Goal: Task Accomplishment & Management: Use online tool/utility

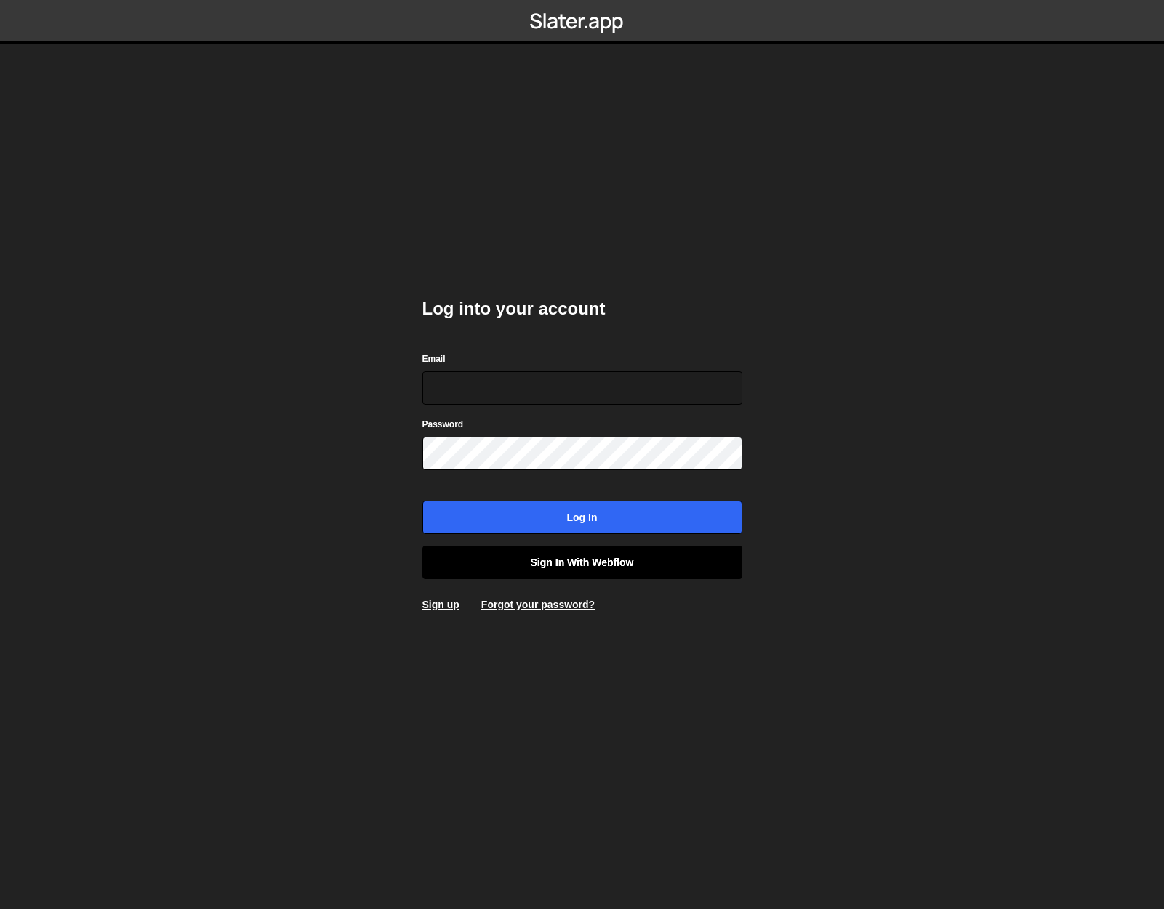
click at [518, 565] on link "Sign in with Webflow" at bounding box center [582, 562] width 320 height 33
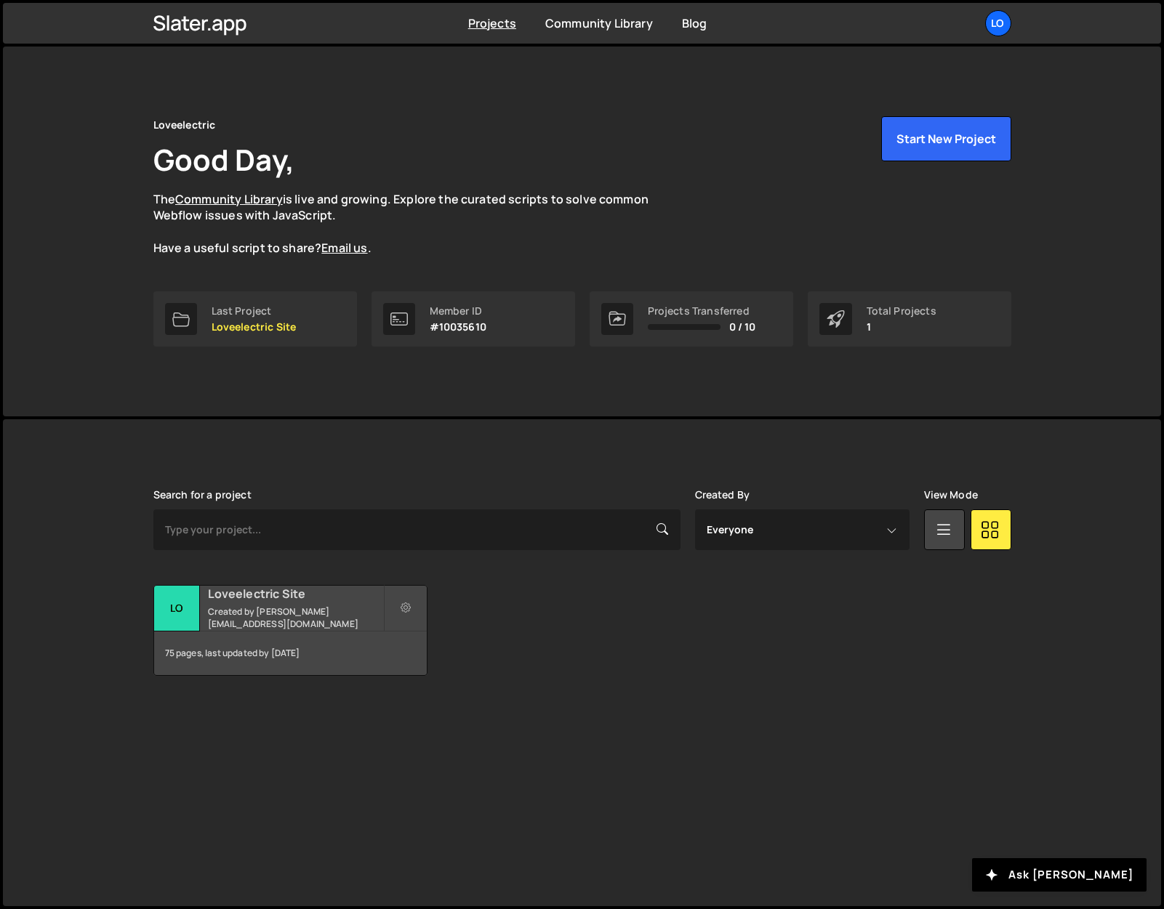
click at [249, 613] on small "Created by james@loveelectric.cars" at bounding box center [295, 617] width 175 height 25
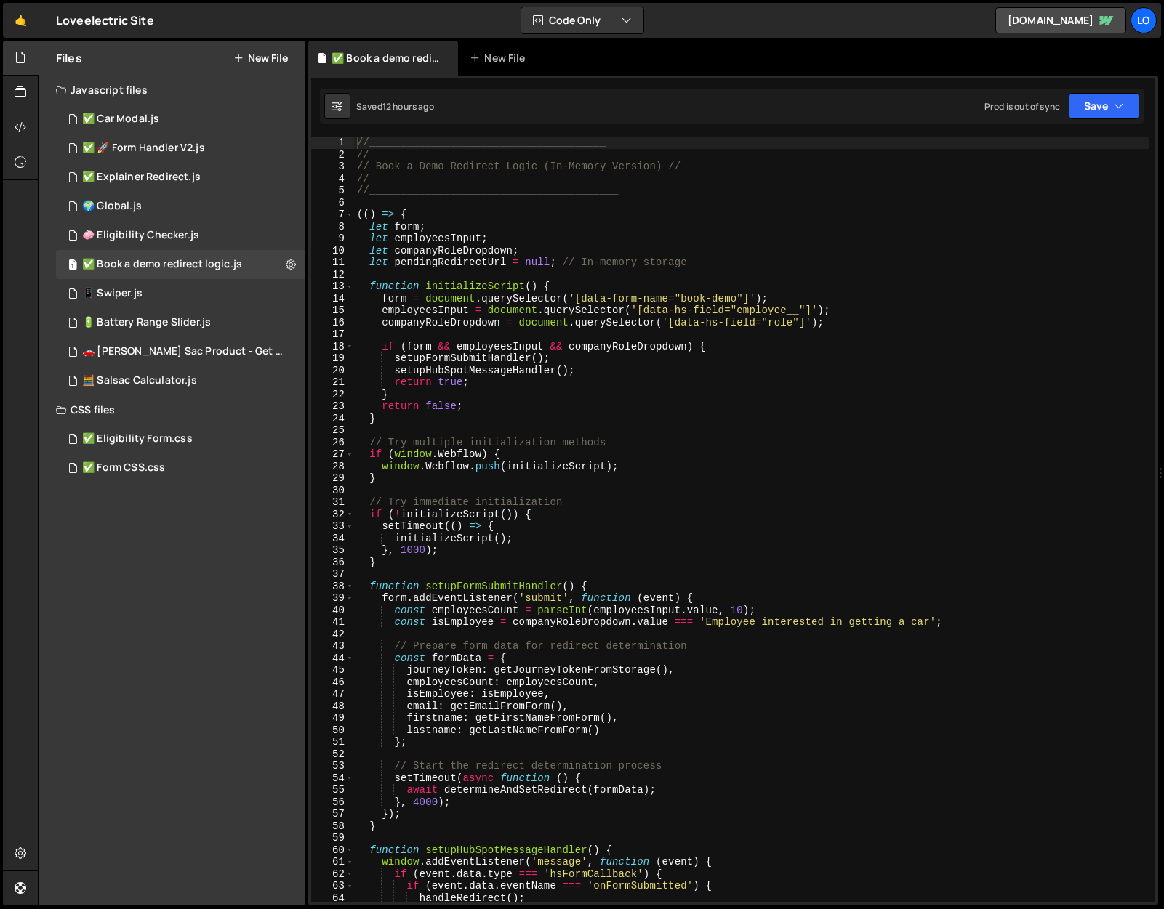
click at [745, 206] on div "//______________________________________ // // Book a Demo Redirect Logic (In-M…" at bounding box center [751, 532] width 795 height 790
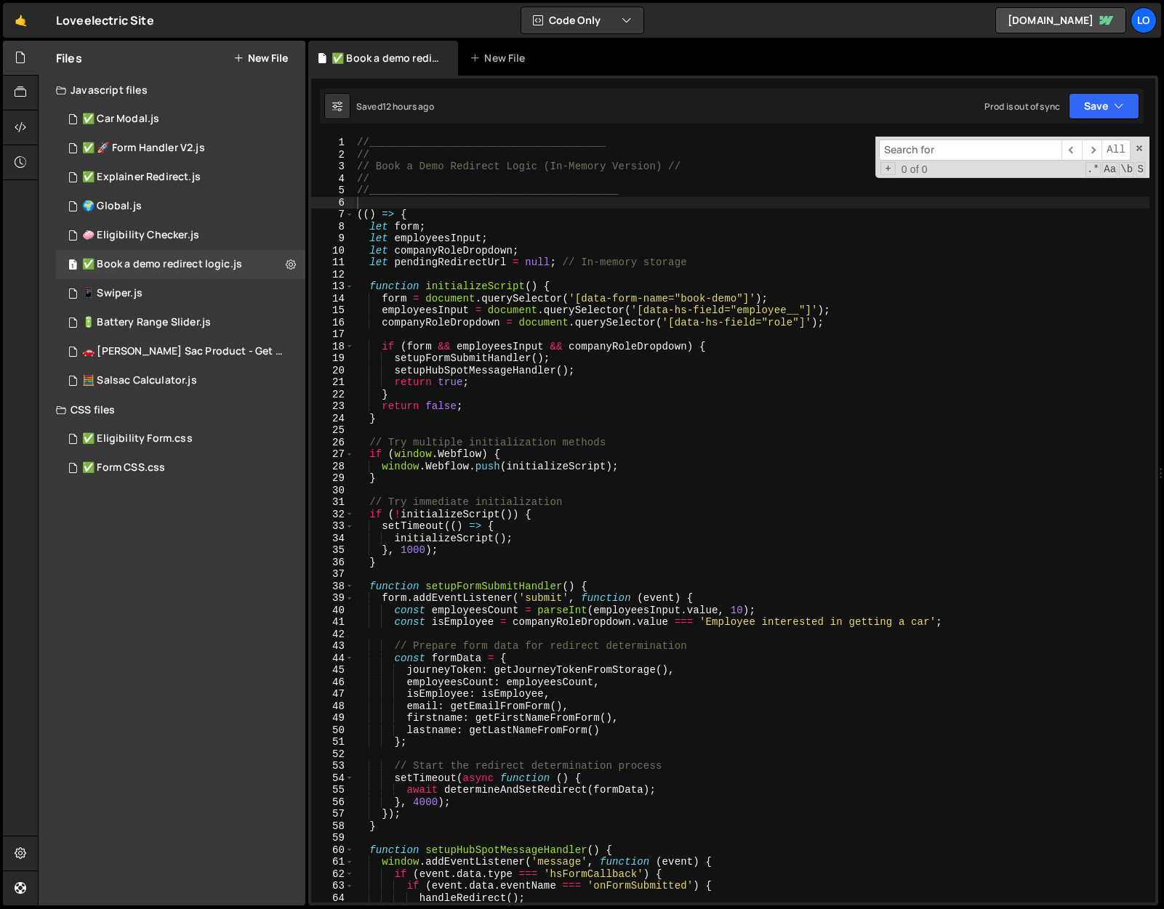
click at [956, 150] on input at bounding box center [970, 150] width 182 height 21
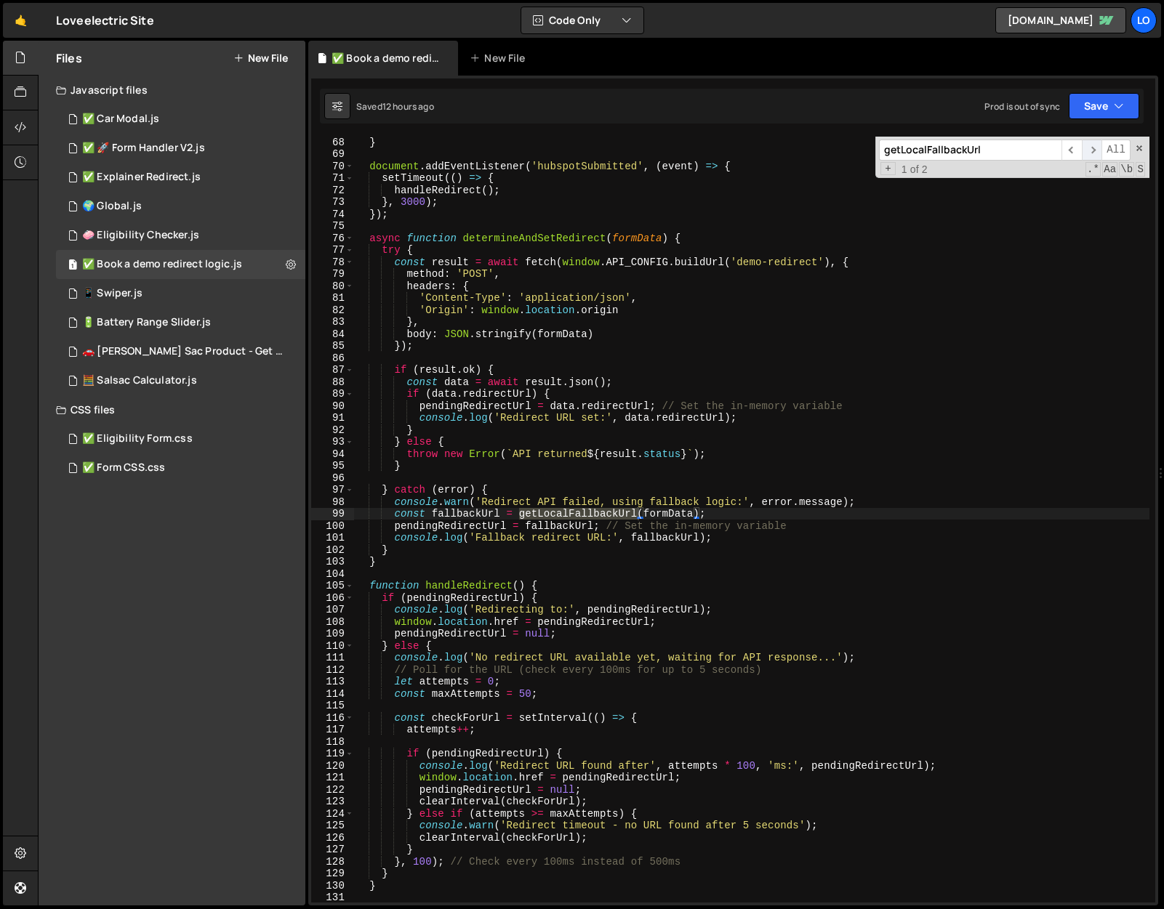
type input "getLocalFallbackUrl"
click at [1095, 151] on span "​" at bounding box center [1091, 150] width 20 height 21
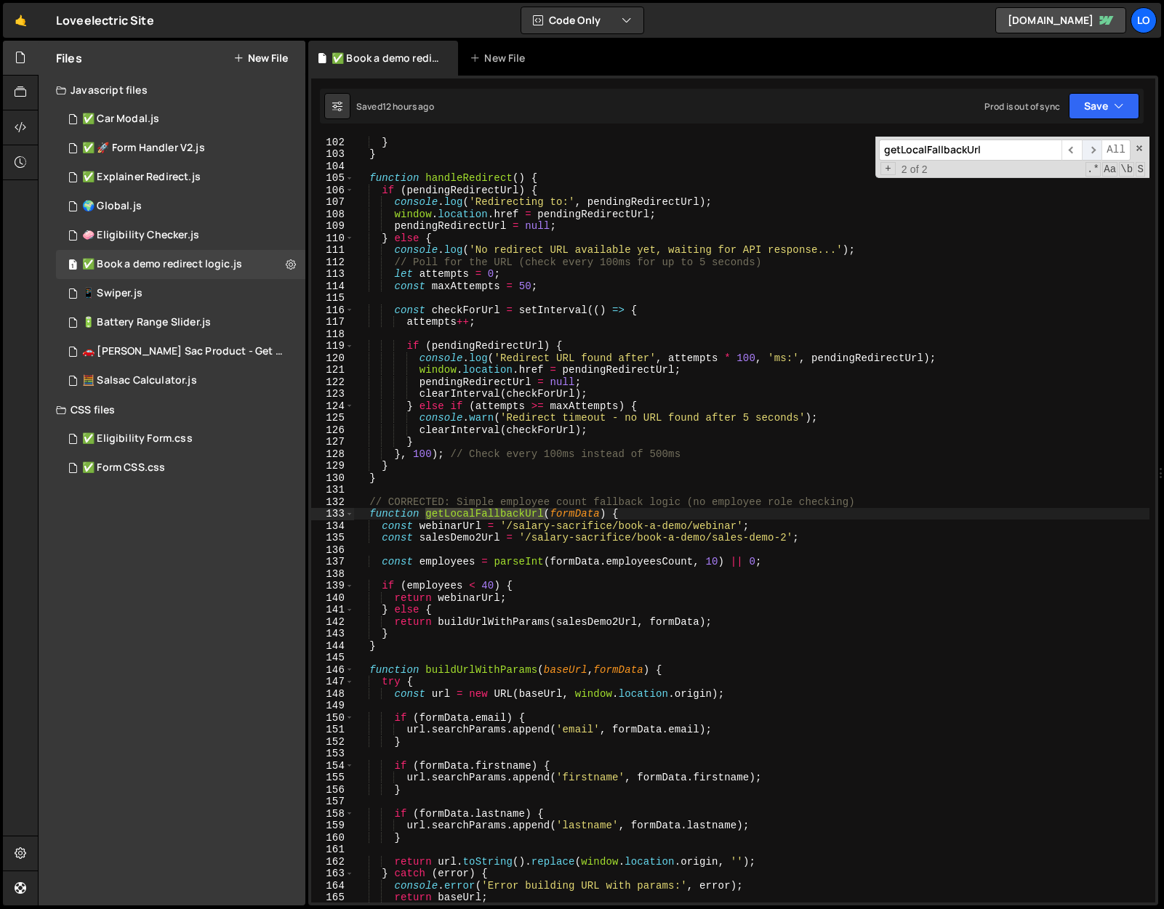
scroll to position [1212, 0]
click at [1141, 146] on span at bounding box center [1139, 148] width 10 height 10
type textarea "function getLocalFallbackUrl(formData) {"
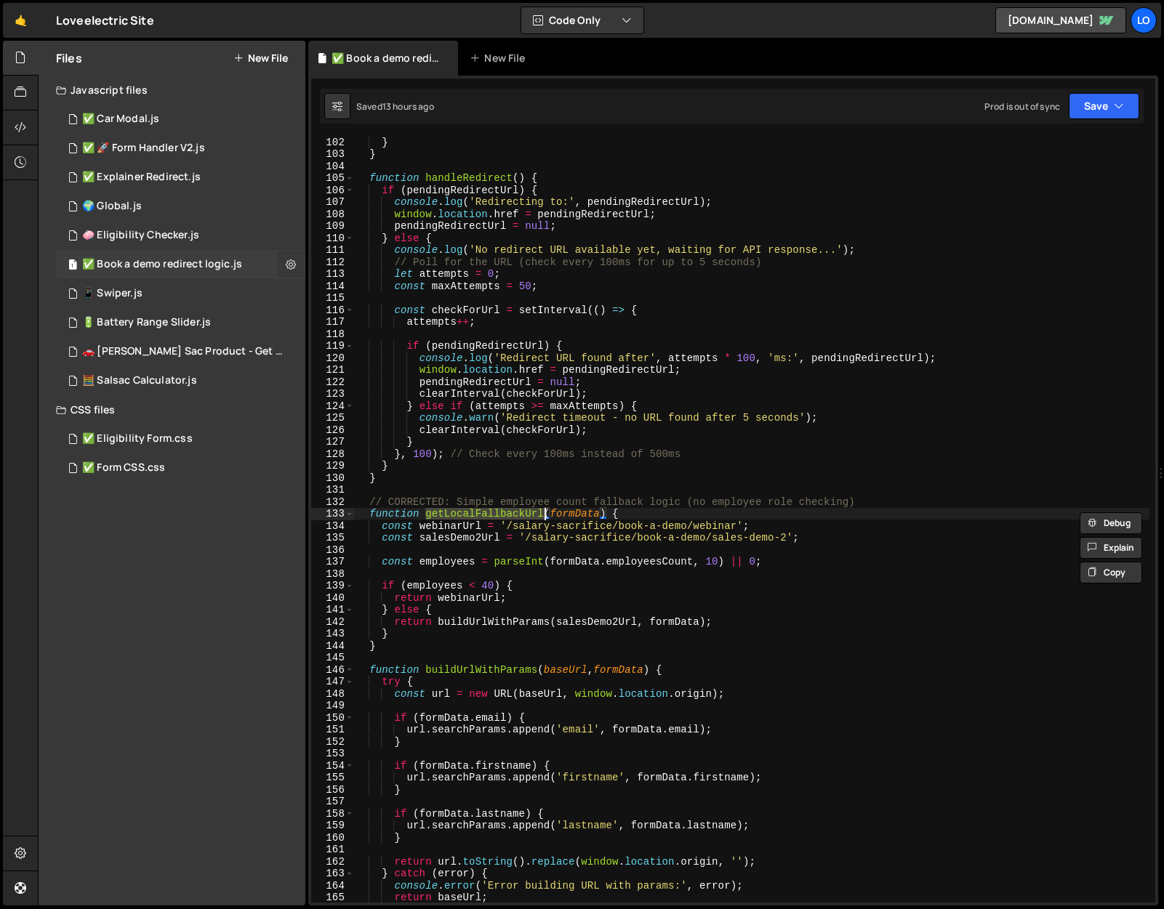
click at [286, 260] on icon at bounding box center [291, 264] width 10 height 14
type input "✅ Book a demo redirect logic"
radio input "true"
checkbox input "true"
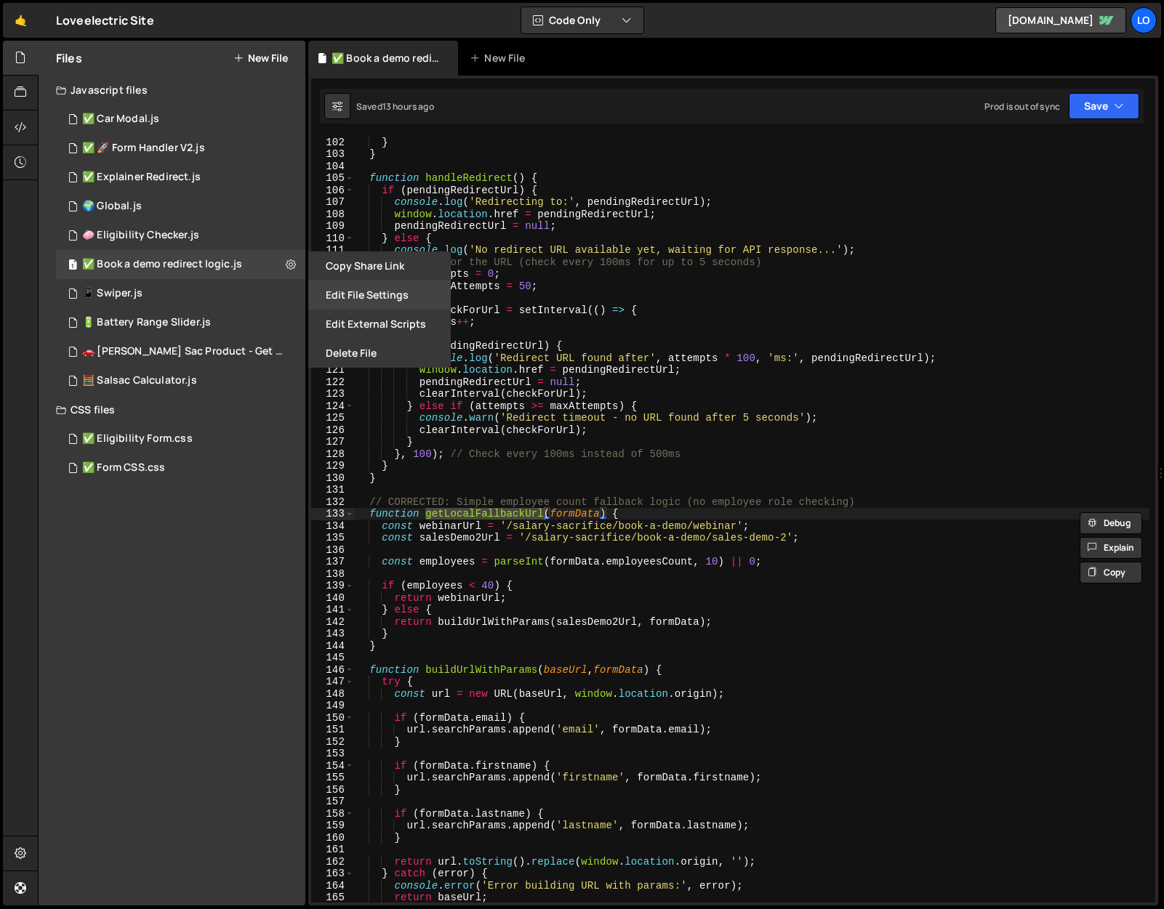
click at [389, 294] on button "Edit File Settings" at bounding box center [379, 295] width 142 height 29
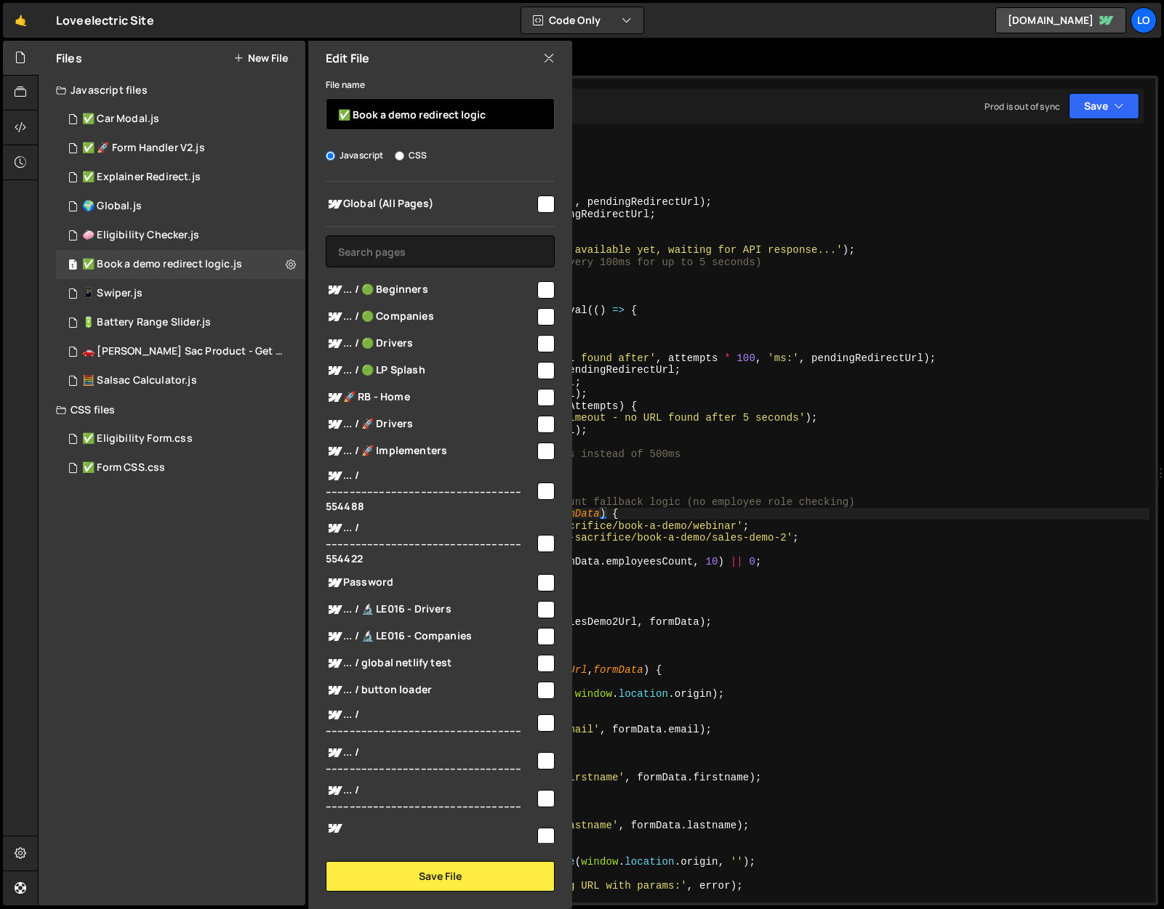
click at [456, 110] on input "✅ Book a demo redirect logic" at bounding box center [440, 114] width 229 height 32
click at [549, 57] on icon at bounding box center [549, 58] width 12 height 16
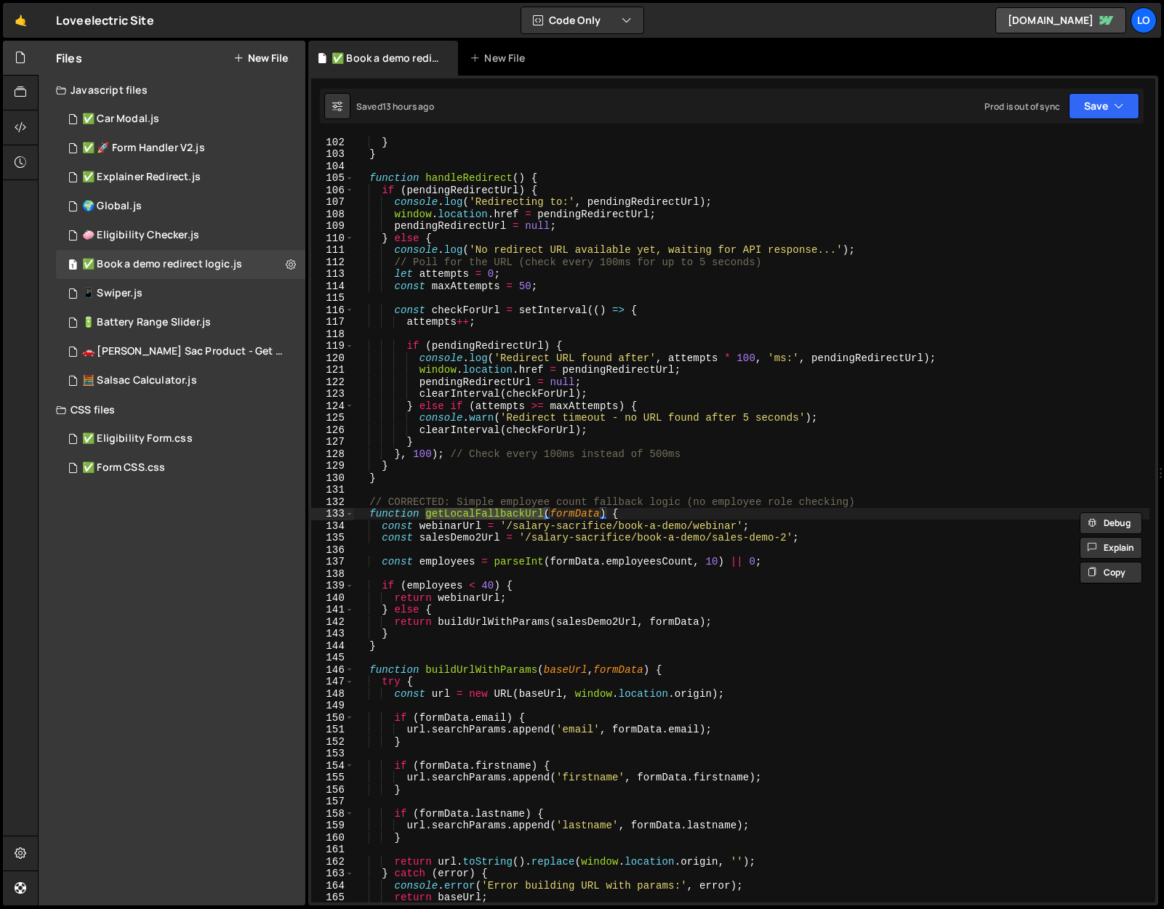
click at [443, 443] on div "} } function handleRedirect ( ) { if ( pendingRedirectUrl ) { console . log ( '…" at bounding box center [751, 531] width 795 height 790
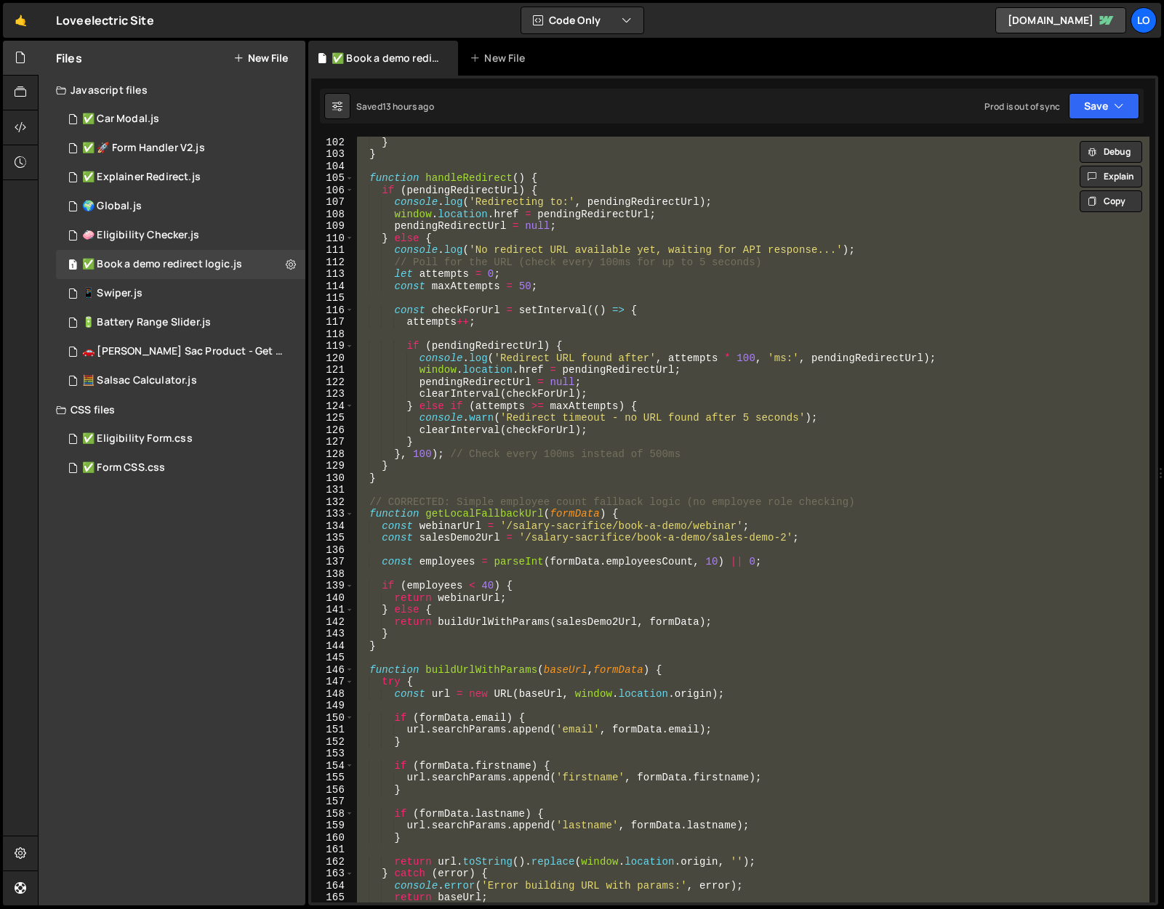
paste textarea
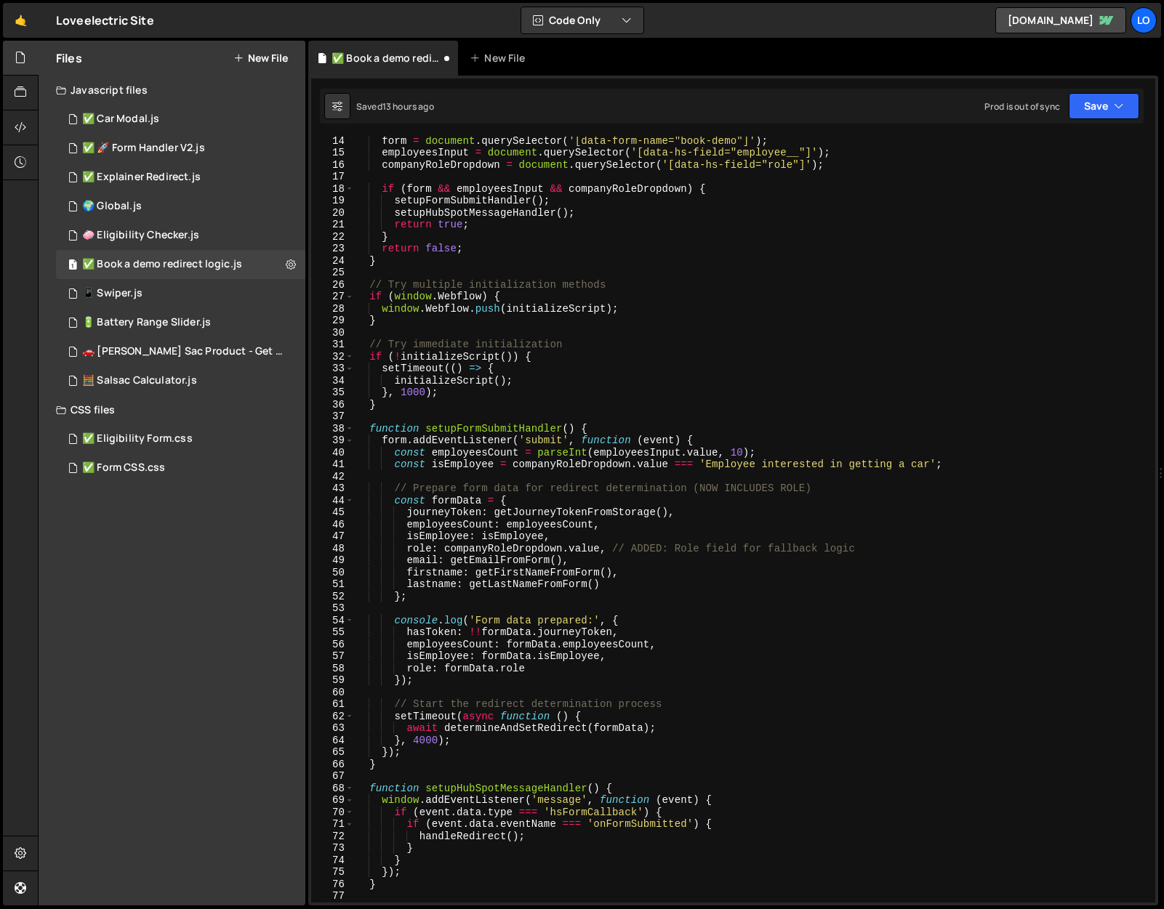
scroll to position [0, 0]
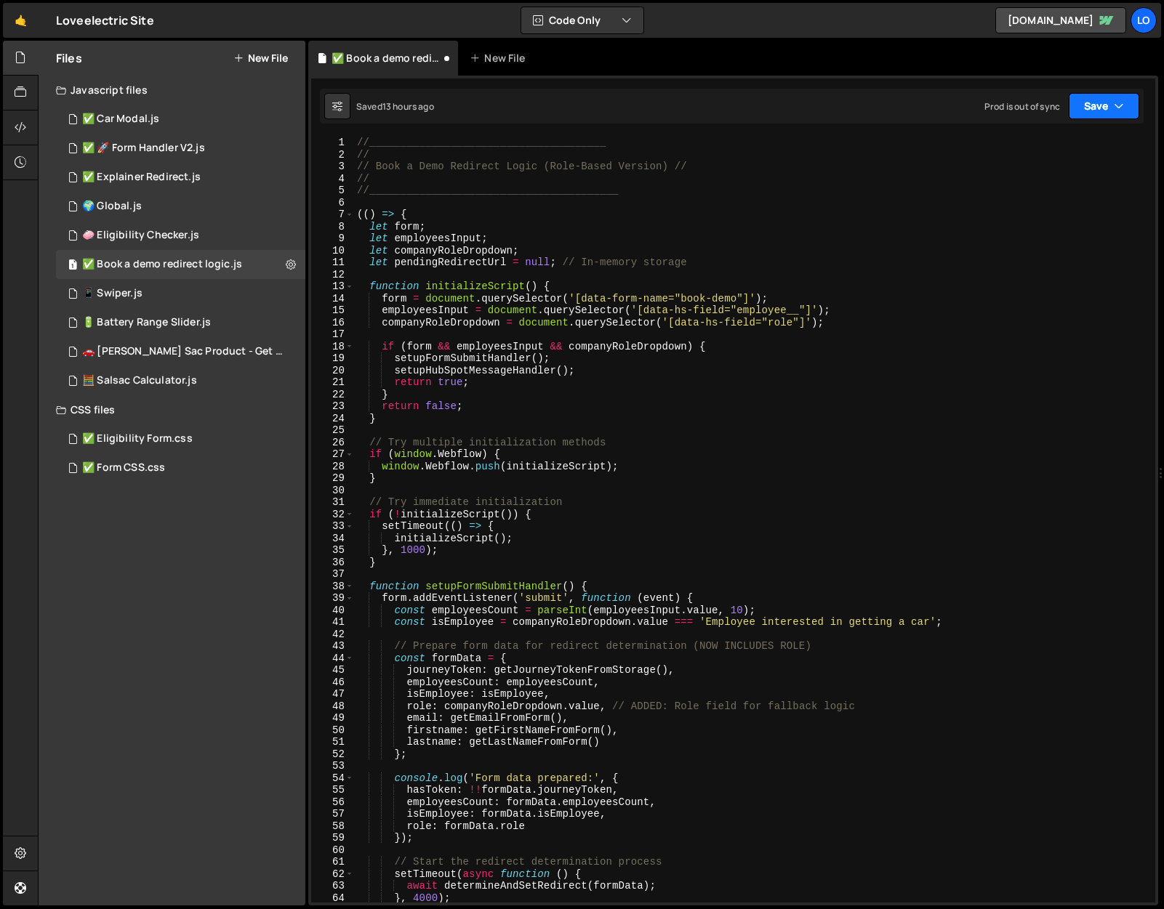
click at [1097, 113] on button "Save" at bounding box center [1103, 106] width 70 height 26
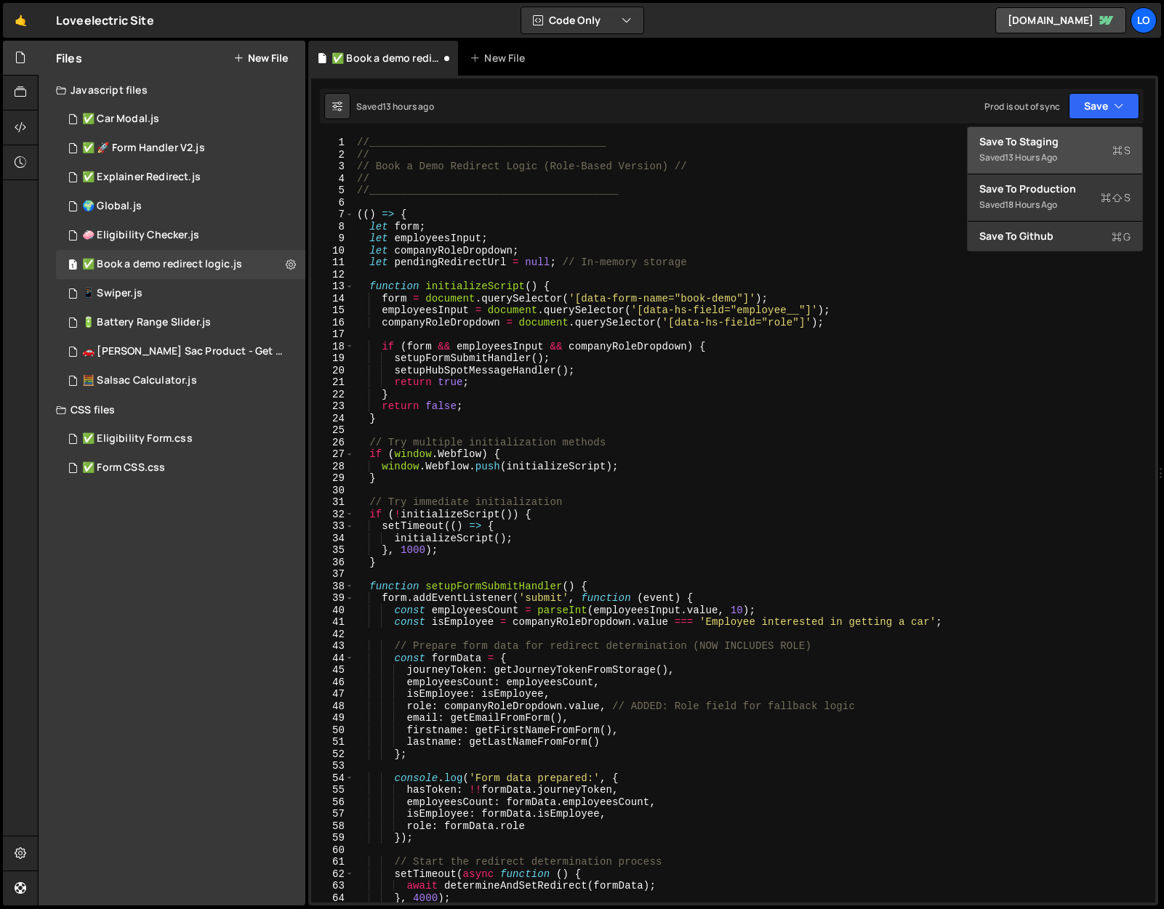
click at [1073, 141] on div "Save to Staging S" at bounding box center [1054, 141] width 151 height 15
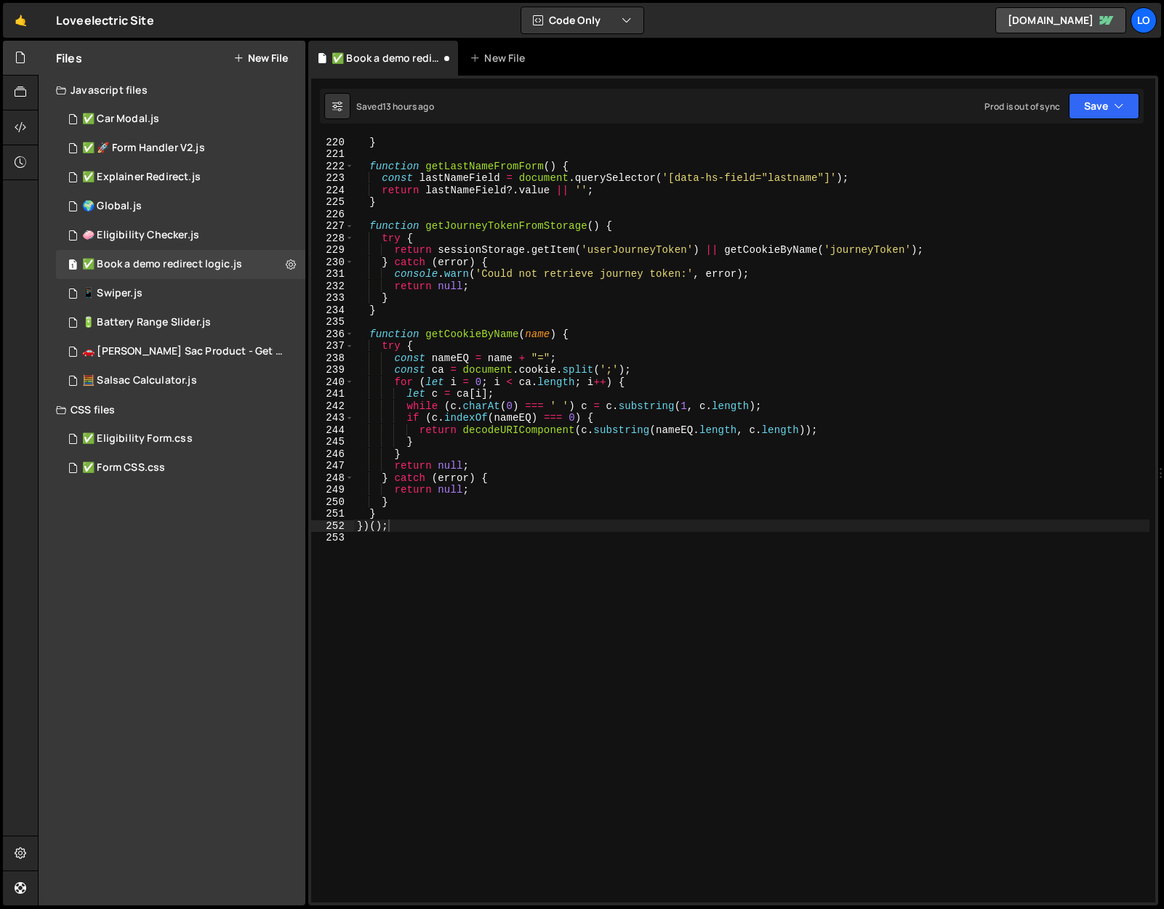
scroll to position [2627, 0]
type textarea "while (c.charAt(0) === ' ') c = c.substring(1, c.length);"
click at [511, 402] on div "} function getLastNameFromForm ( ) { const lastNameField = document . querySele…" at bounding box center [751, 531] width 795 height 790
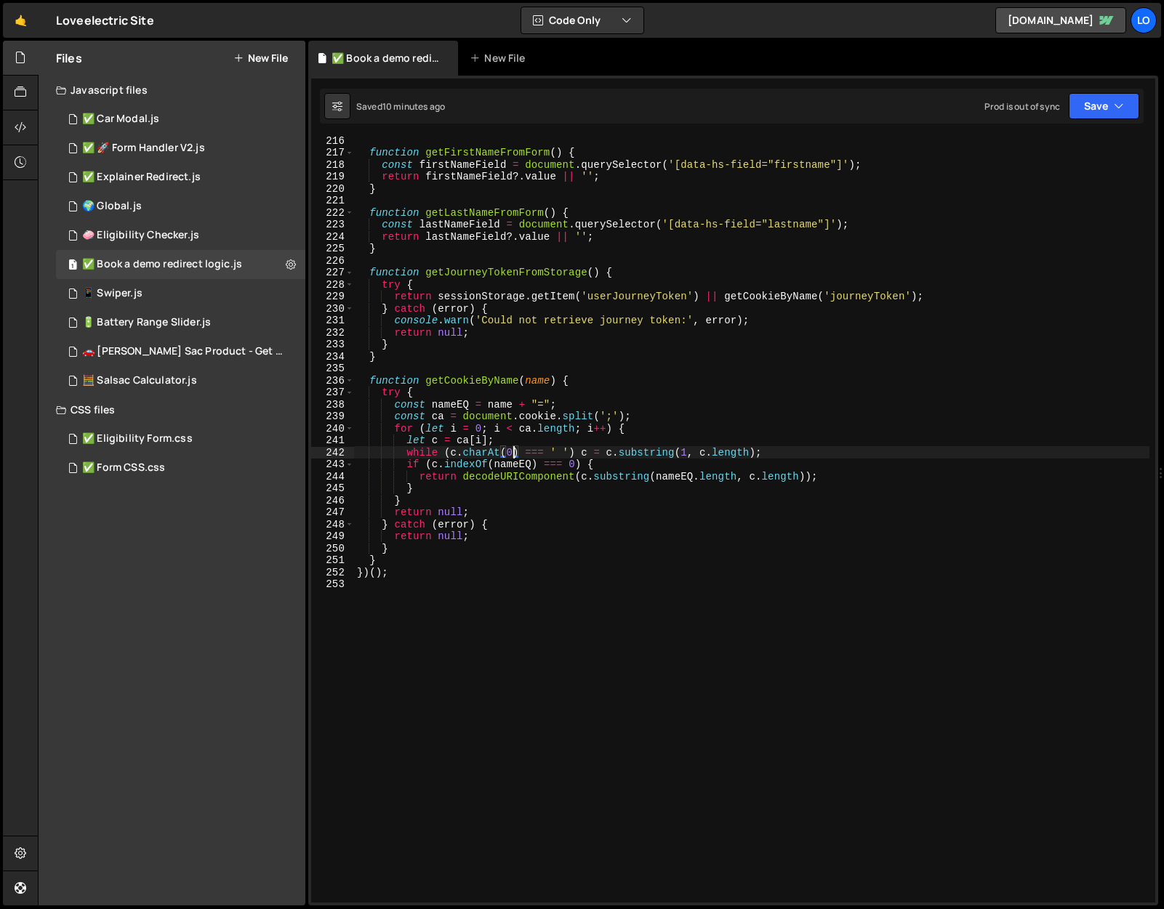
scroll to position [2565, 0]
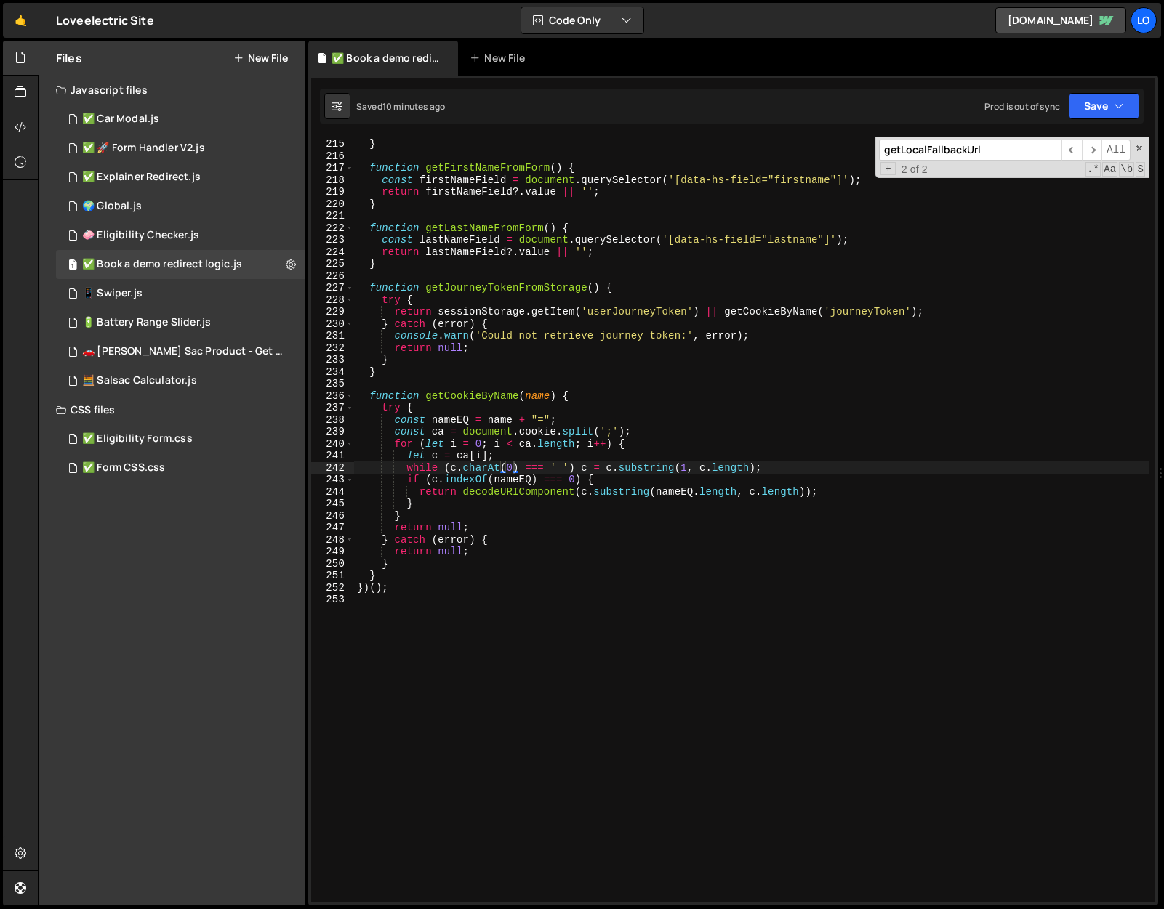
paste input "API_CONFIG"
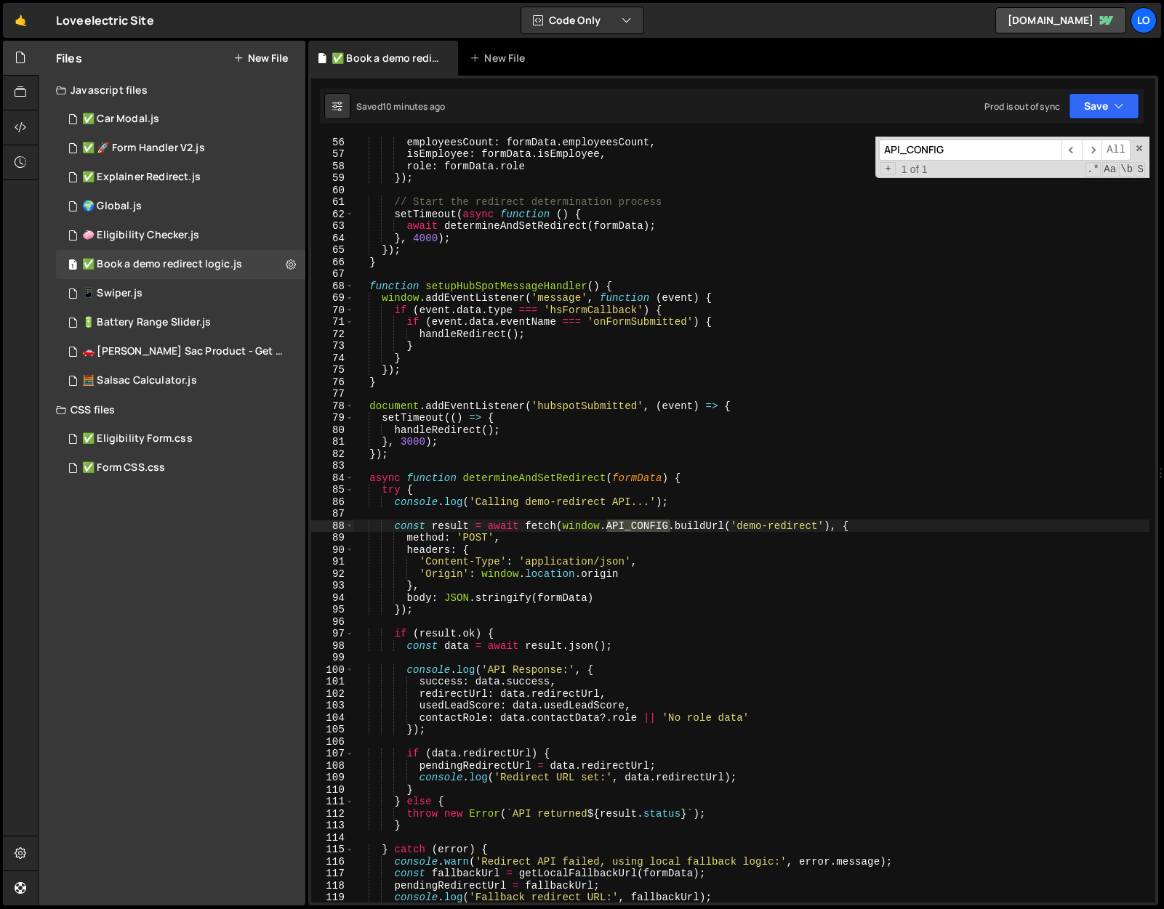
scroll to position [660, 0]
type input "API_CONFIG"
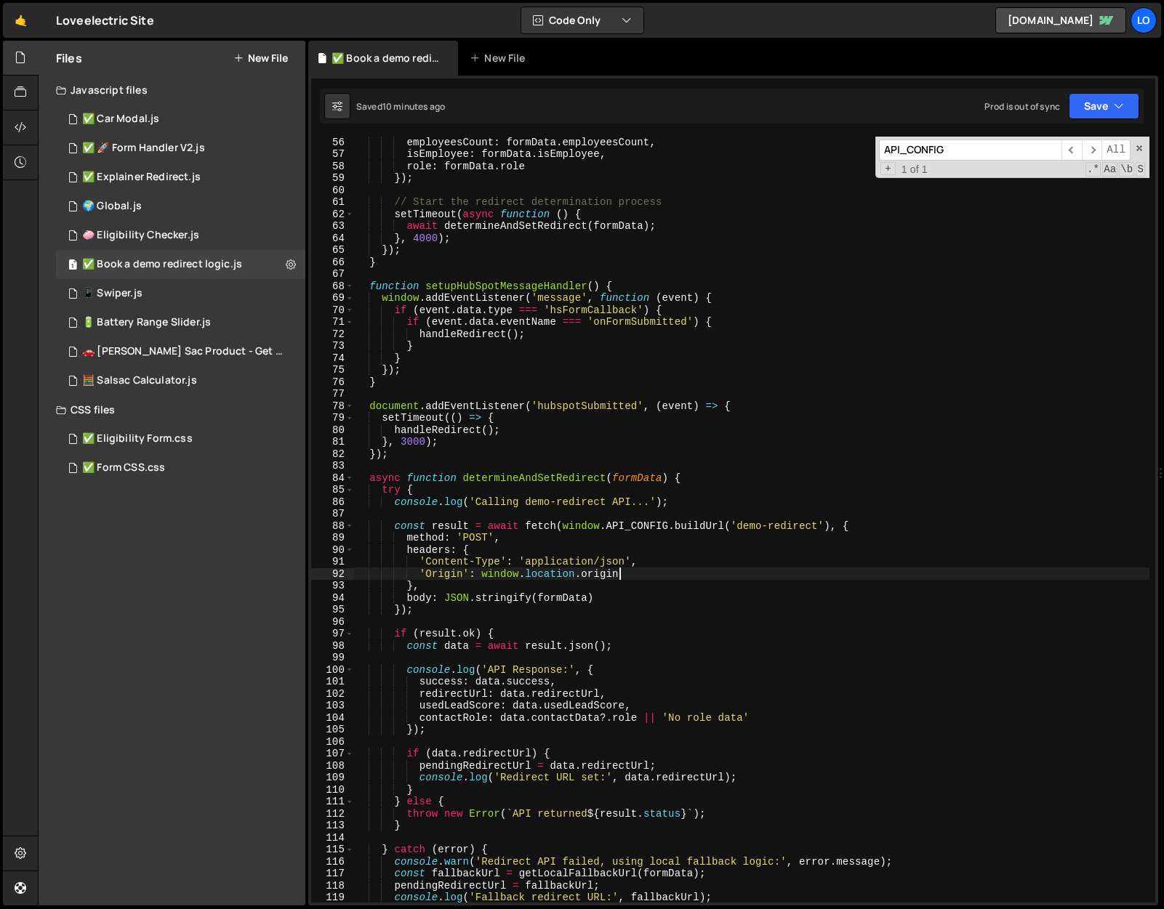
click at [794, 571] on div "employeesCount : formData . employeesCount , isEmployee : formData . isEmployee…" at bounding box center [751, 531] width 795 height 790
click at [811, 613] on div "employeesCount : formData . employeesCount , isEmployee : formData . isEmployee…" at bounding box center [751, 531] width 795 height 790
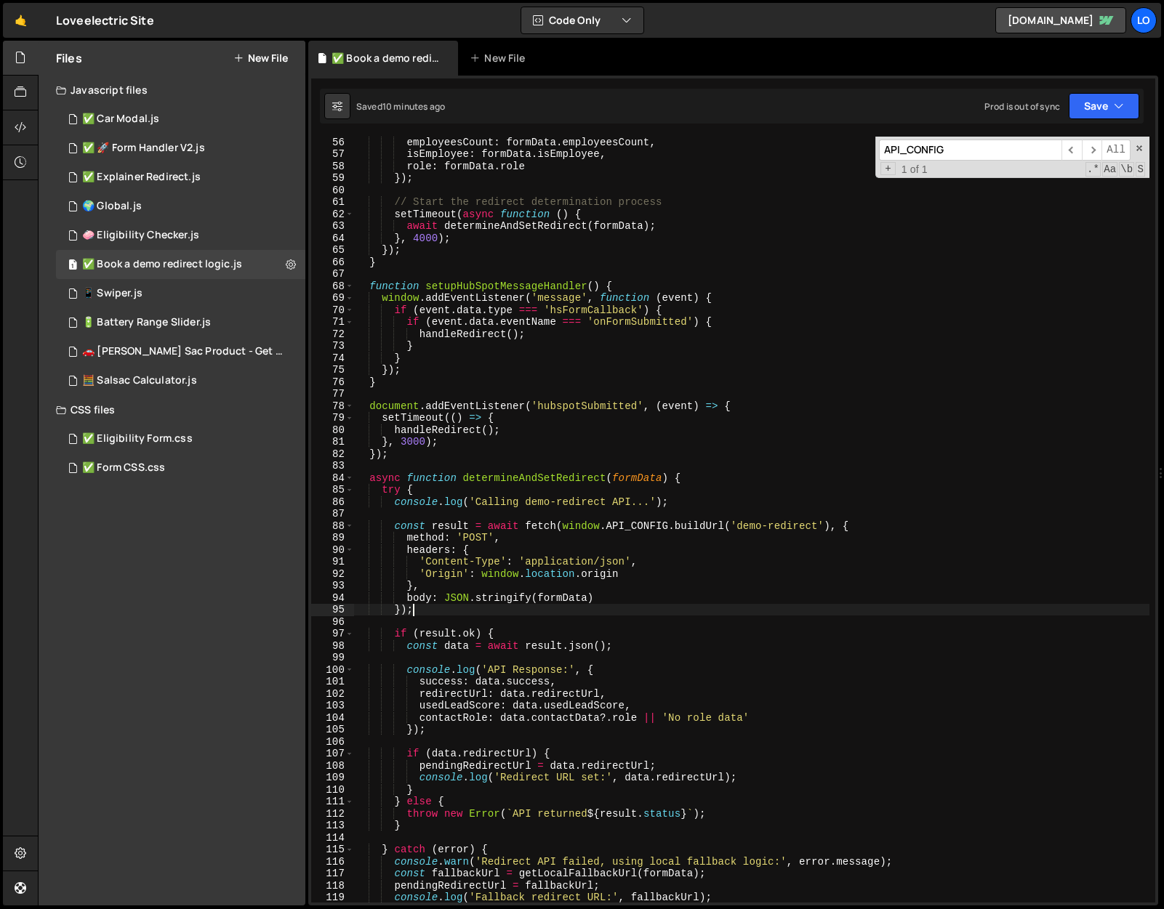
type textarea "})();"
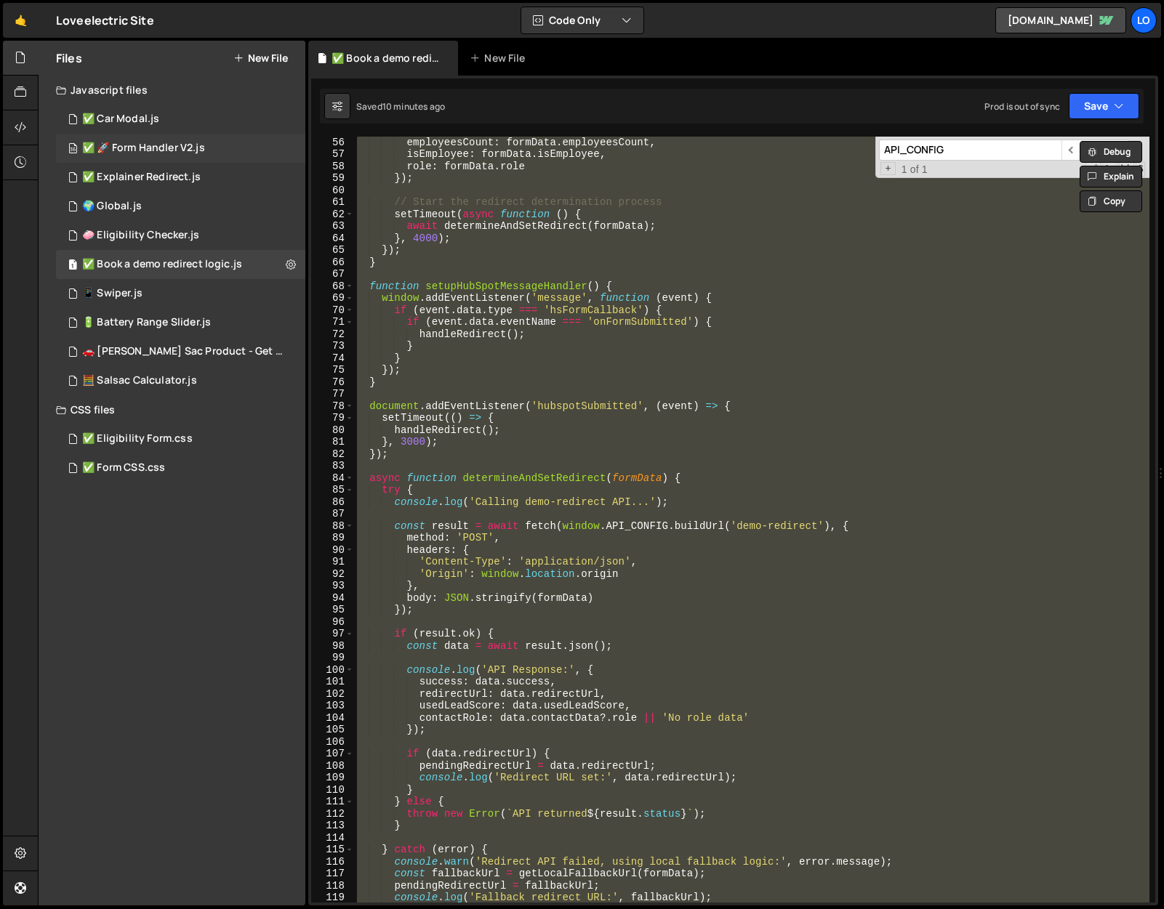
click at [125, 146] on div "✅ 🚀 Form Handler V2.js" at bounding box center [143, 148] width 123 height 13
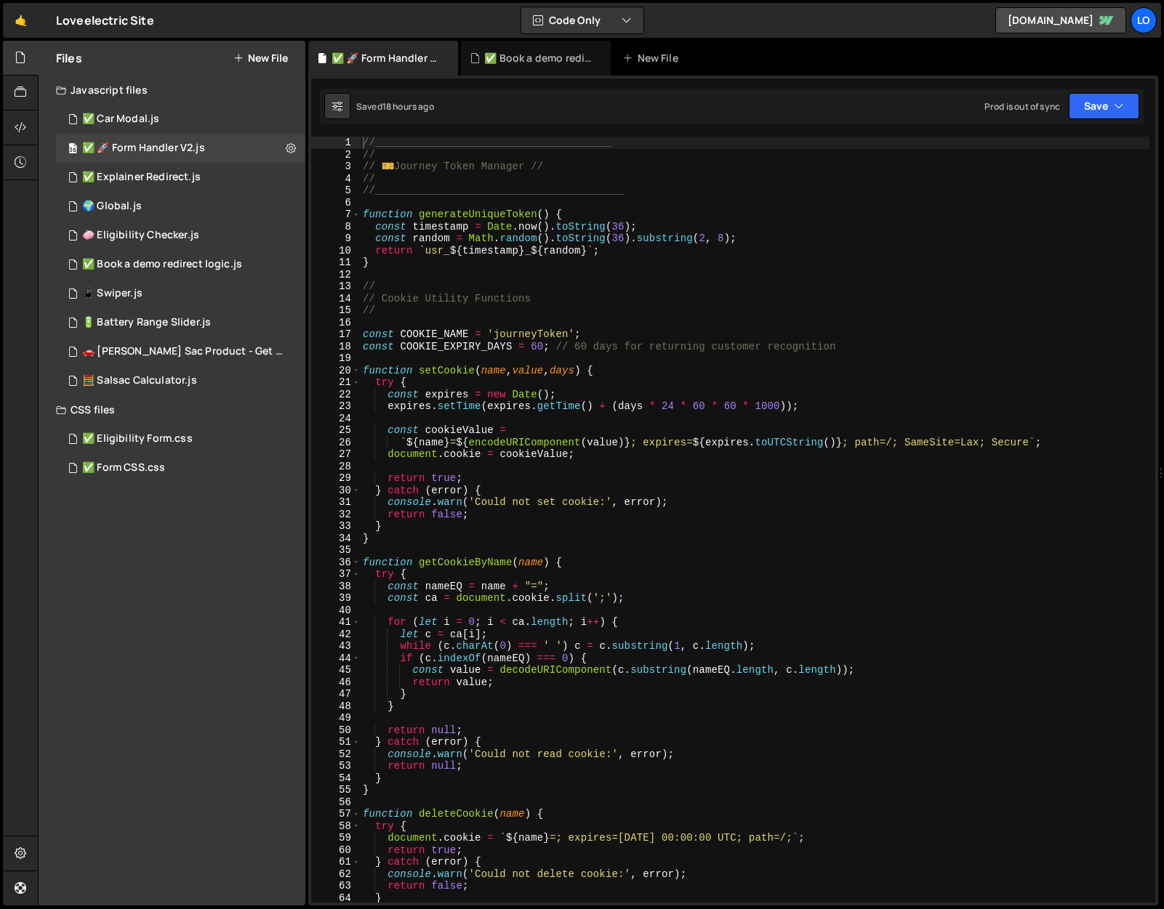
click at [590, 286] on div "//______________________________________ // // ️ 🎫 Journey Token Manager // // …" at bounding box center [754, 532] width 789 height 790
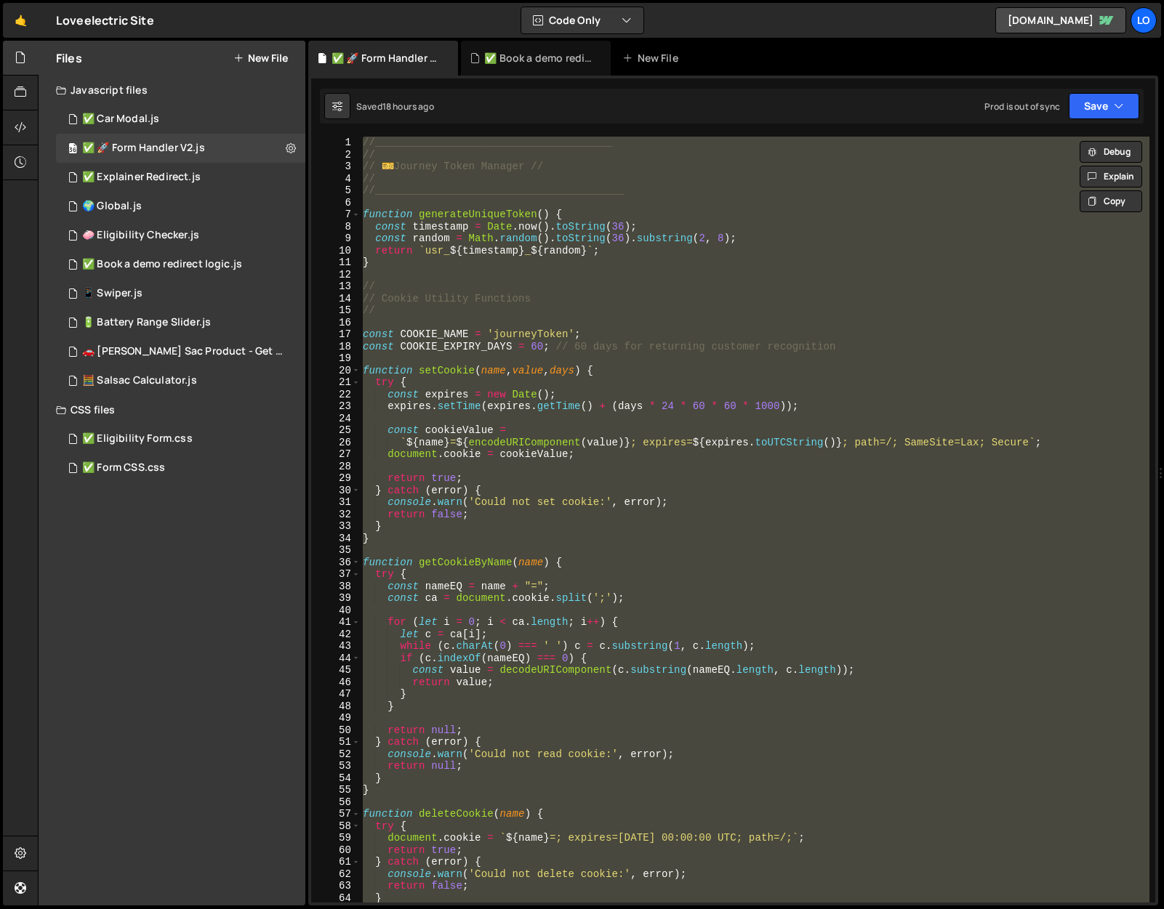
click at [479, 652] on div "//______________________________________ // // ️ 🎫 Journey Token Manager // // …" at bounding box center [754, 520] width 789 height 766
type textarea "while (c.charAt(0) === ' ') c = c.substring(1, c.length);"
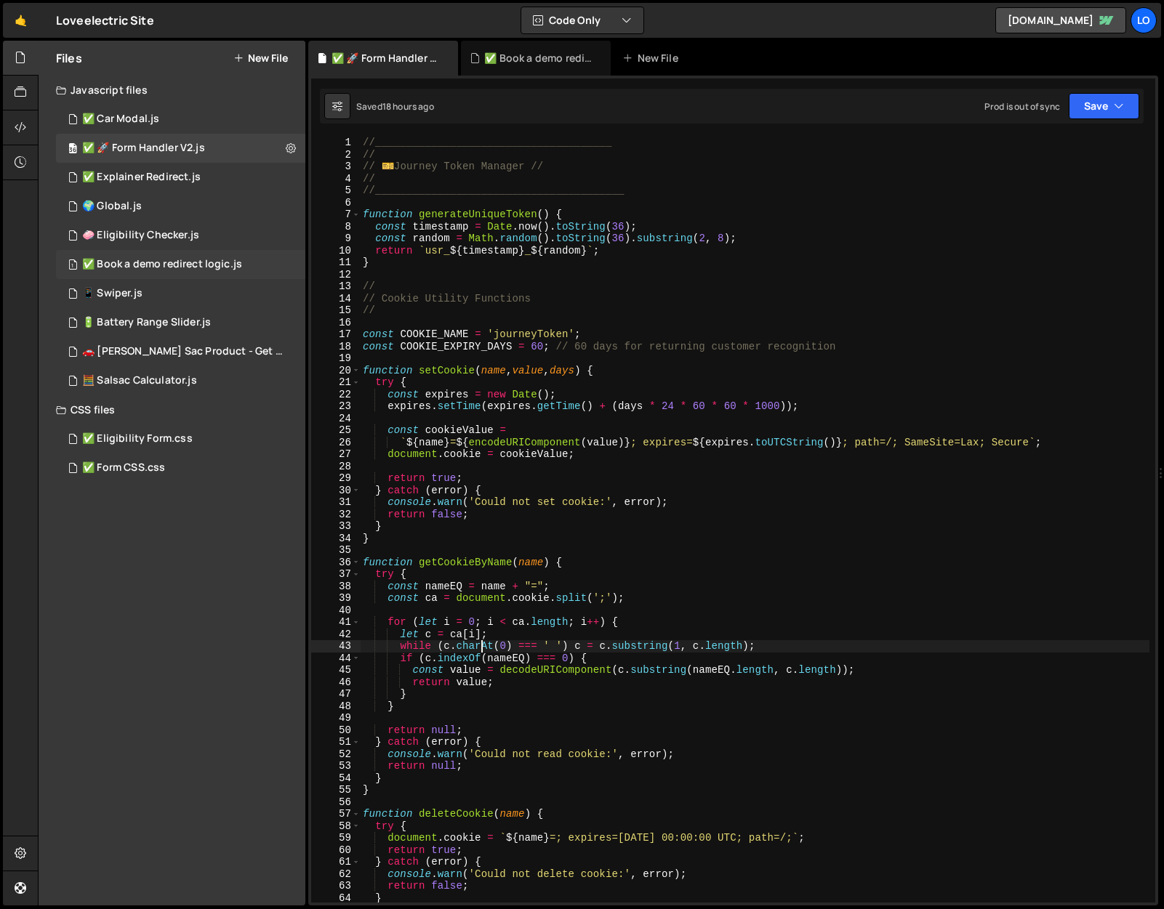
click at [164, 256] on div "1 ✅ Book a demo redirect logic.js 0" at bounding box center [180, 264] width 249 height 29
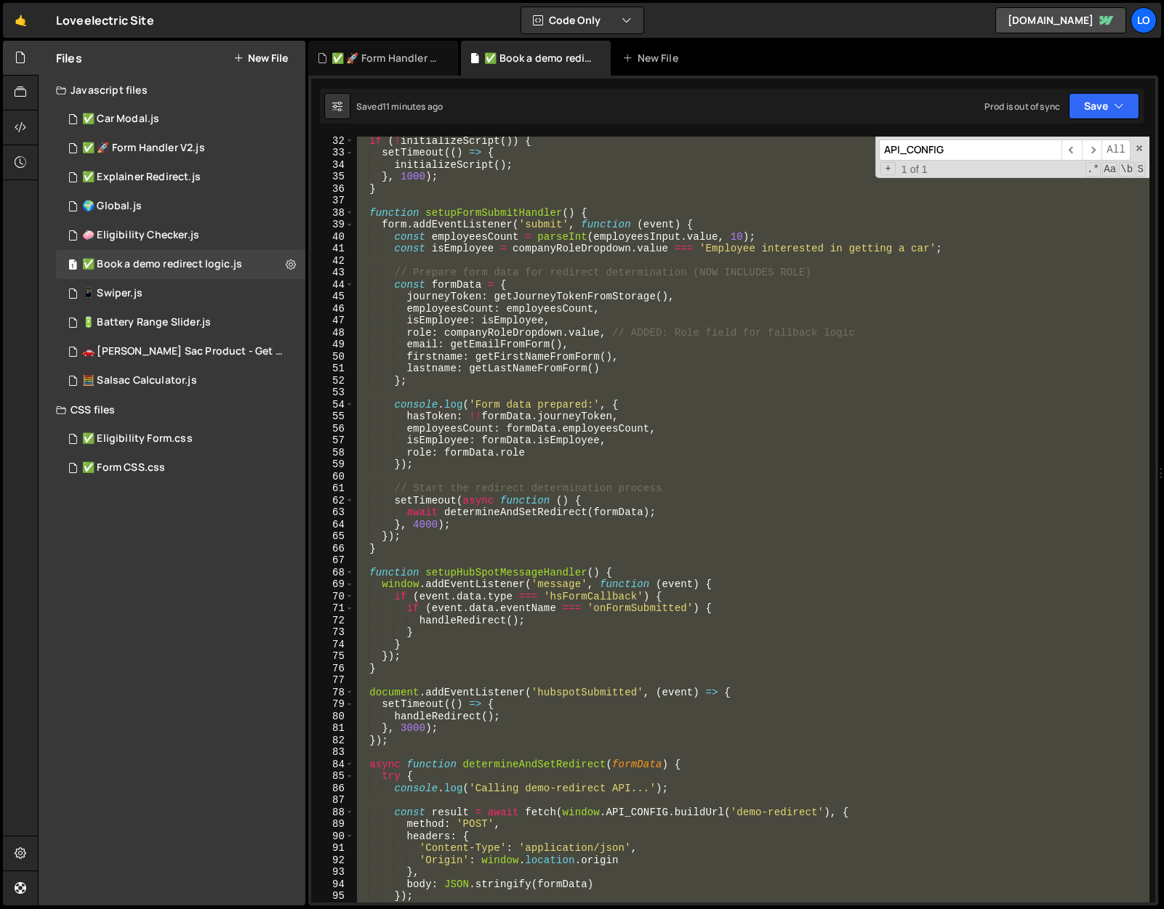
scroll to position [0, 0]
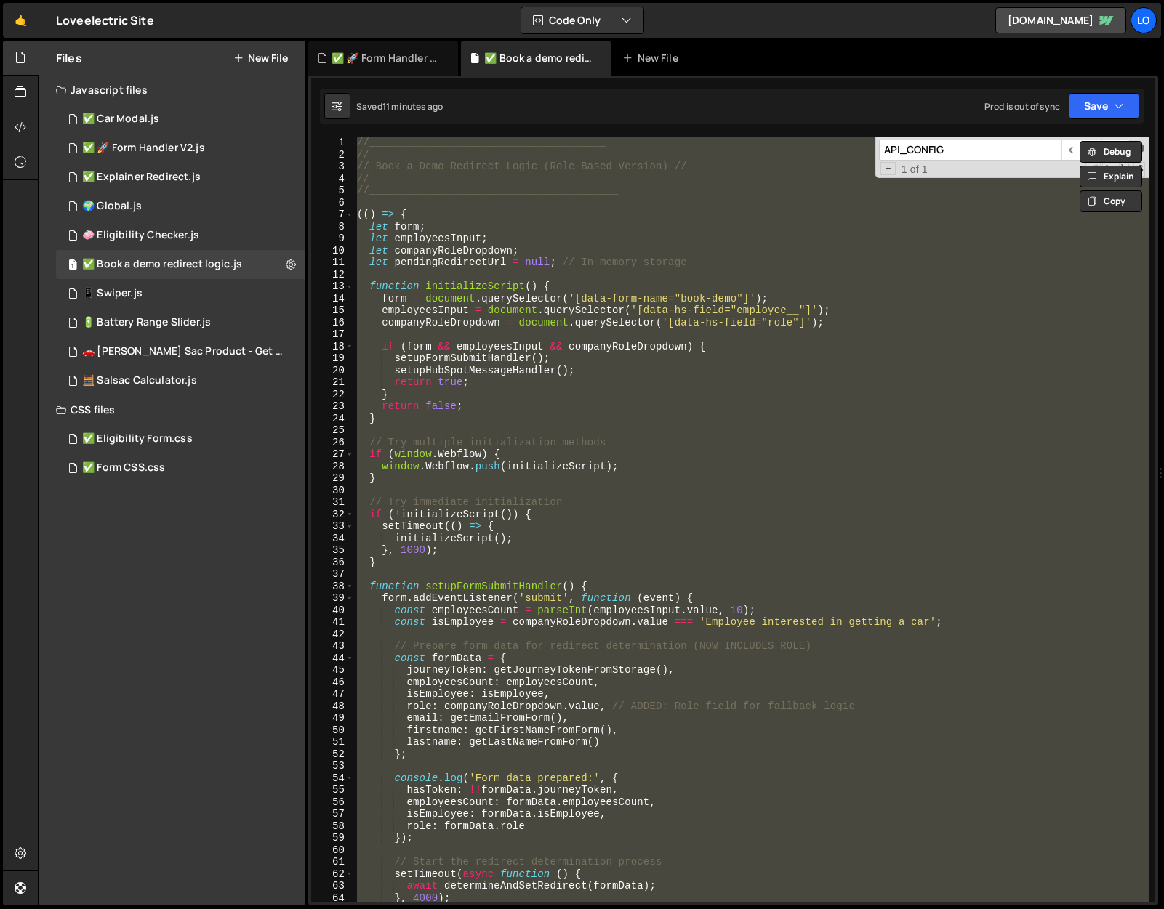
click at [1137, 142] on div "Debug Explain Copy ✅ 🚀 Form Handler V2.js ✅ Book a demo redirect logic.js New F…" at bounding box center [733, 474] width 850 height 866
click at [1140, 145] on span at bounding box center [1139, 148] width 10 height 10
click at [503, 468] on div "//______________________________________ // // Book a Demo Redirect Logic (Role…" at bounding box center [751, 532] width 795 height 790
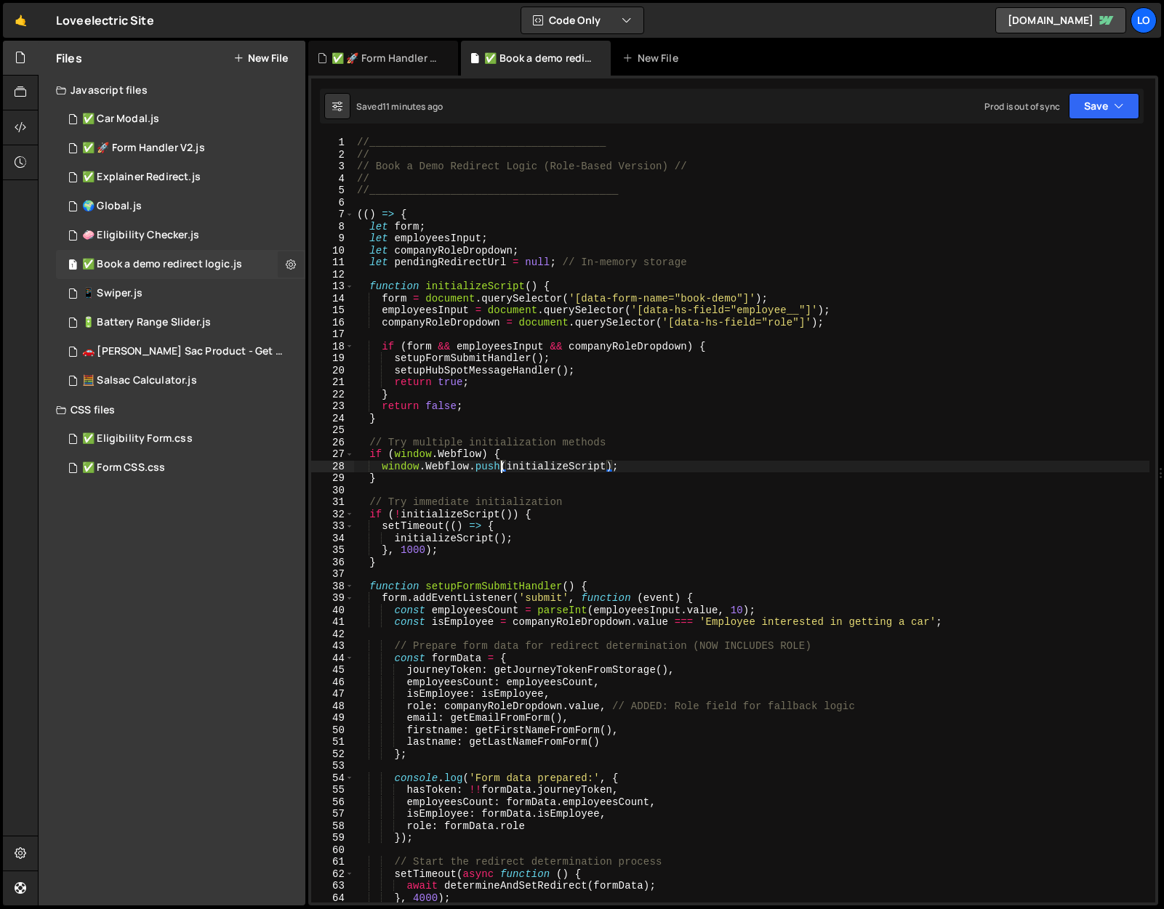
click at [290, 259] on icon at bounding box center [291, 264] width 10 height 14
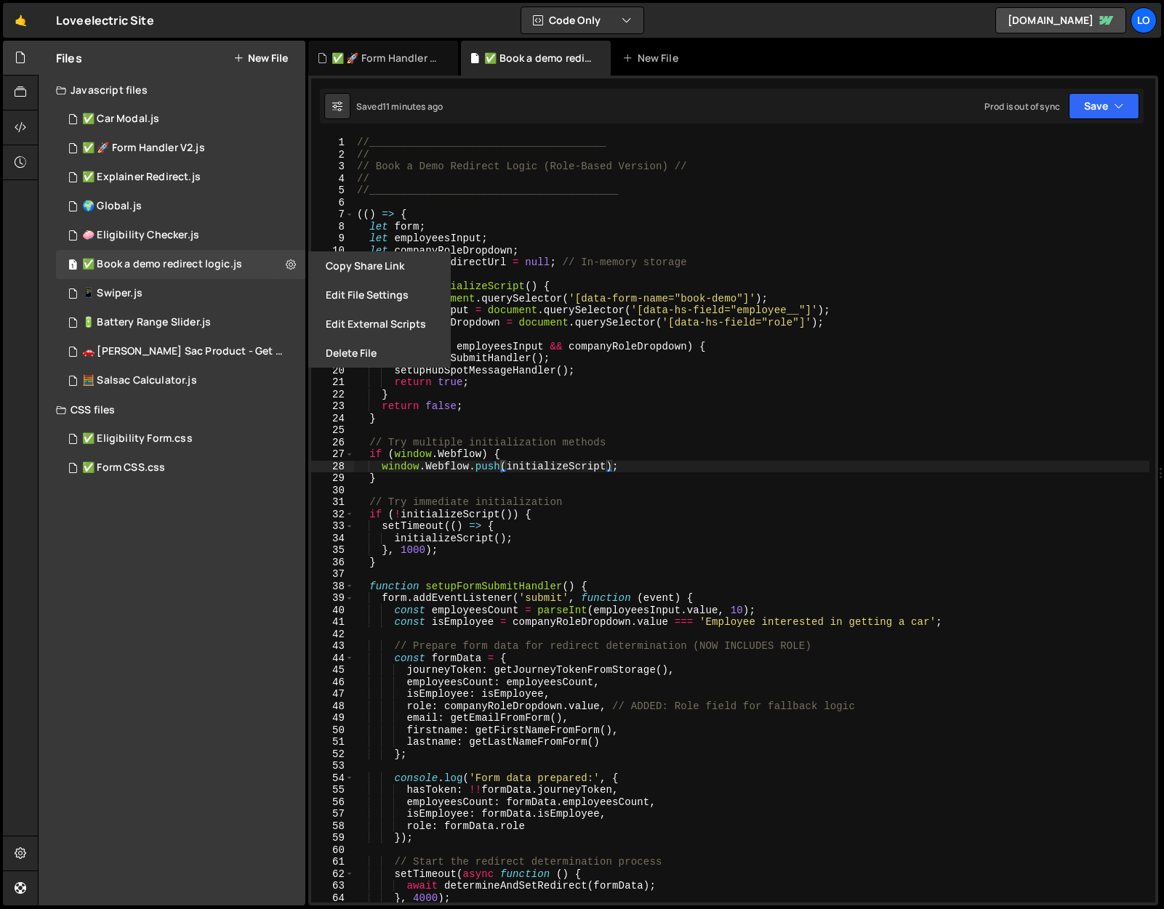
type textarea "let pendingRedirectUrl = null; // In-memory storage"
click at [611, 259] on div "//______________________________________ // // Book a Demo Redirect Logic (Role…" at bounding box center [751, 532] width 795 height 790
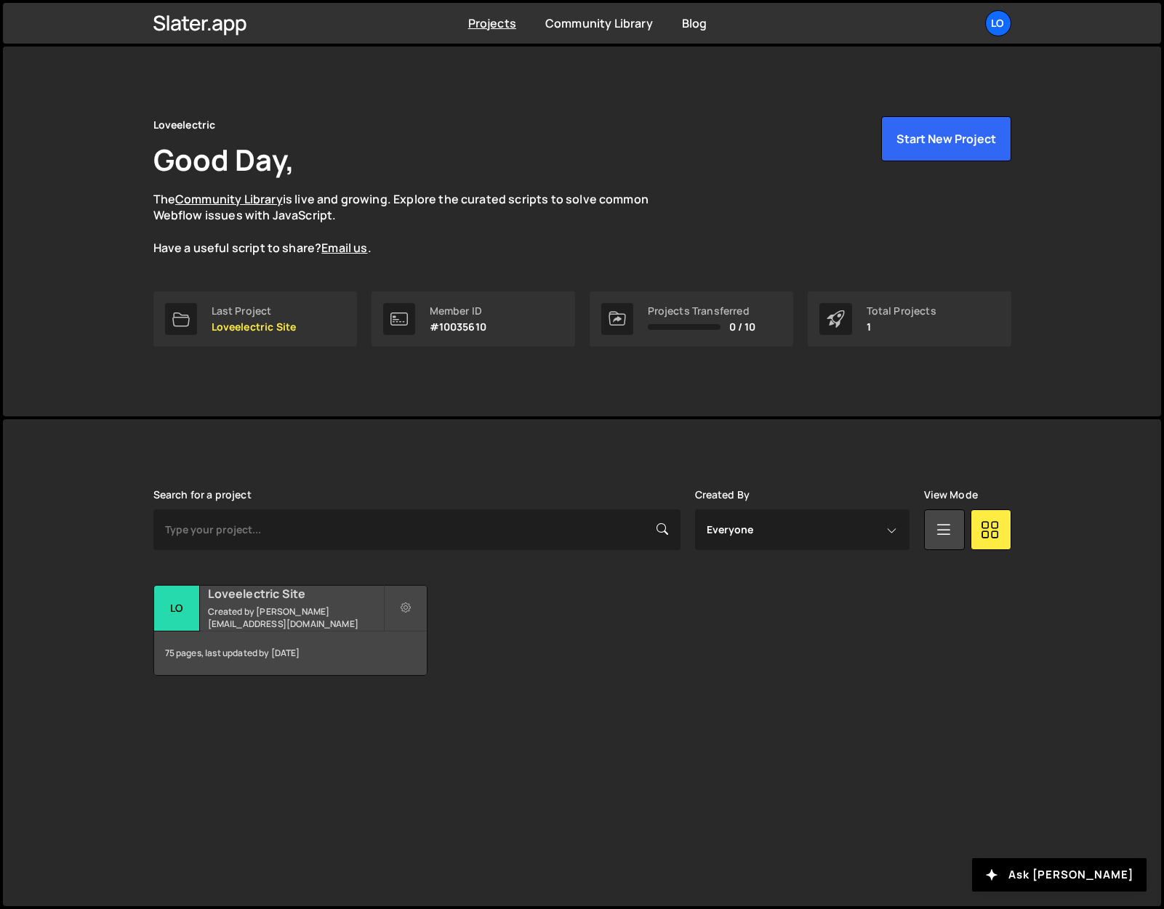
click at [294, 600] on h2 "Loveelectric Site" at bounding box center [295, 594] width 175 height 16
click at [250, 602] on h2 "Loveelectric Site" at bounding box center [295, 594] width 175 height 16
click at [244, 602] on h2 "Loveelectric Site" at bounding box center [295, 594] width 175 height 16
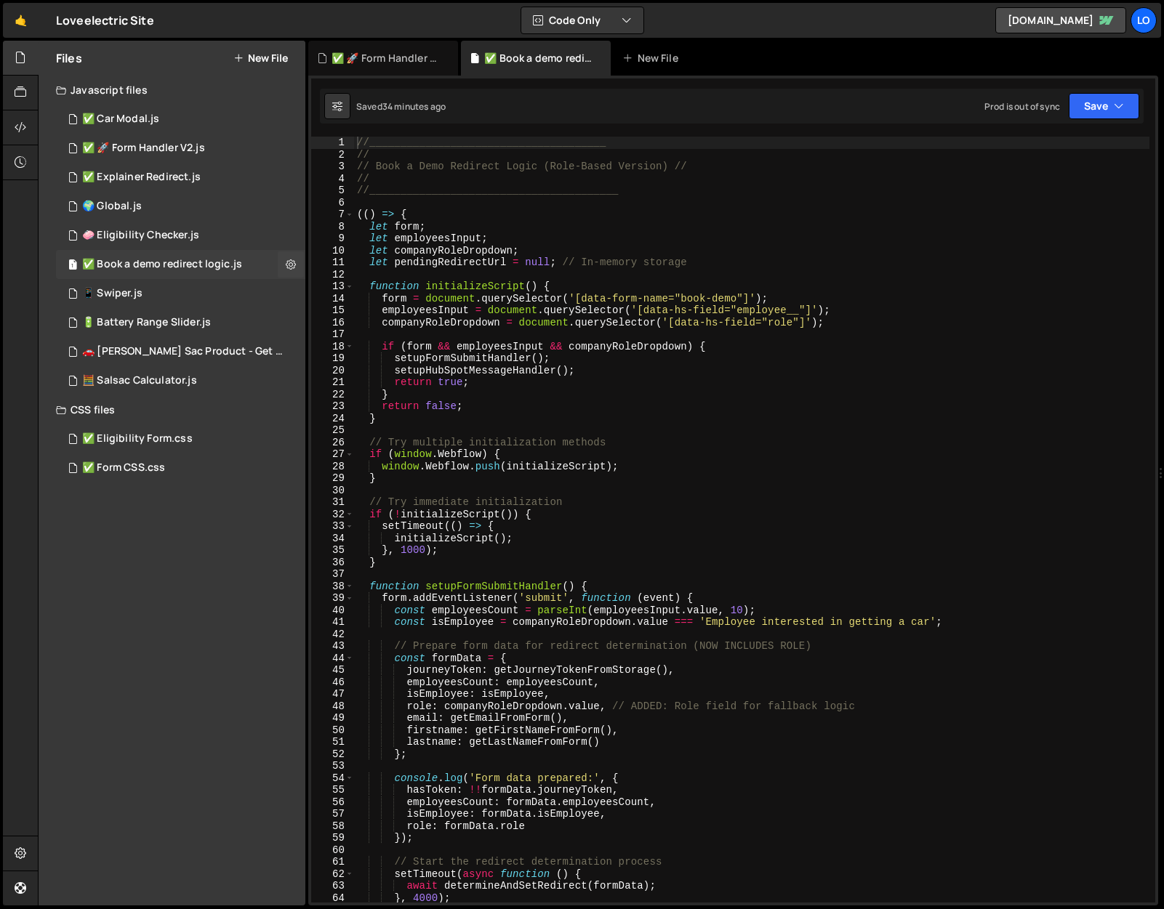
click at [196, 263] on div "✅ Book a demo redirect logic.js" at bounding box center [162, 264] width 160 height 13
click at [560, 368] on div "//______________________________________ // // Book a Demo Redirect Logic (Role…" at bounding box center [751, 532] width 795 height 790
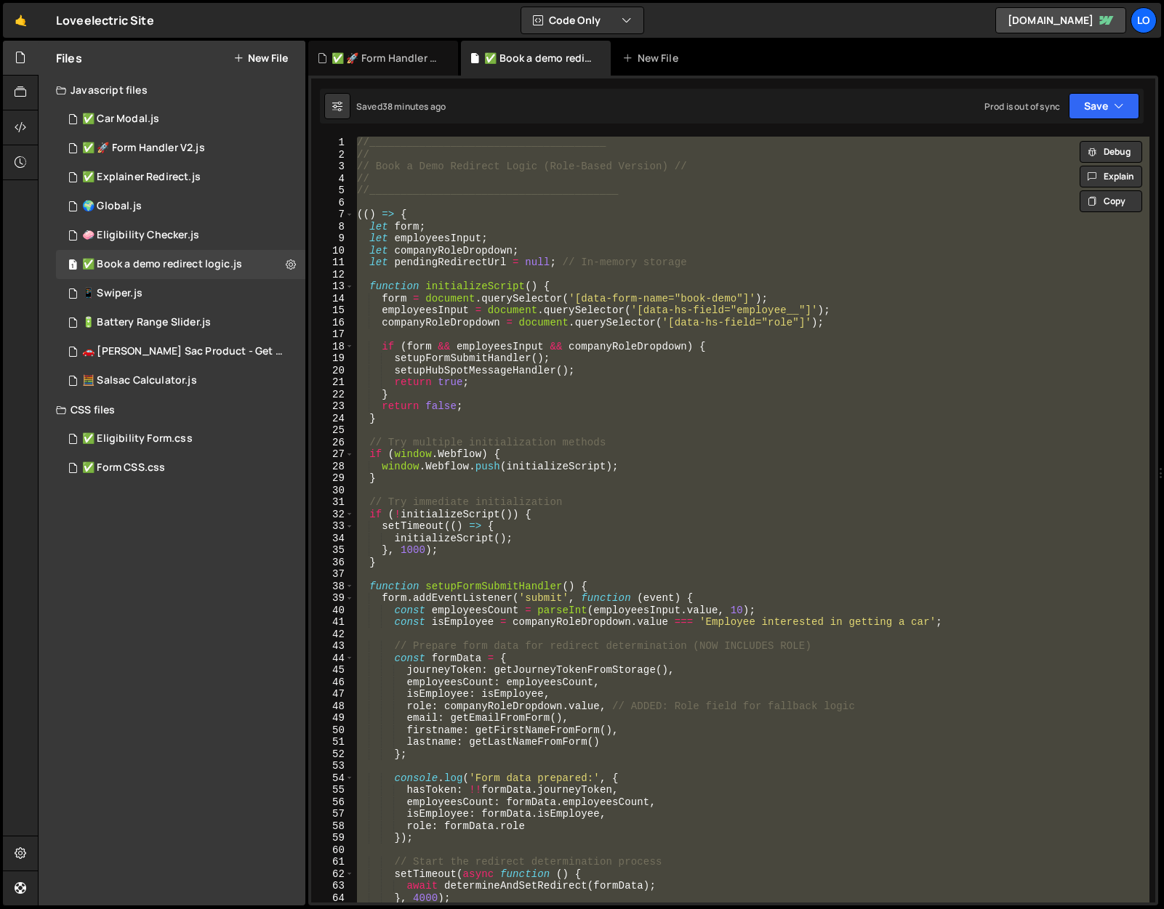
click at [563, 328] on div "//______________________________________ // // Book a Demo Redirect Logic (Role…" at bounding box center [751, 520] width 795 height 766
click at [438, 498] on div "//______________________________________ // // Book a Demo Redirect Logic (Role…" at bounding box center [751, 520] width 795 height 766
type textarea "// Try immediate initialization"
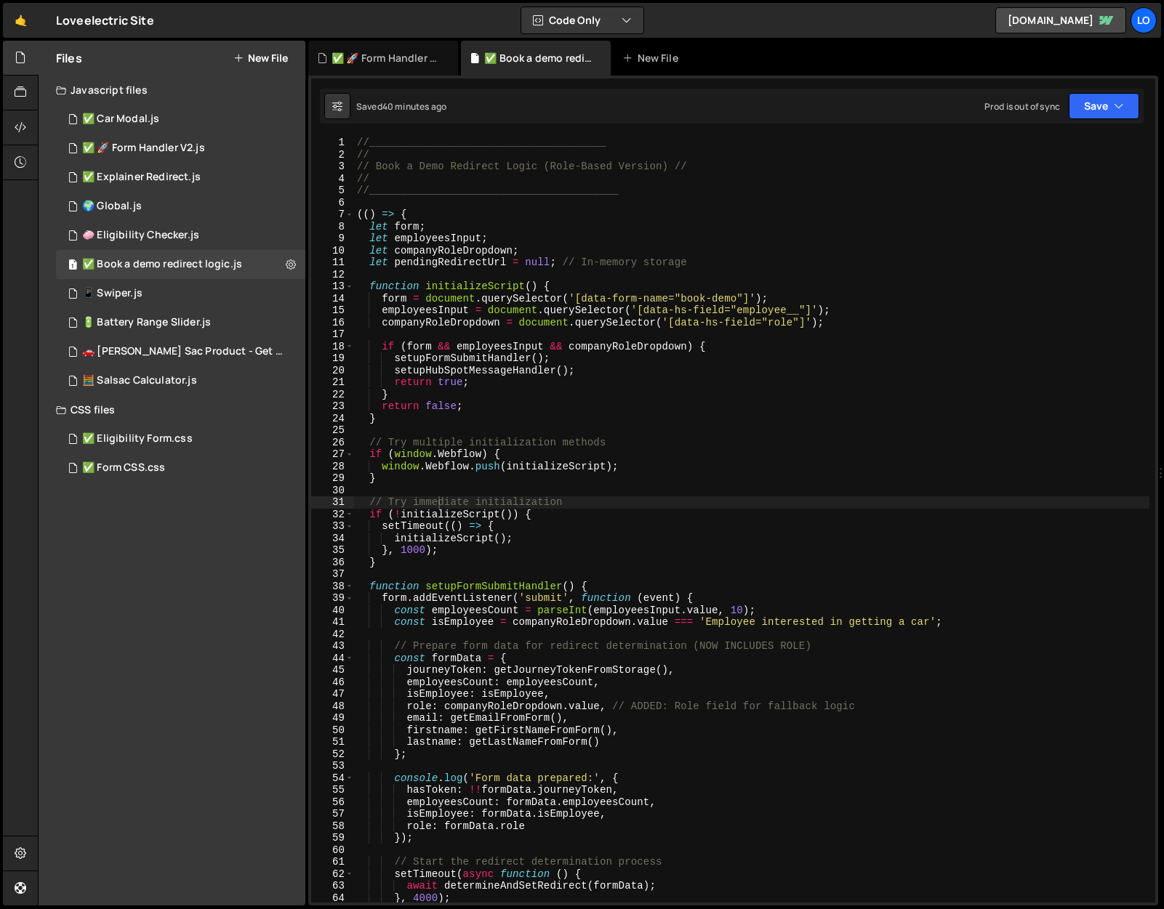
click at [261, 53] on button "New File" at bounding box center [260, 58] width 55 height 12
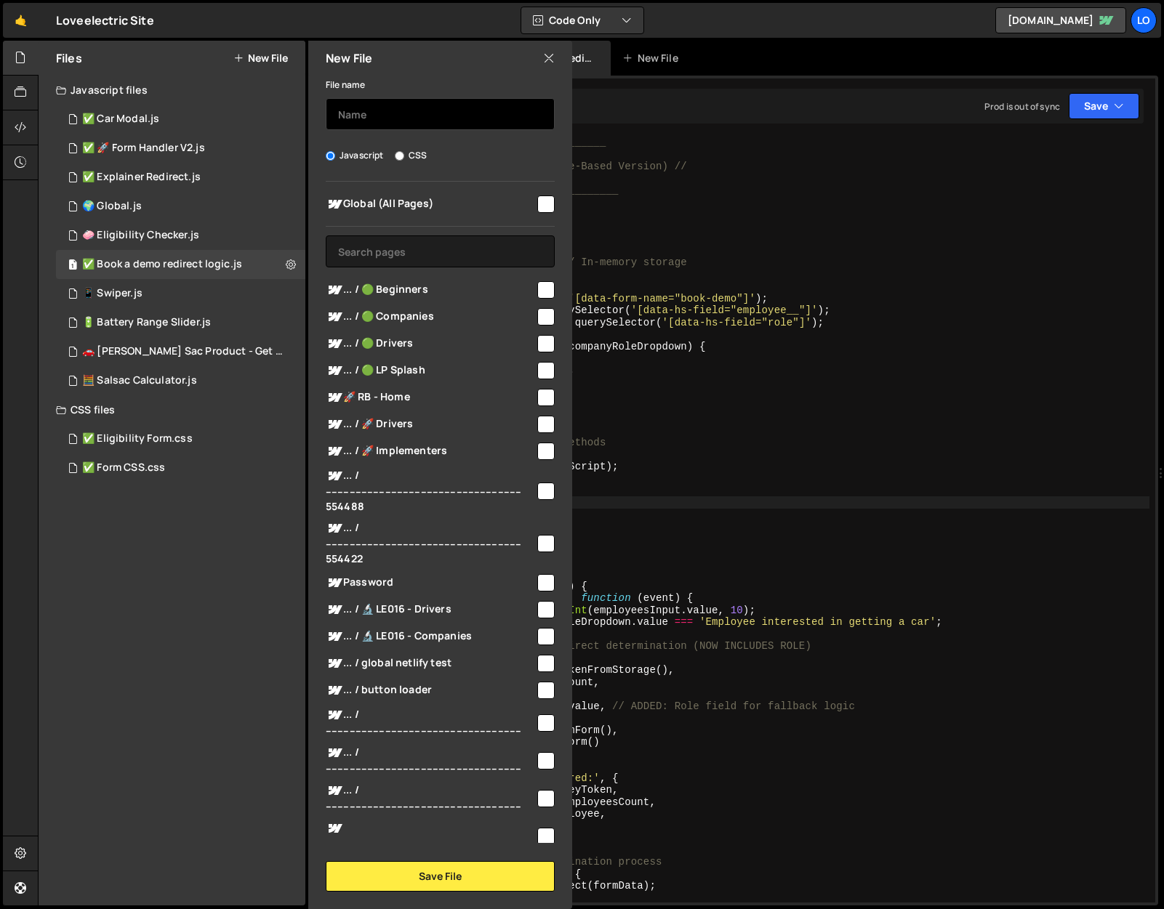
click at [387, 119] on input "text" at bounding box center [440, 114] width 229 height 32
click at [339, 109] on input "Book a demo logic V2" at bounding box center [440, 114] width 229 height 32
paste input "//______________________________________ // // Book a Demo Redirect Logic (Simp…"
type input "✅ Book a demo logic V2"
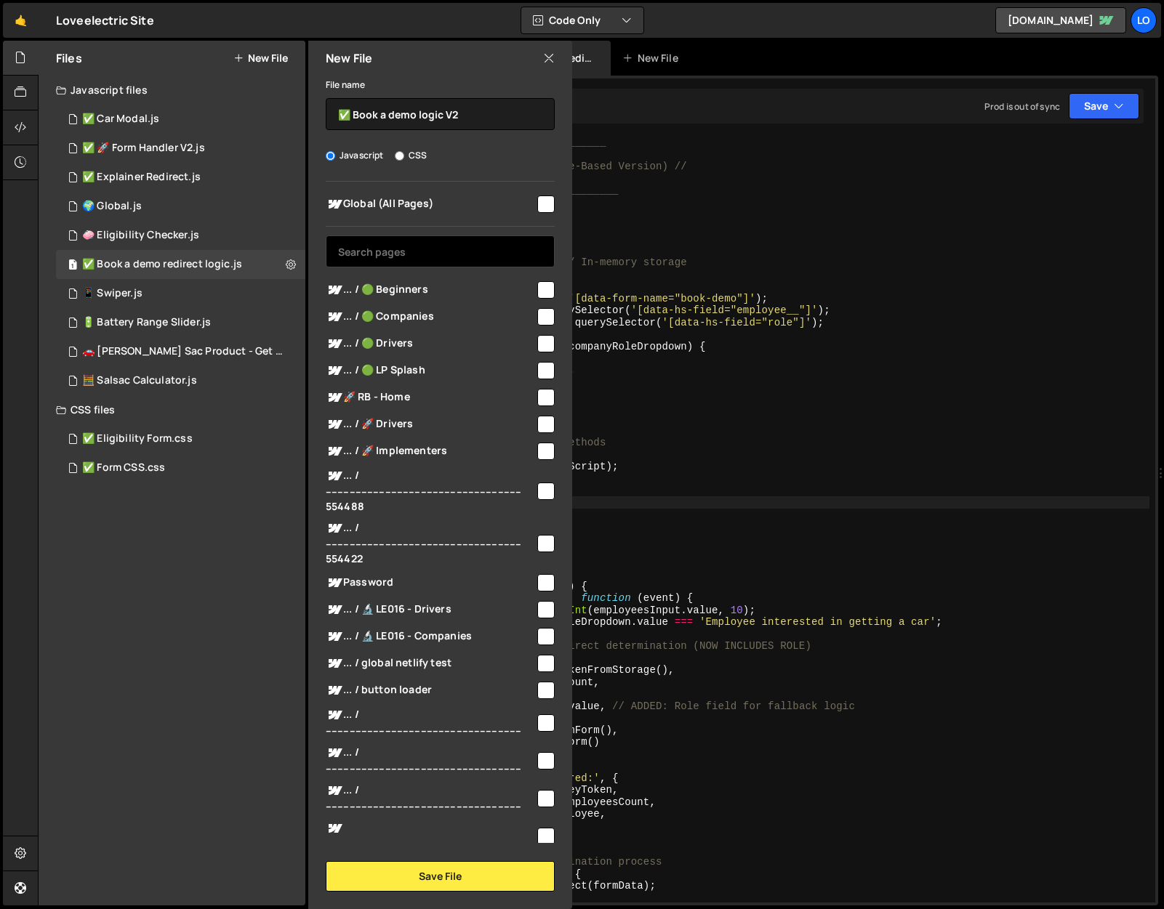
click at [391, 259] on input "text" at bounding box center [440, 251] width 229 height 32
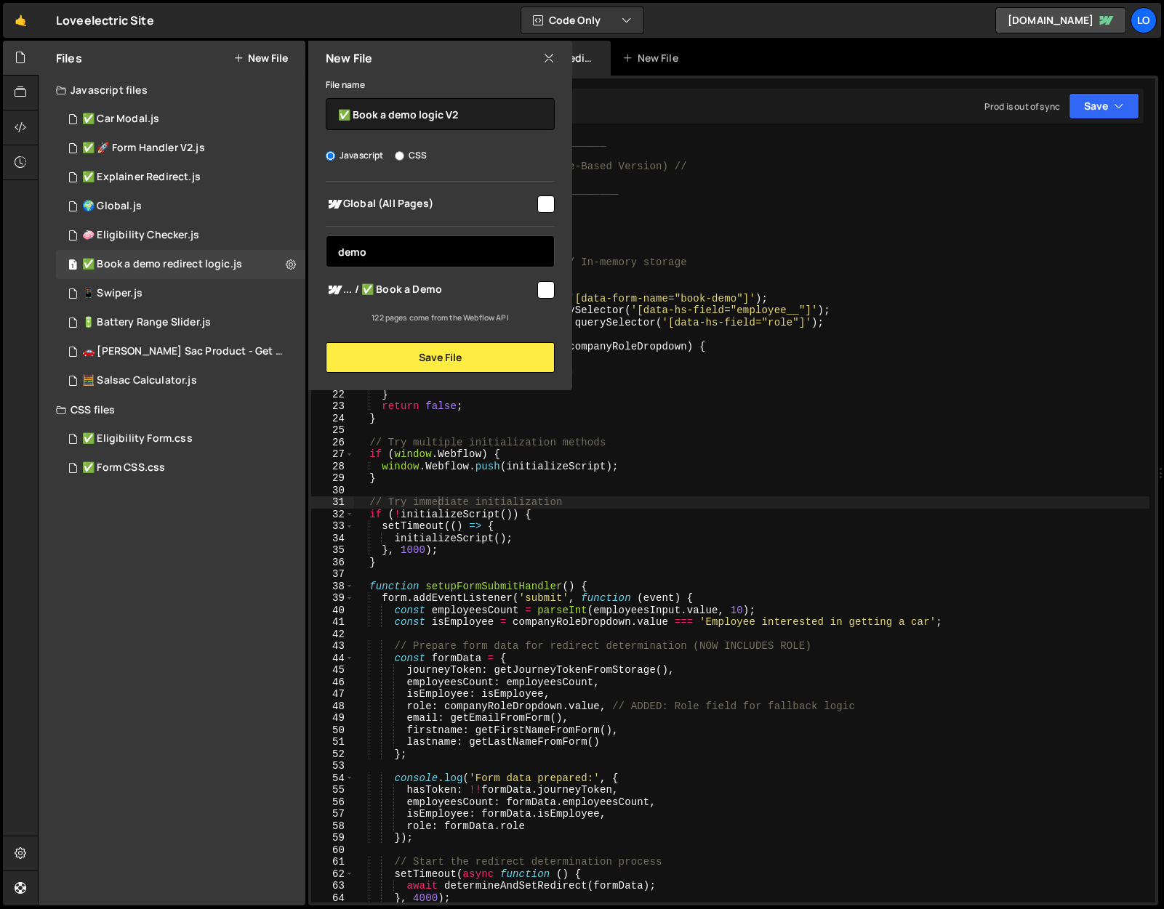
type input "demo"
click at [539, 290] on input "checkbox" at bounding box center [545, 289] width 17 height 17
checkbox input "true"
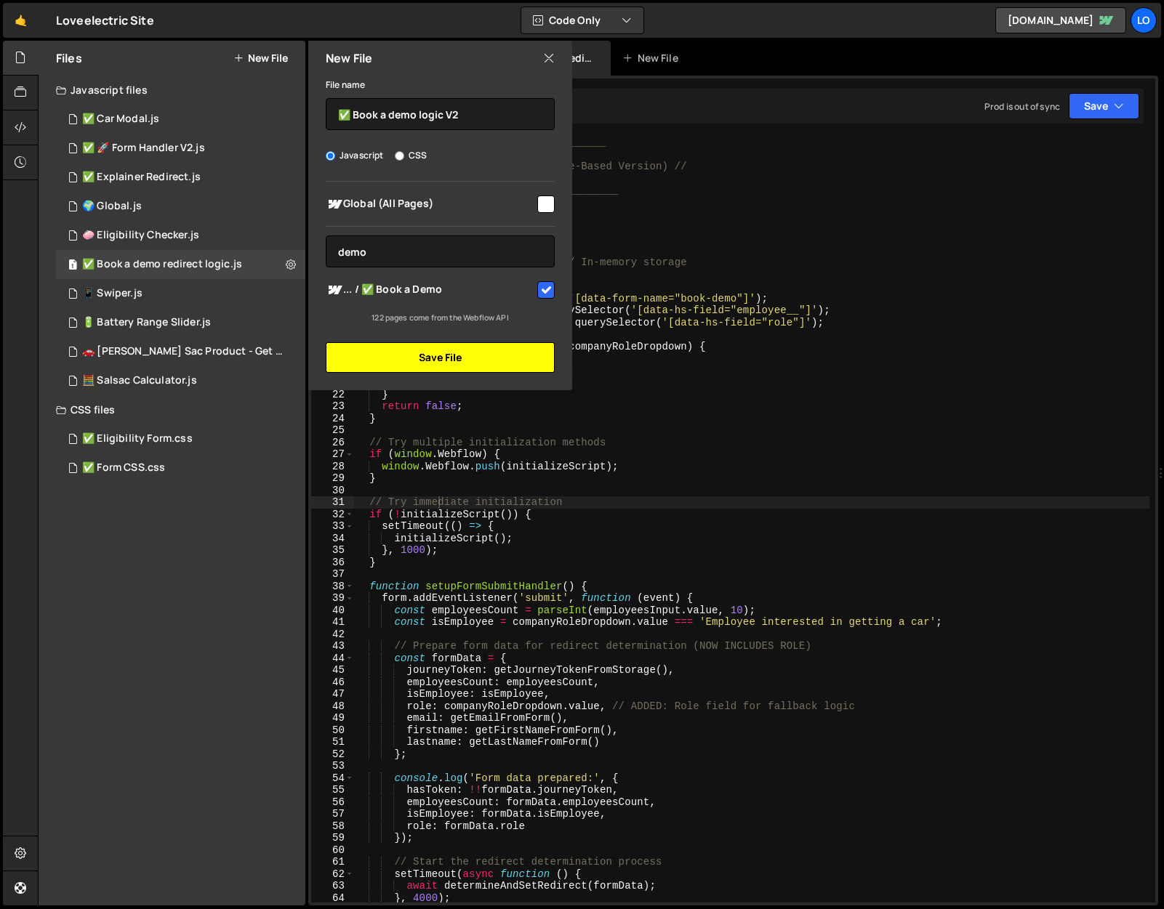
click at [481, 361] on button "Save File" at bounding box center [440, 357] width 229 height 31
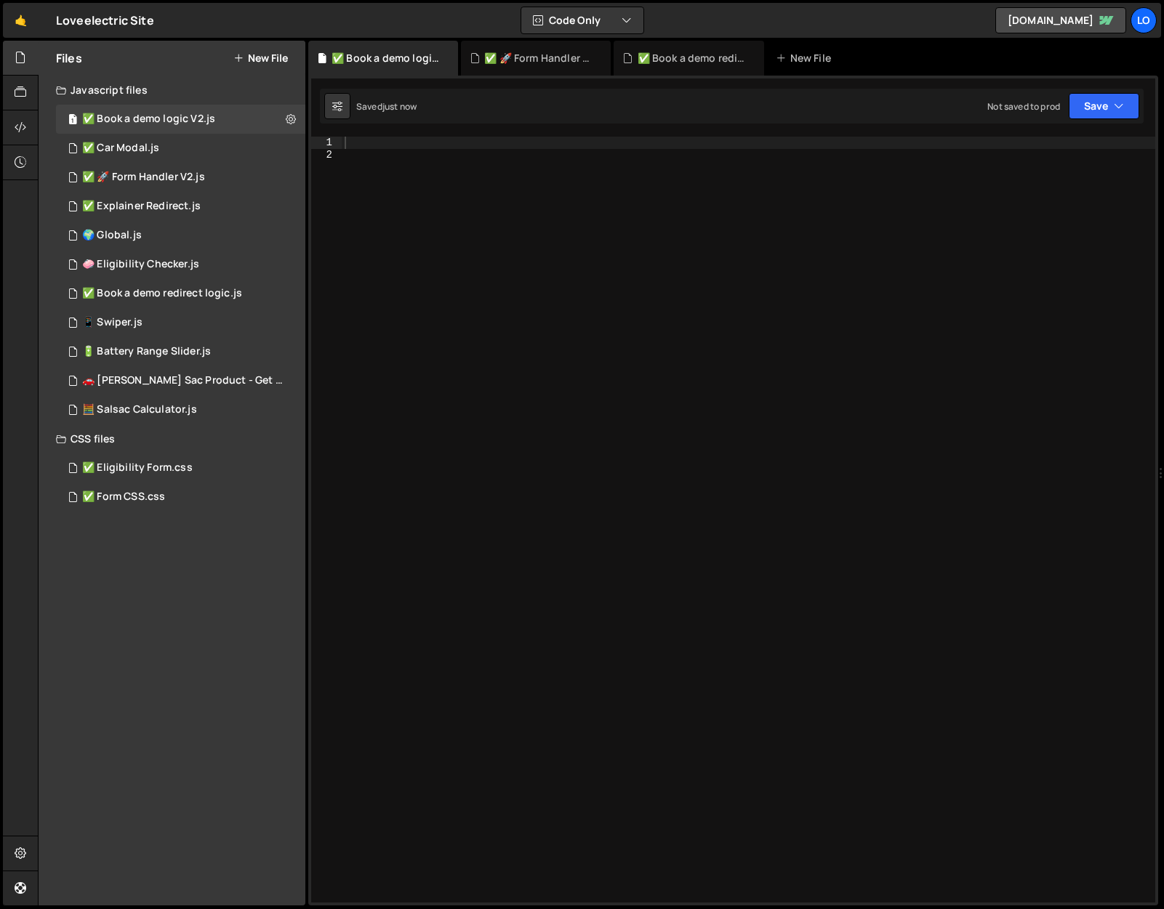
click at [414, 181] on div at bounding box center [748, 532] width 813 height 790
paste textarea "})();"
type textarea "})();"
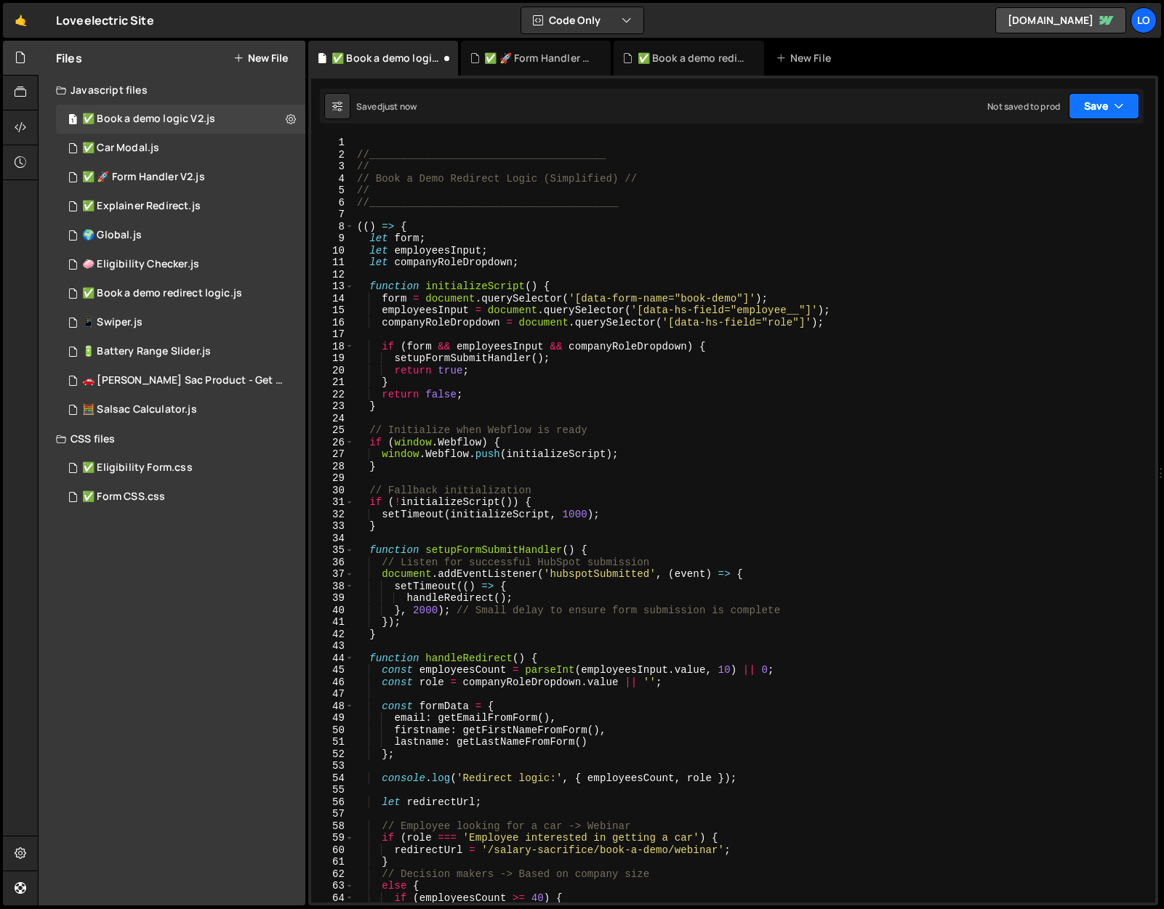
click at [1092, 110] on button "Save" at bounding box center [1103, 106] width 70 height 26
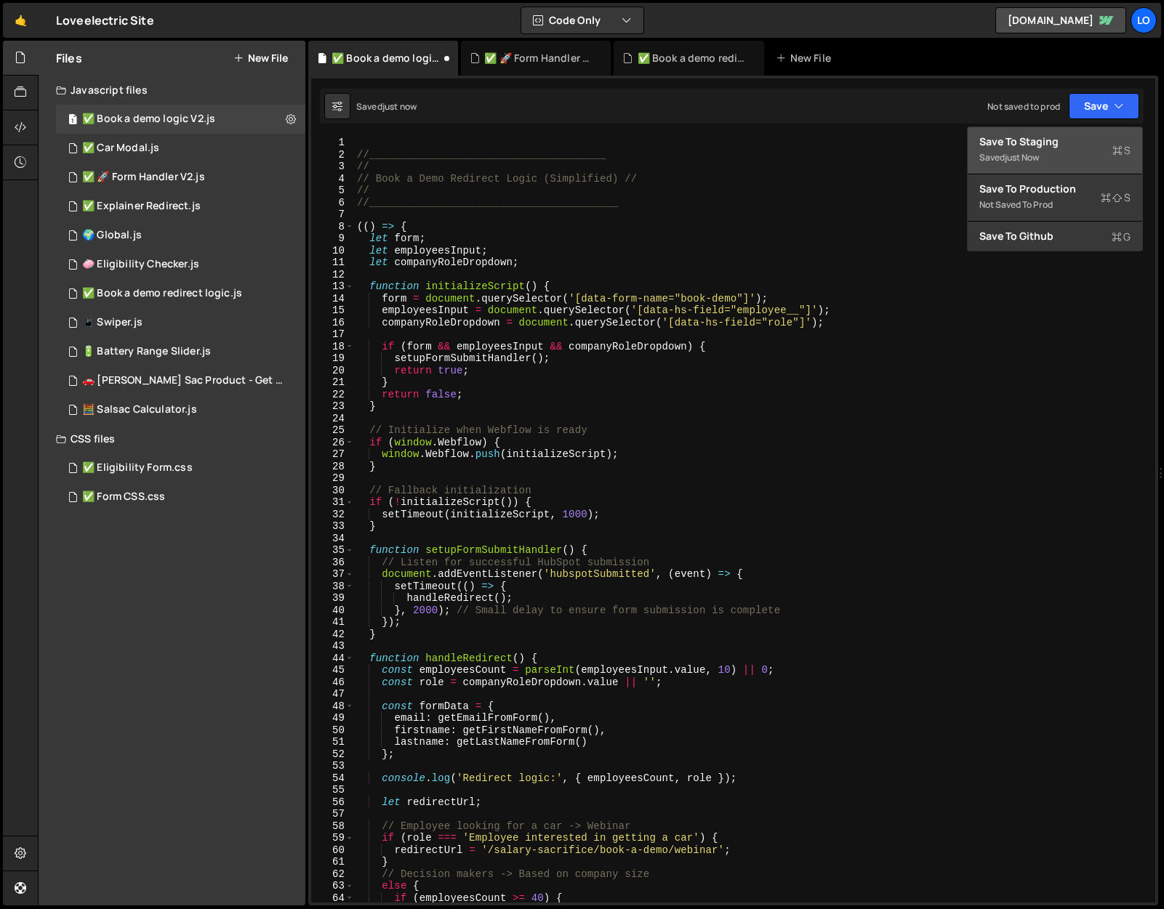
click at [1074, 141] on div "Save to Staging S" at bounding box center [1054, 141] width 151 height 15
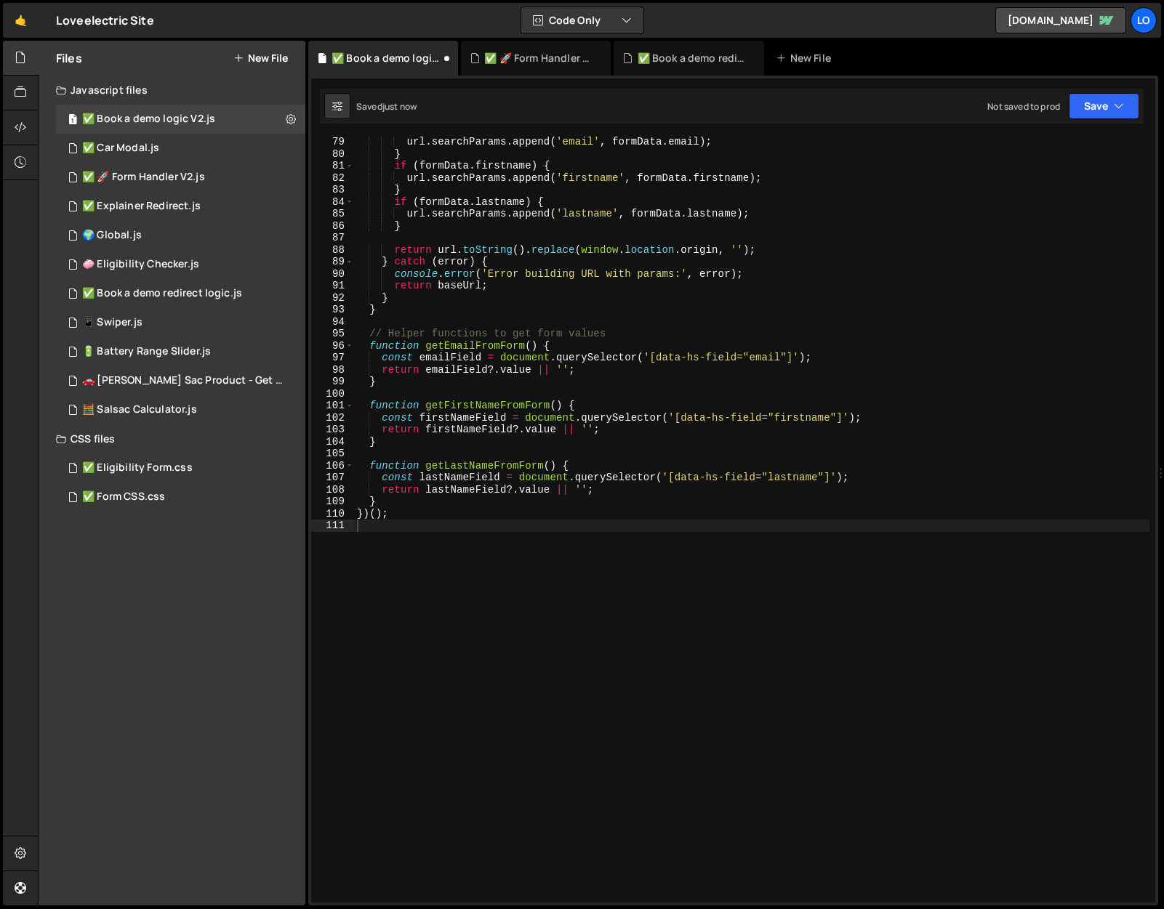
scroll to position [936, 0]
click at [251, 295] on div "1 ✅ Book a demo redirect logic.js 0" at bounding box center [180, 293] width 249 height 29
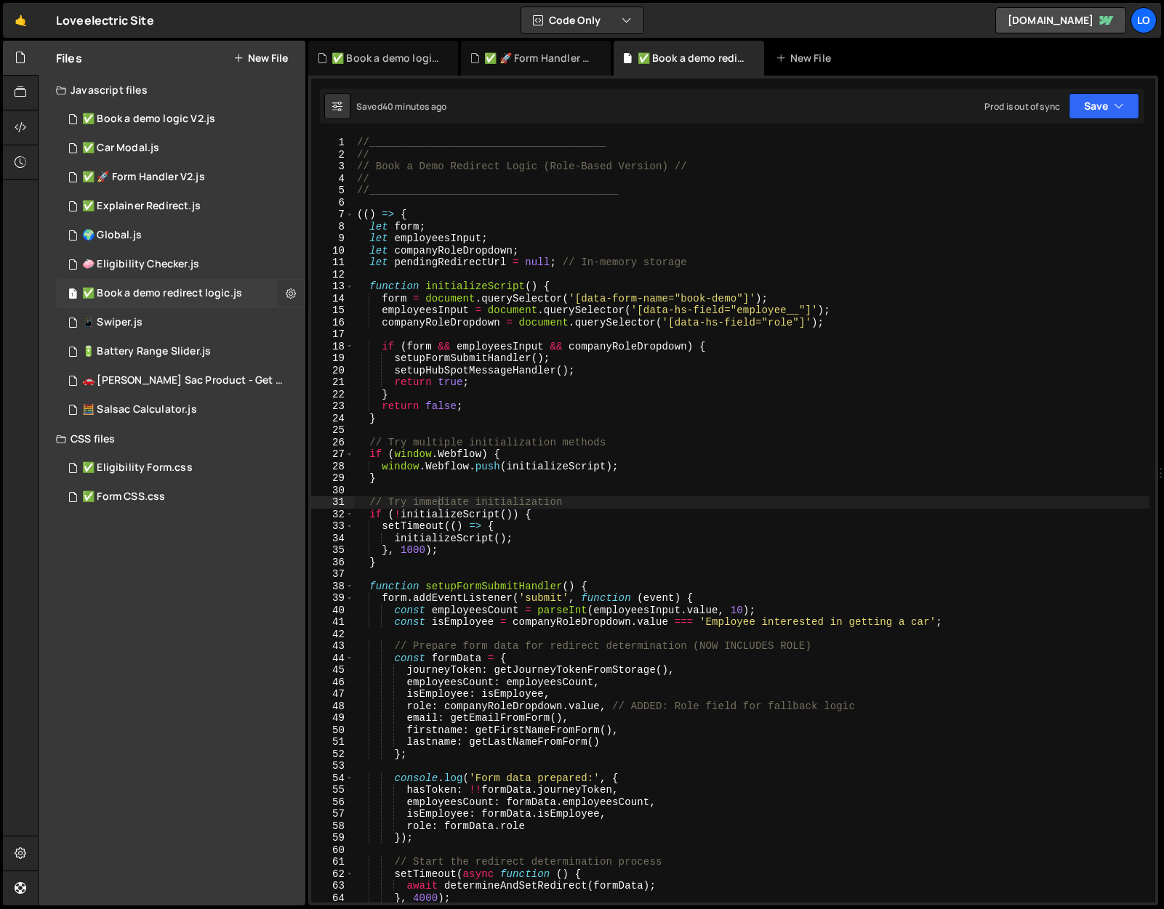
click at [291, 292] on icon at bounding box center [291, 293] width 10 height 14
type input "✅ Book a demo redirect logic"
radio input "true"
checkbox input "true"
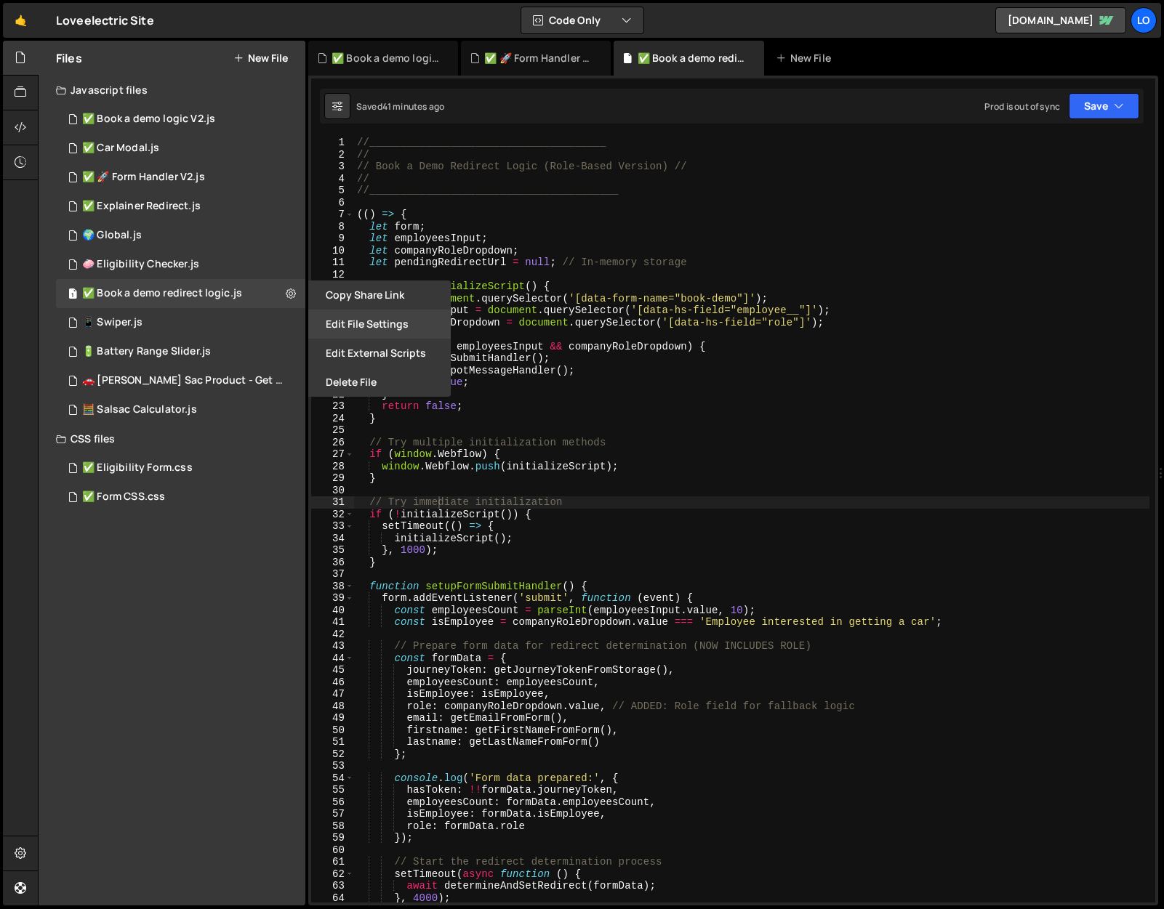
click at [380, 329] on button "Edit File Settings" at bounding box center [379, 324] width 142 height 29
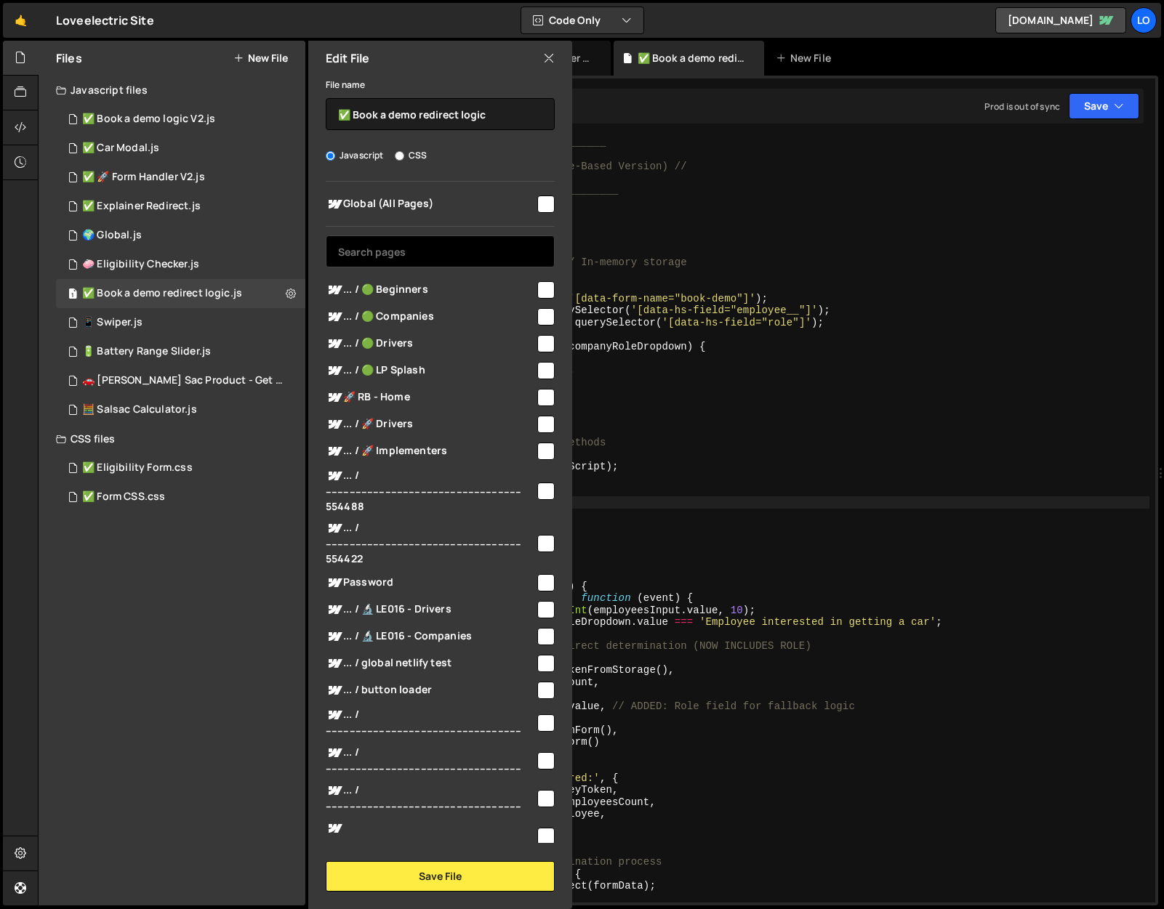
click at [440, 248] on input "text" at bounding box center [440, 251] width 229 height 32
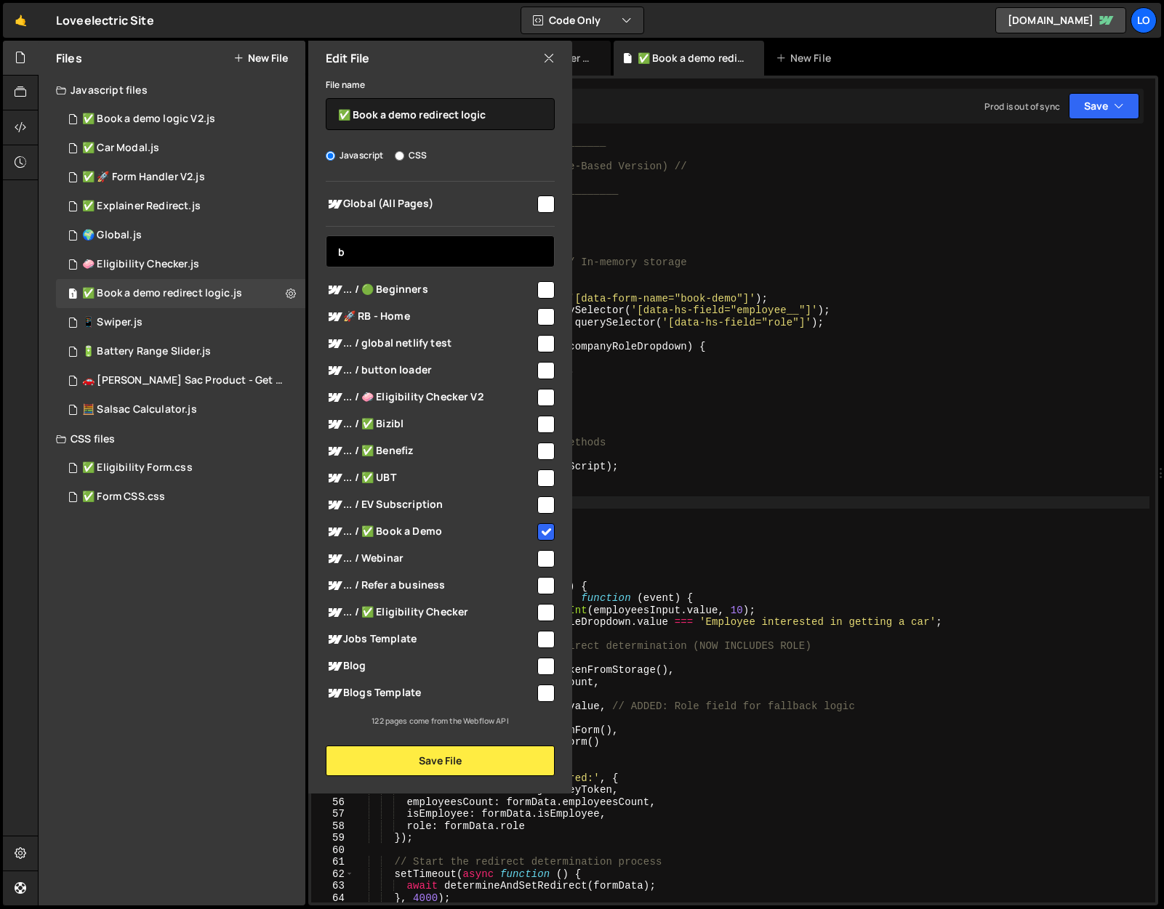
type input "b"
click at [547, 534] on input "checkbox" at bounding box center [545, 531] width 17 height 17
checkbox input "false"
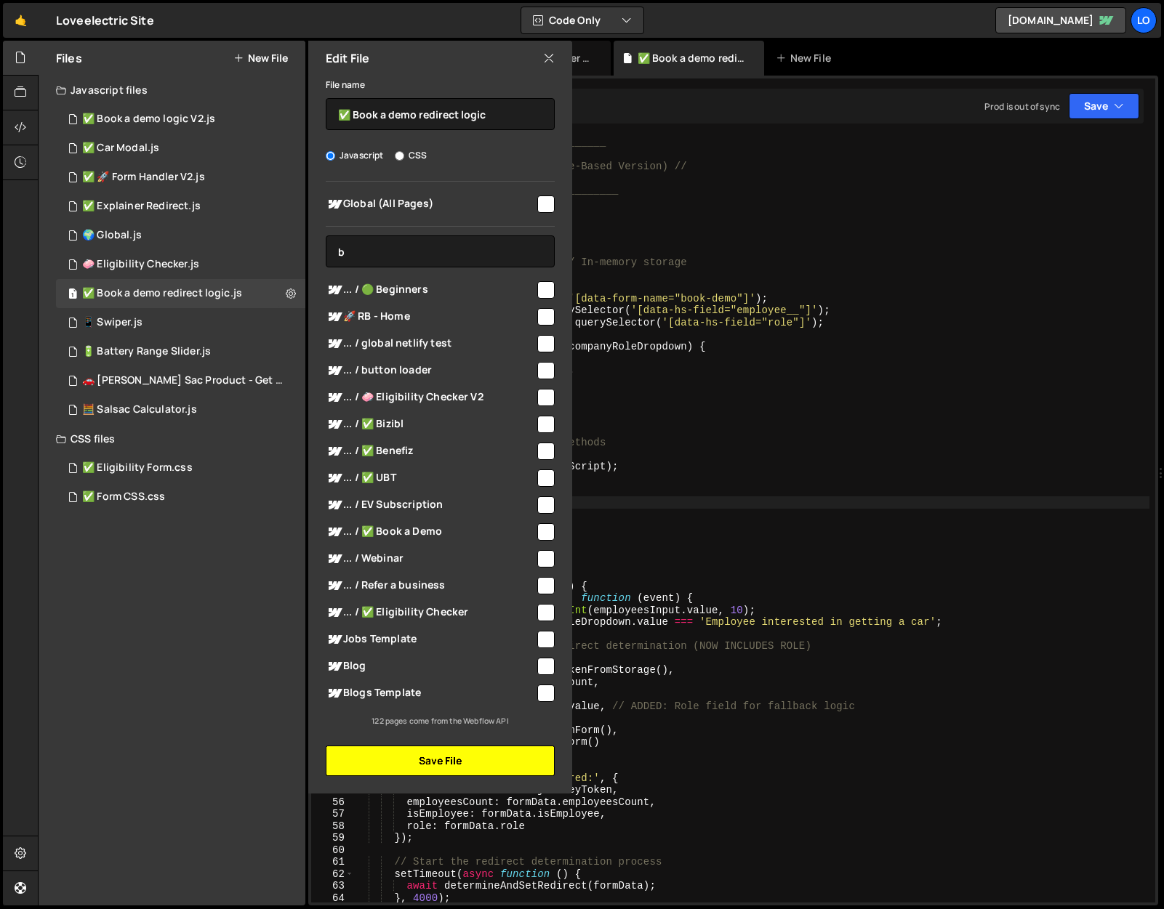
click at [484, 755] on button "Save File" at bounding box center [440, 761] width 229 height 31
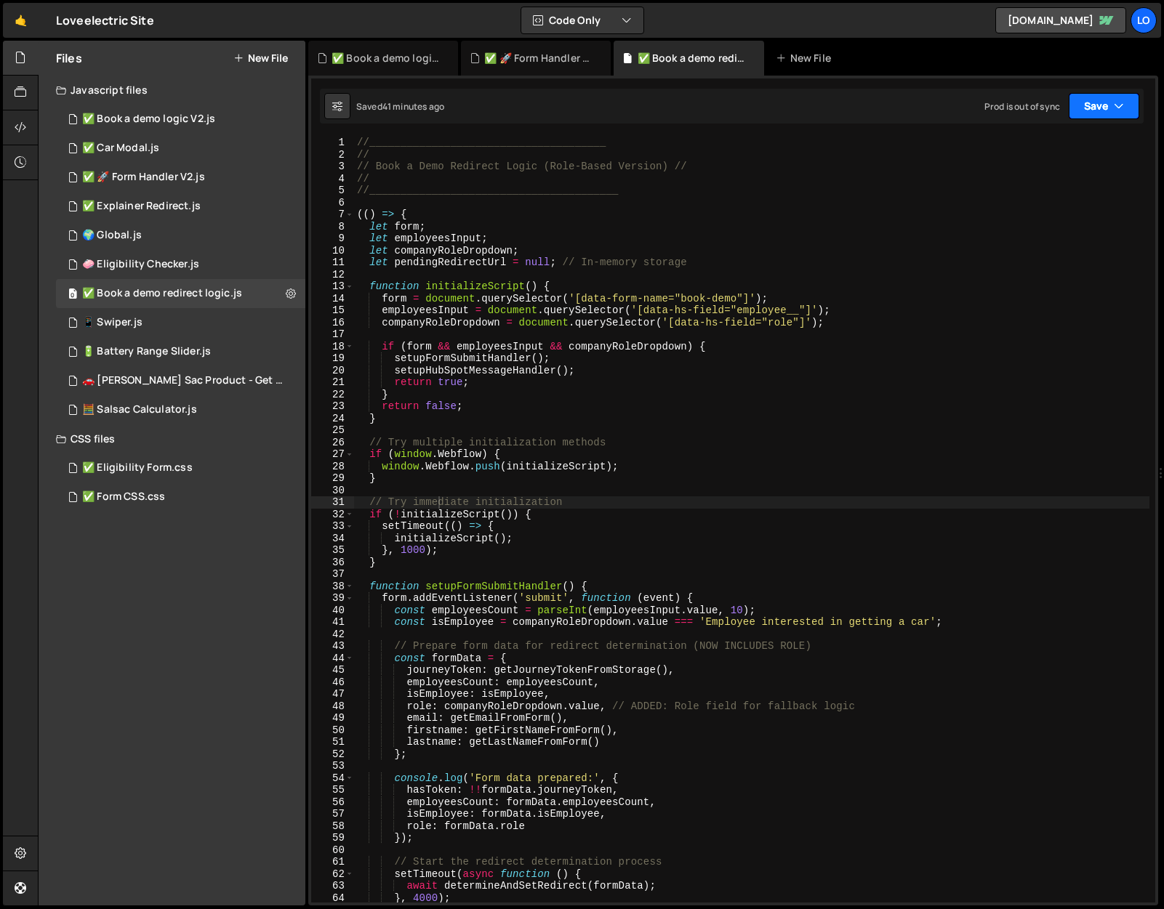
click at [1100, 118] on button "Save" at bounding box center [1103, 106] width 70 height 26
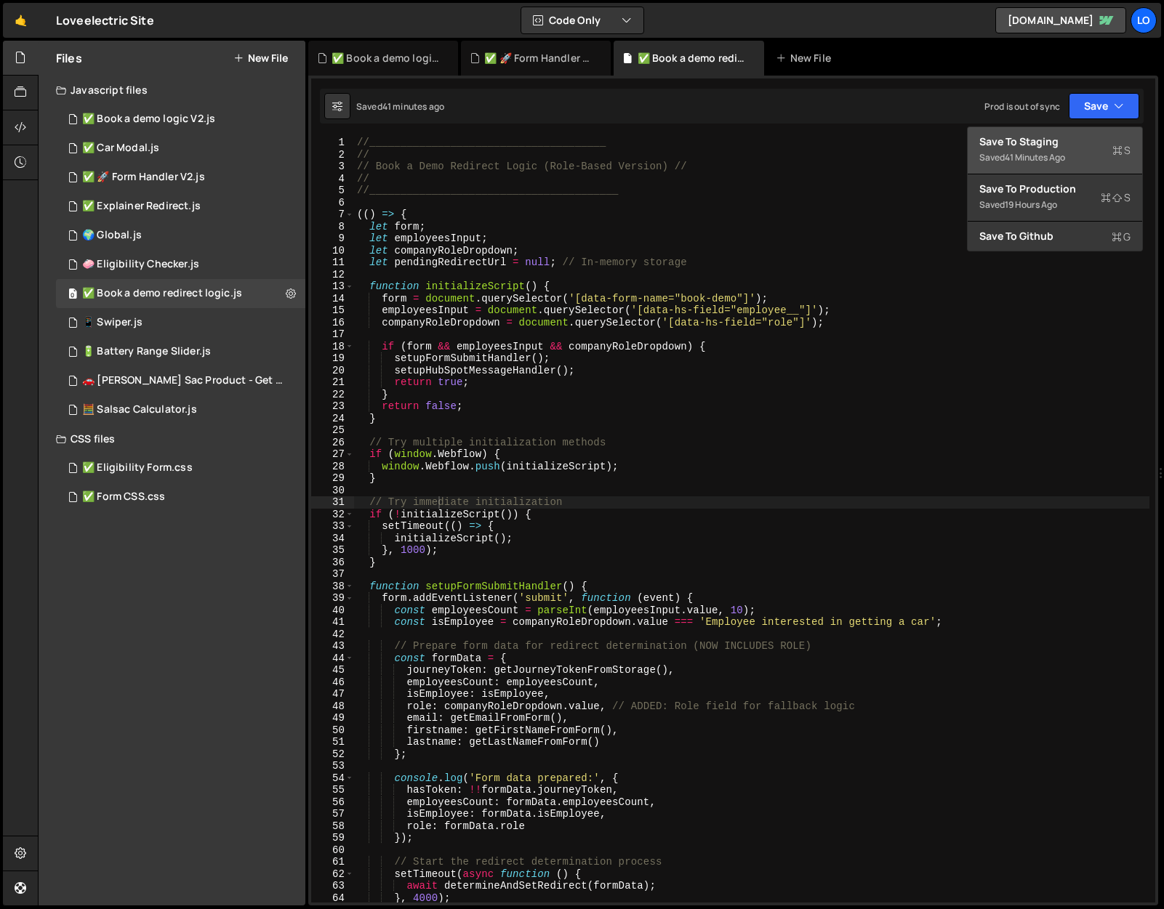
click at [1079, 134] on div "Save to Staging S" at bounding box center [1054, 141] width 151 height 15
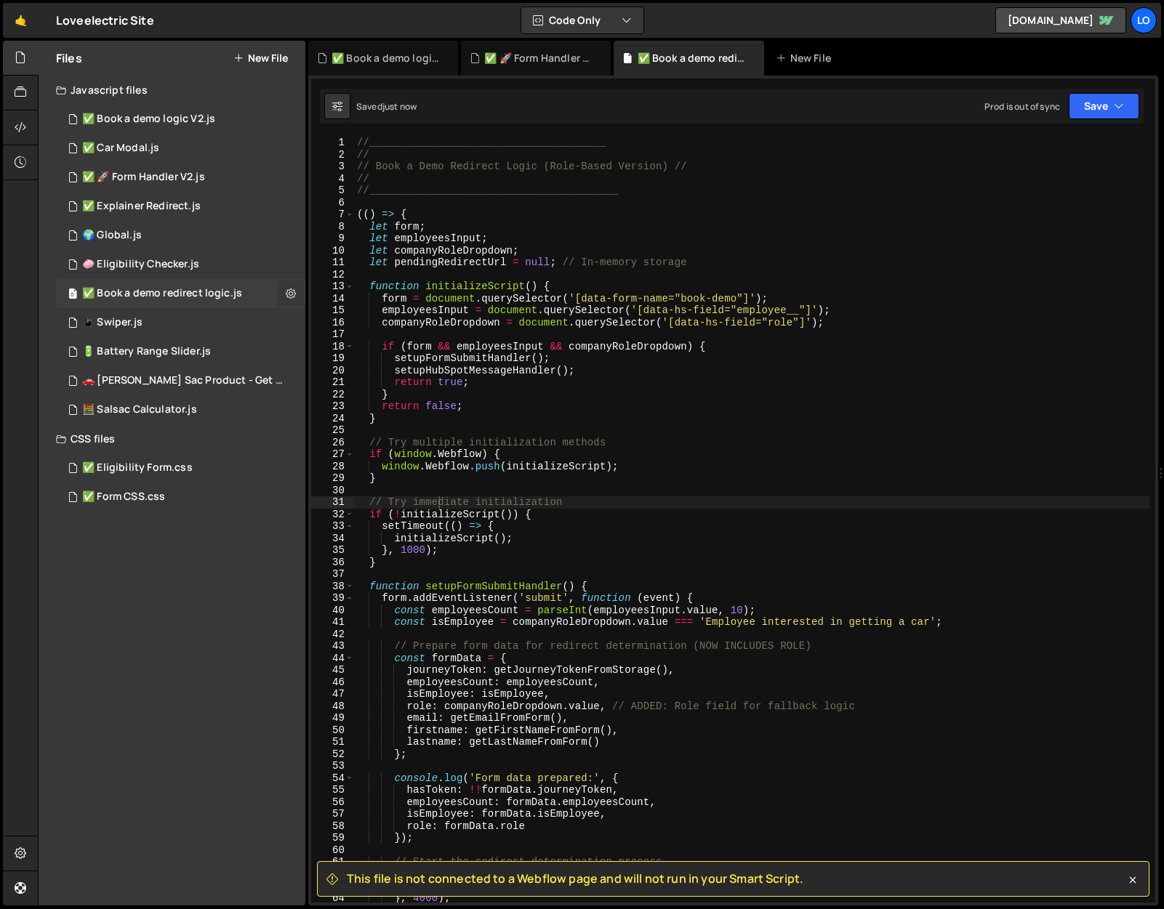
click at [291, 292] on icon at bounding box center [291, 293] width 10 height 14
type input "✅ Book a demo redirect logic"
radio input "true"
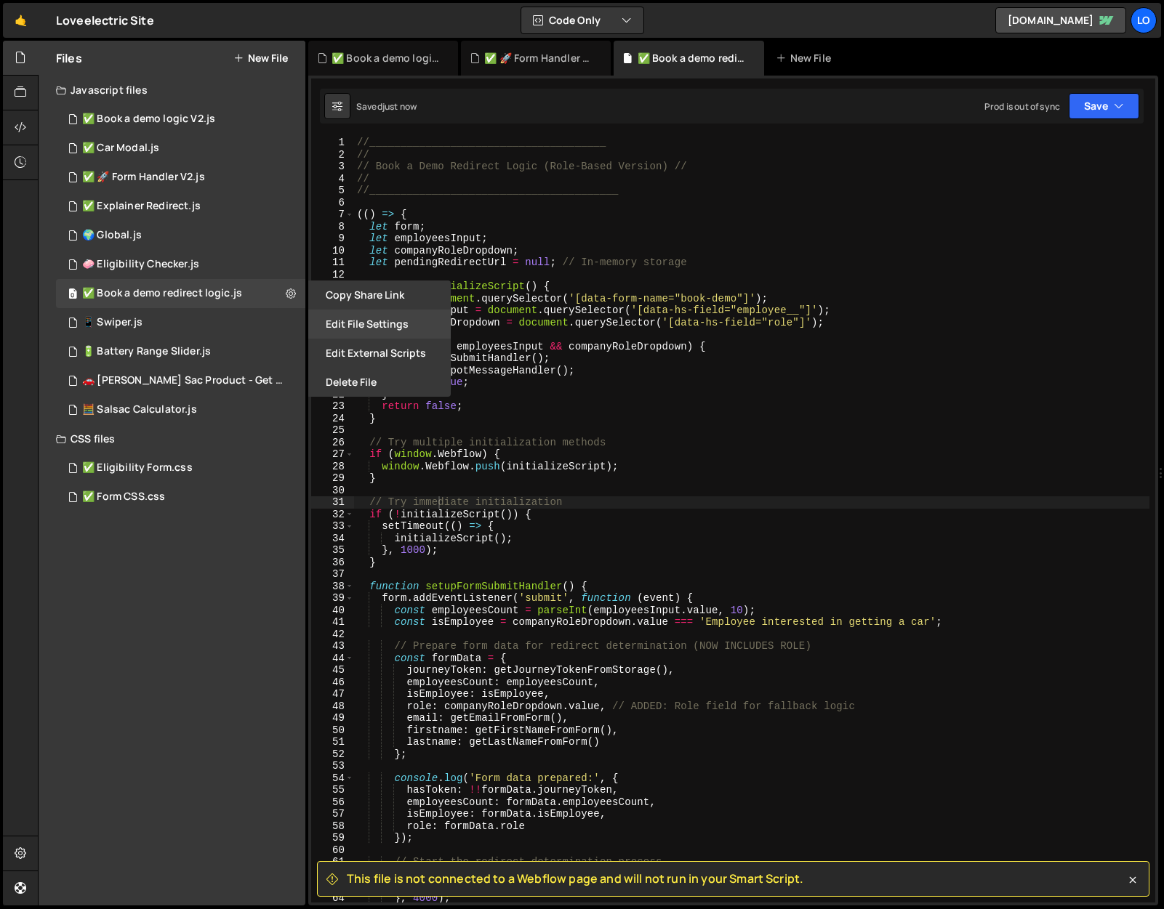
click at [358, 321] on button "Edit File Settings" at bounding box center [379, 324] width 142 height 29
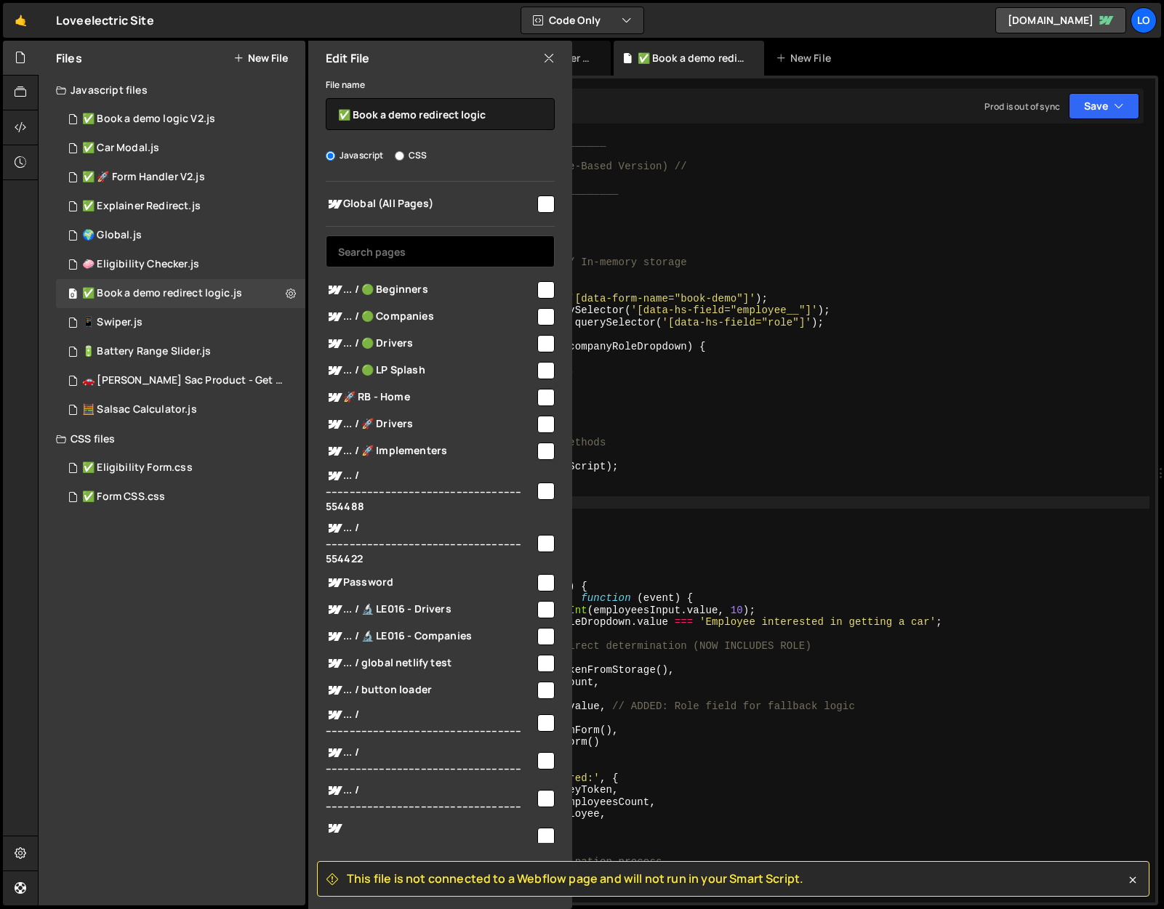
click at [424, 243] on input "text" at bounding box center [440, 251] width 229 height 32
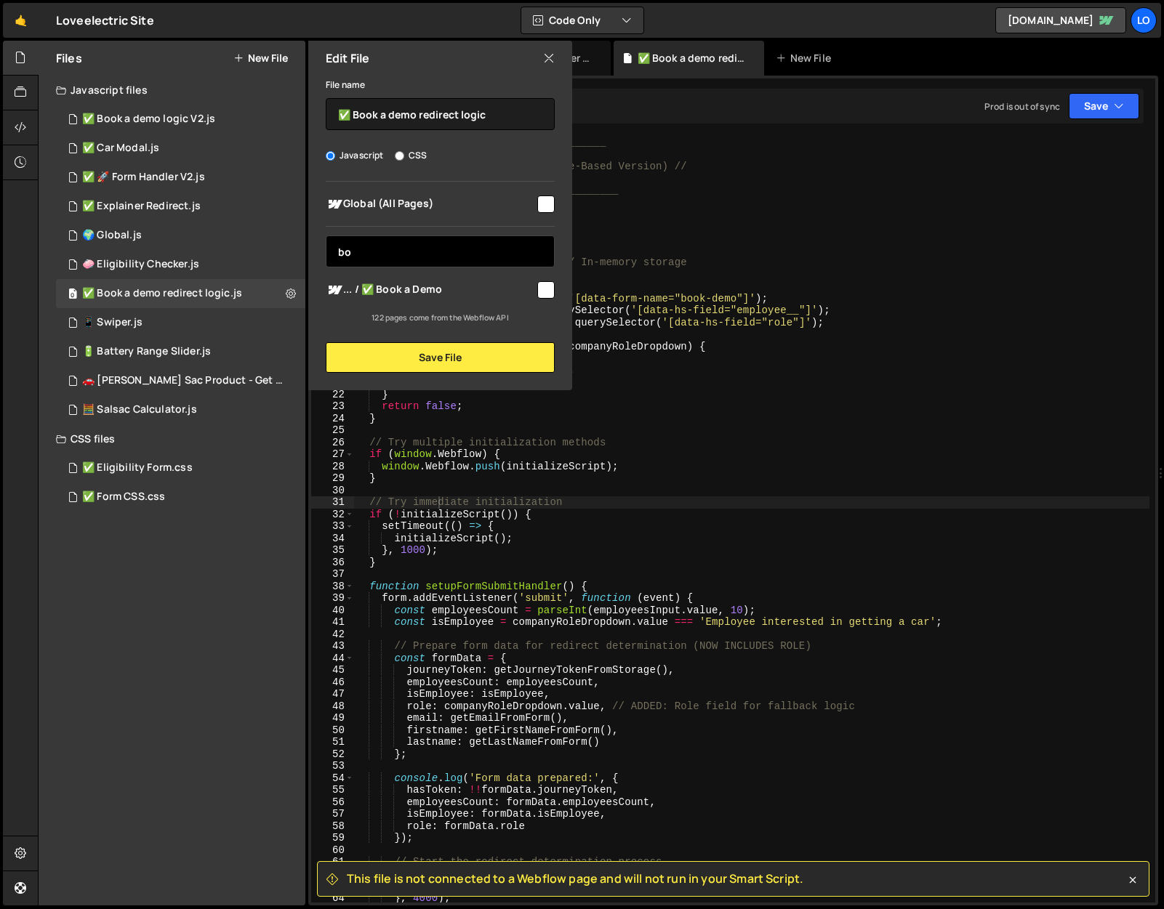
type input "bo"
drag, startPoint x: 549, startPoint y: 291, endPoint x: 534, endPoint y: 294, distance: 14.8
click at [549, 291] on input "checkbox" at bounding box center [545, 289] width 17 height 17
checkbox input "true"
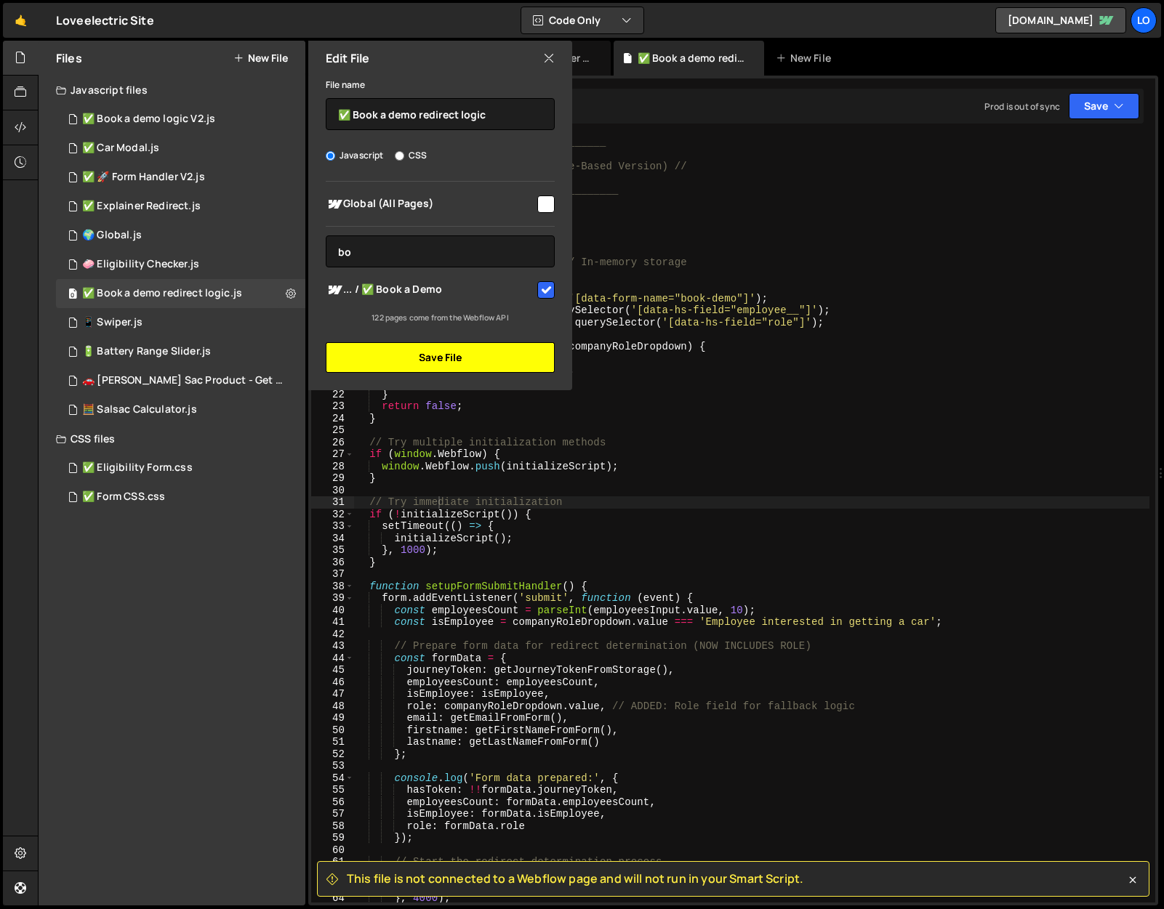
click at [491, 355] on button "Save File" at bounding box center [440, 357] width 229 height 31
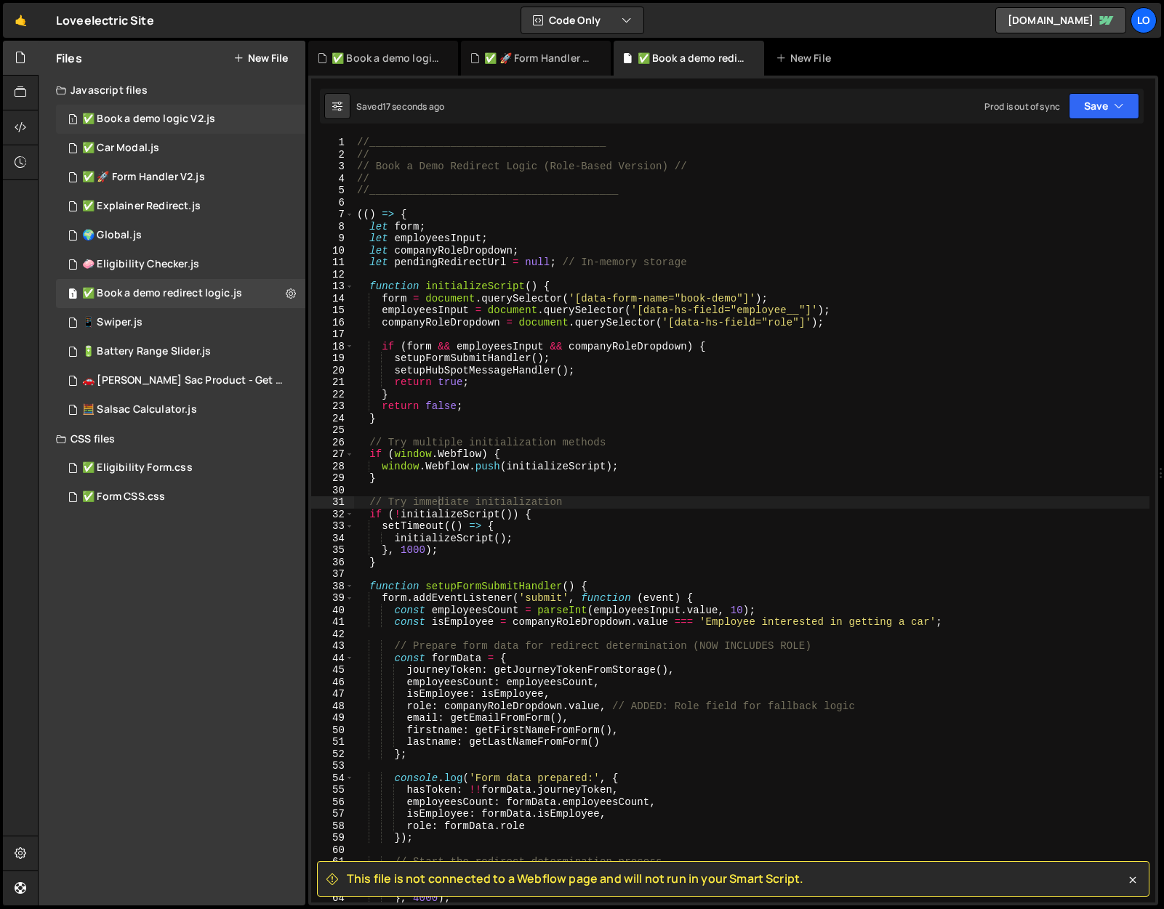
click at [287, 117] on div "1 ✅ Book a demo logic V2.js 0" at bounding box center [180, 119] width 249 height 29
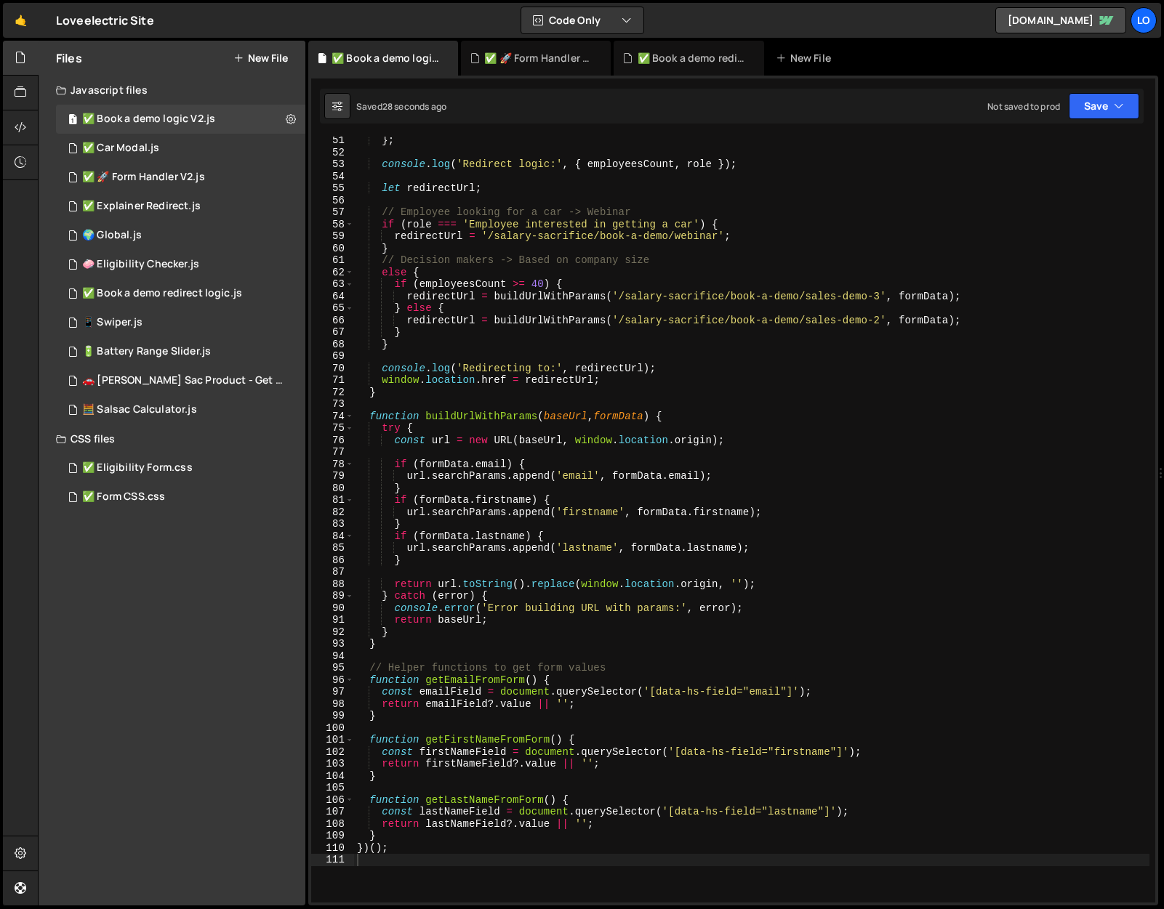
scroll to position [0, 0]
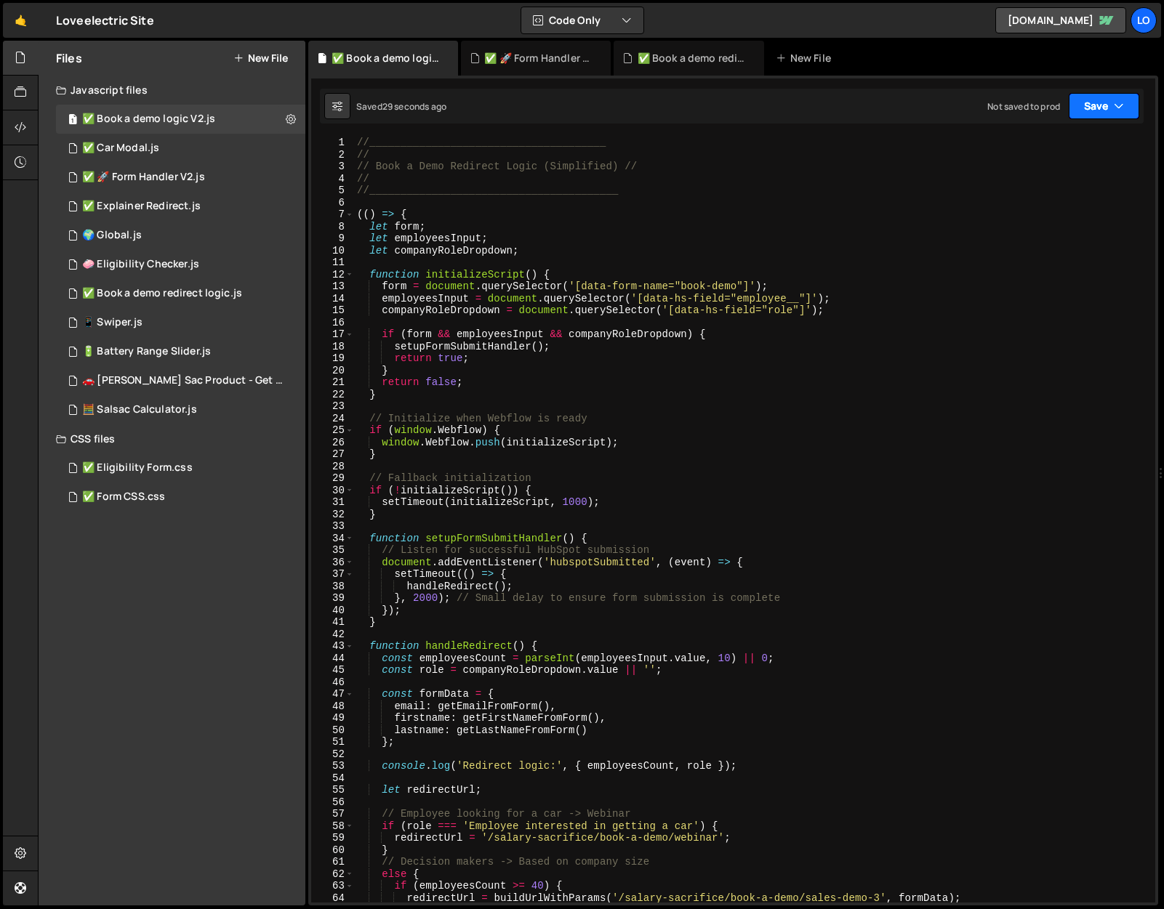
click at [1121, 103] on icon "button" at bounding box center [1118, 106] width 10 height 15
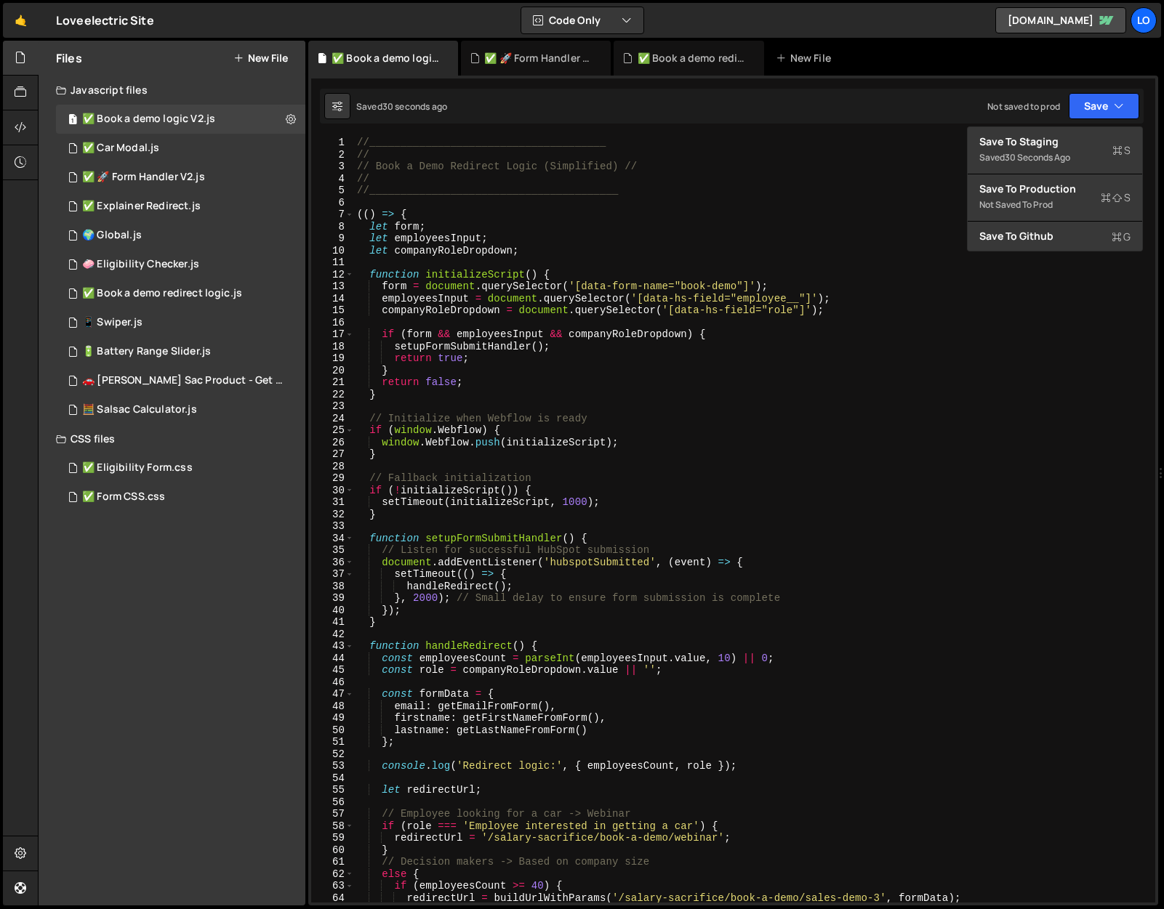
click at [798, 89] on div "Saved 30 seconds ago Not saved to prod Upgrade to Edit Save Save to Staging S S…" at bounding box center [731, 106] width 823 height 35
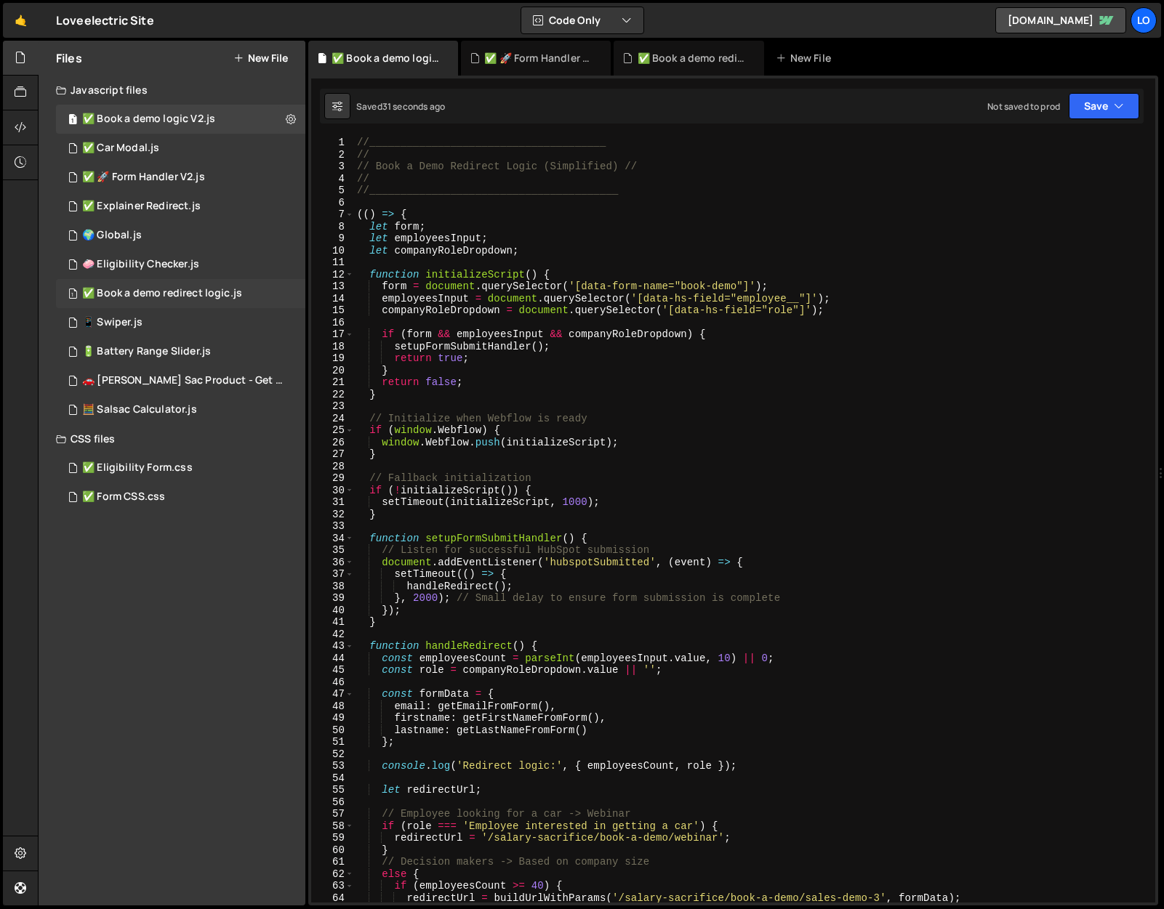
click at [270, 297] on div "1 ✅ Book a demo redirect logic.js 0" at bounding box center [180, 293] width 249 height 29
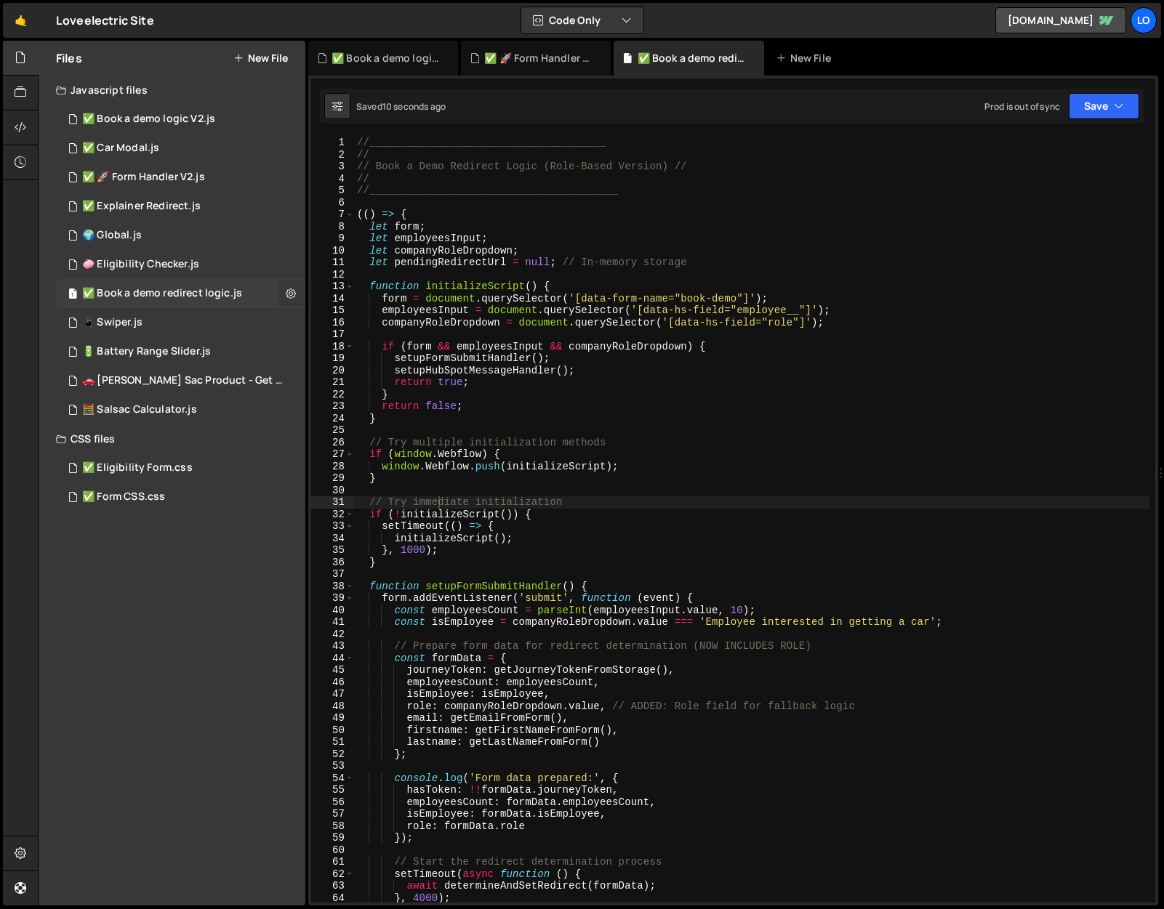
click at [291, 292] on icon at bounding box center [291, 293] width 10 height 14
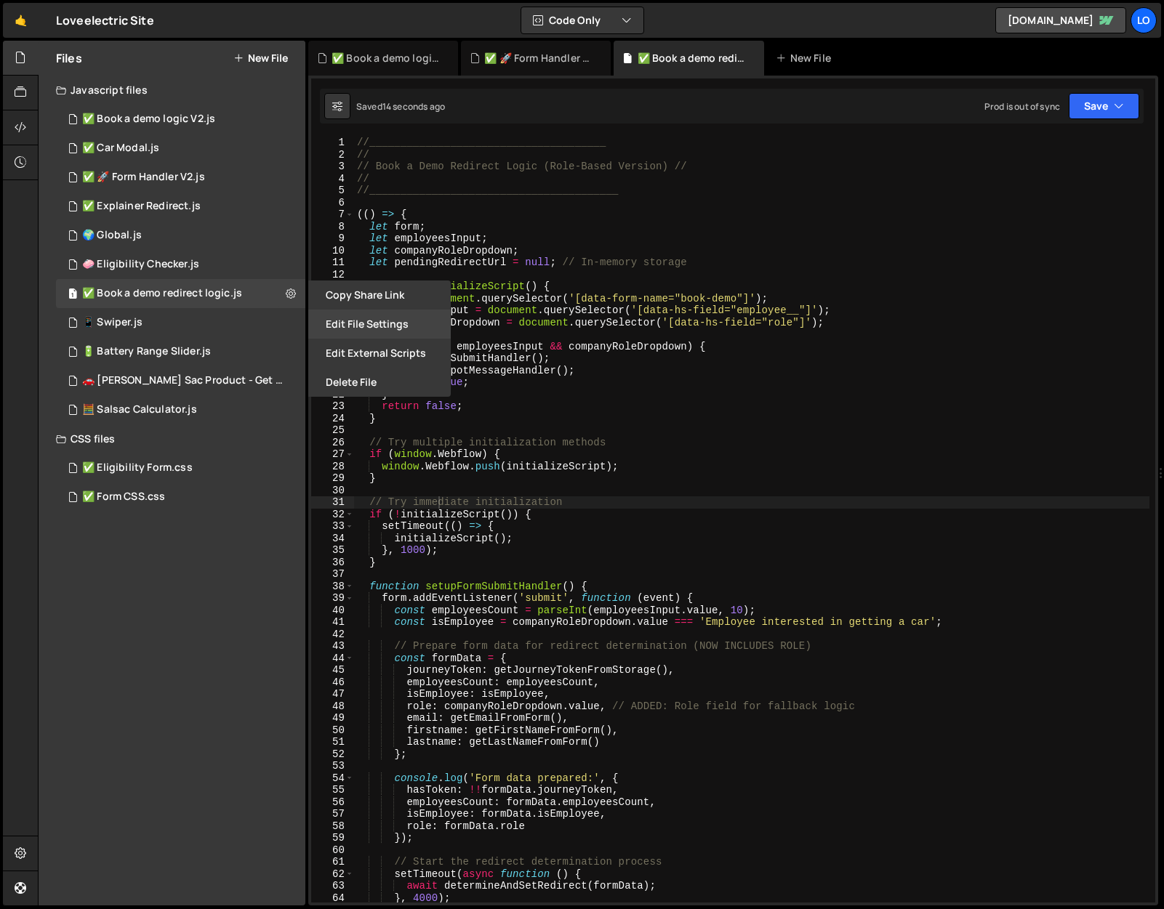
click at [353, 320] on button "Edit File Settings" at bounding box center [379, 324] width 142 height 29
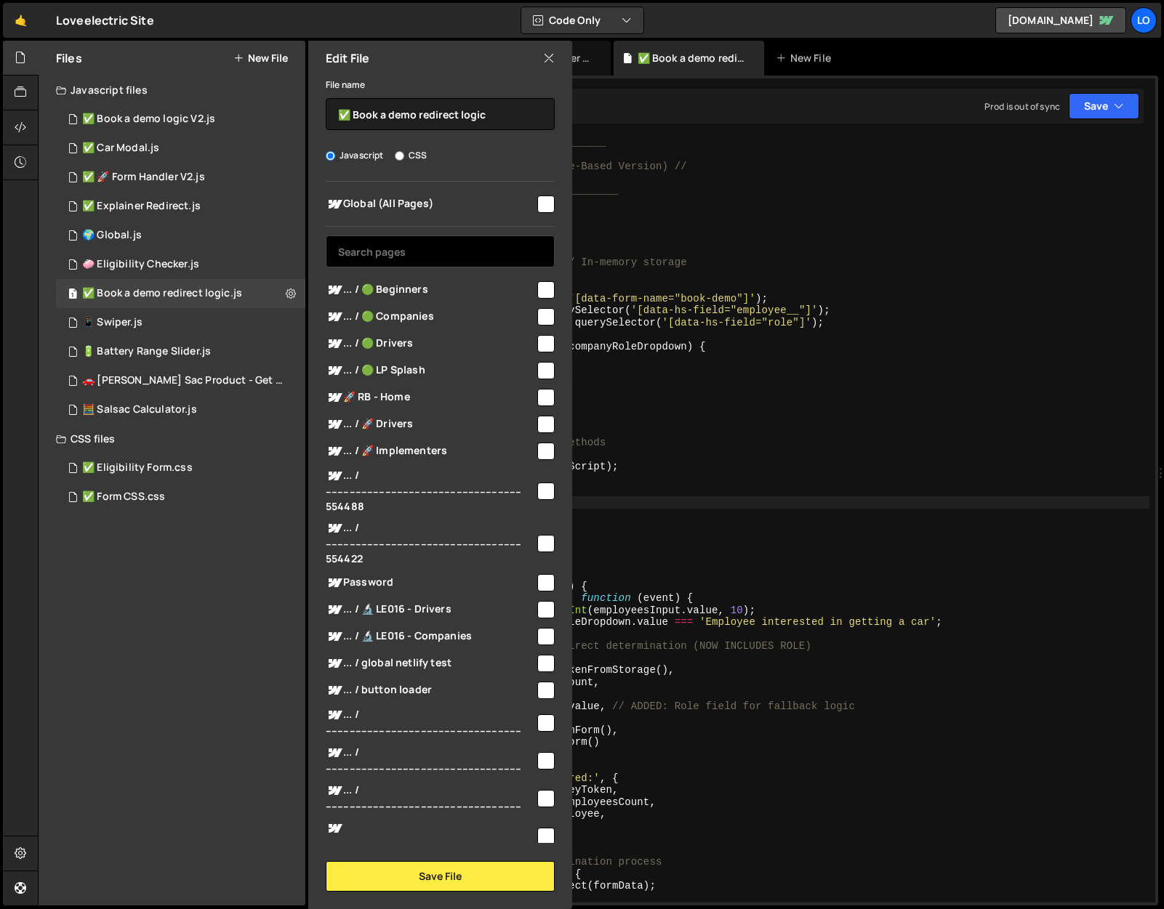
click at [417, 244] on input "text" at bounding box center [440, 251] width 229 height 32
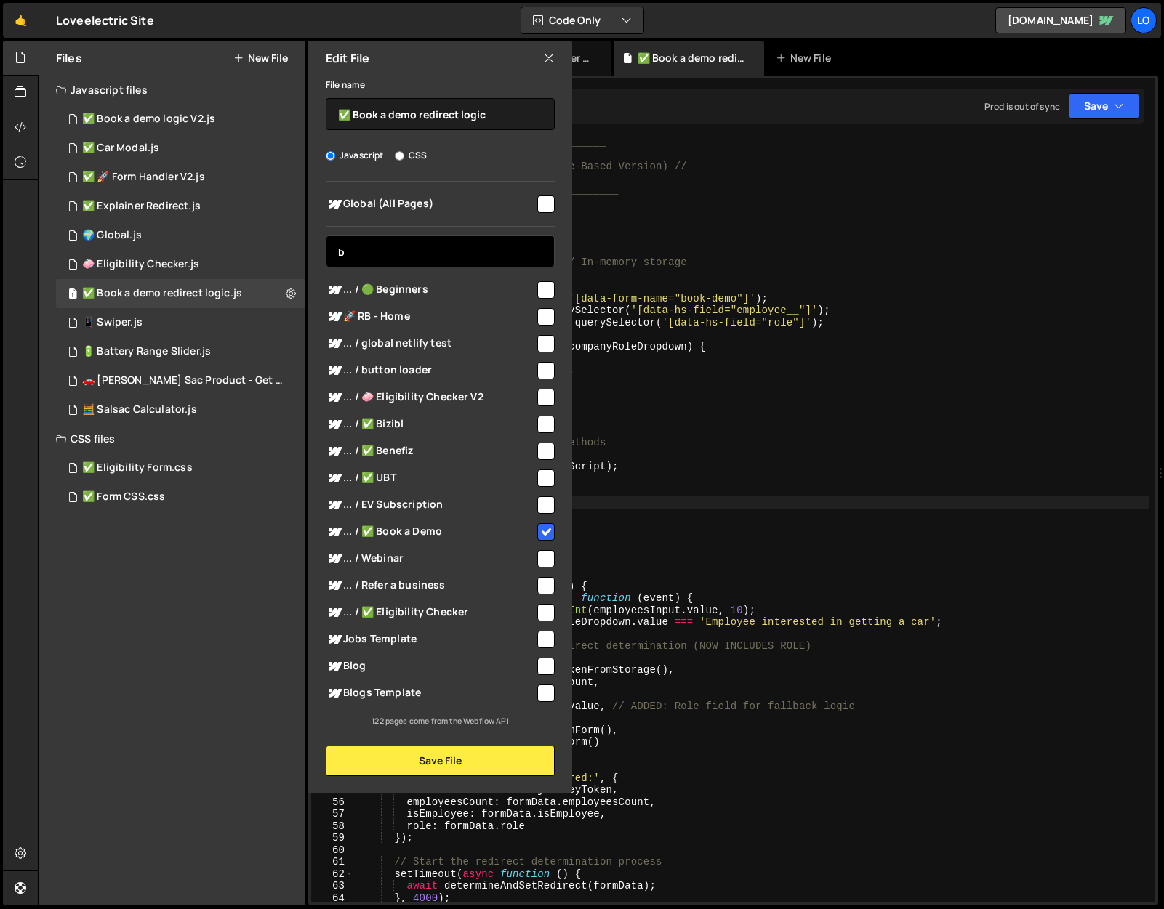
type input "b"
click at [551, 527] on input "checkbox" at bounding box center [545, 531] width 17 height 17
checkbox input "false"
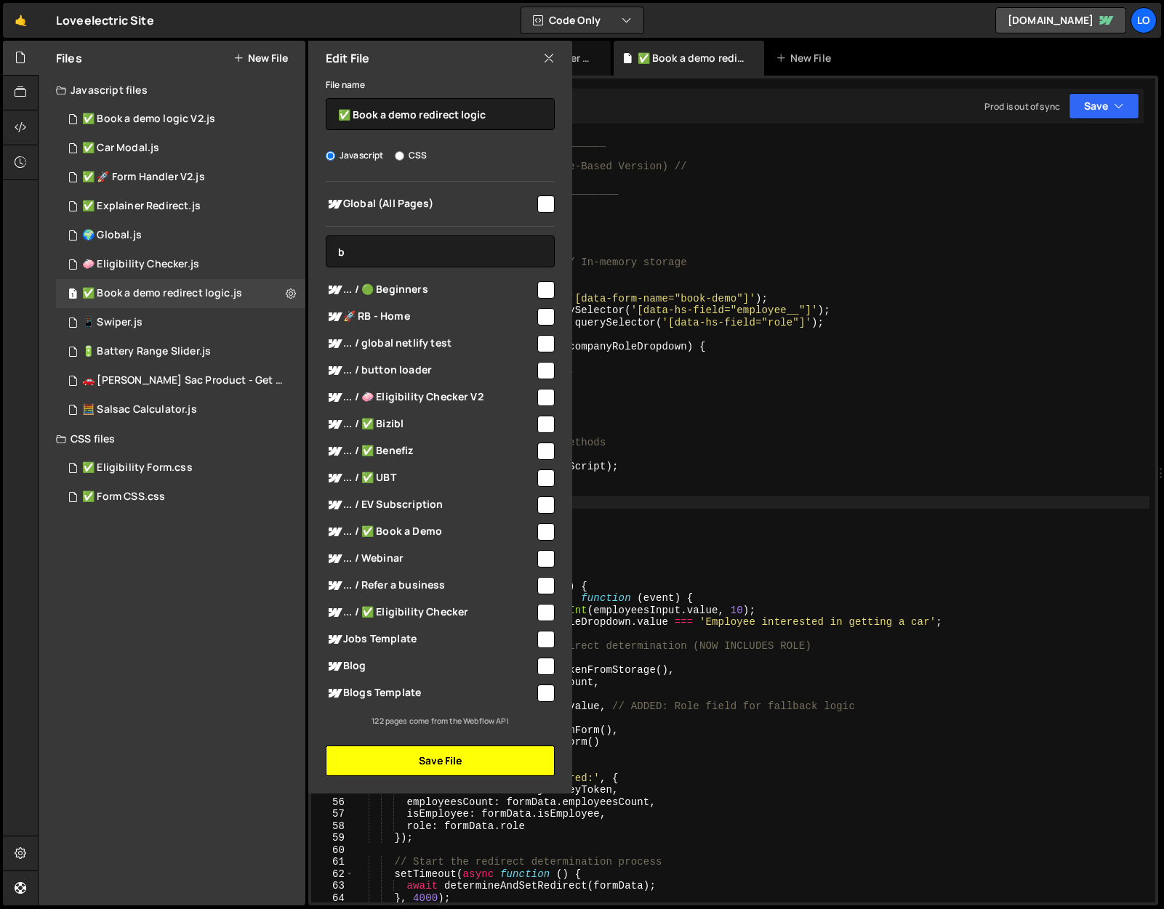
click at [459, 754] on button "Save File" at bounding box center [440, 761] width 229 height 31
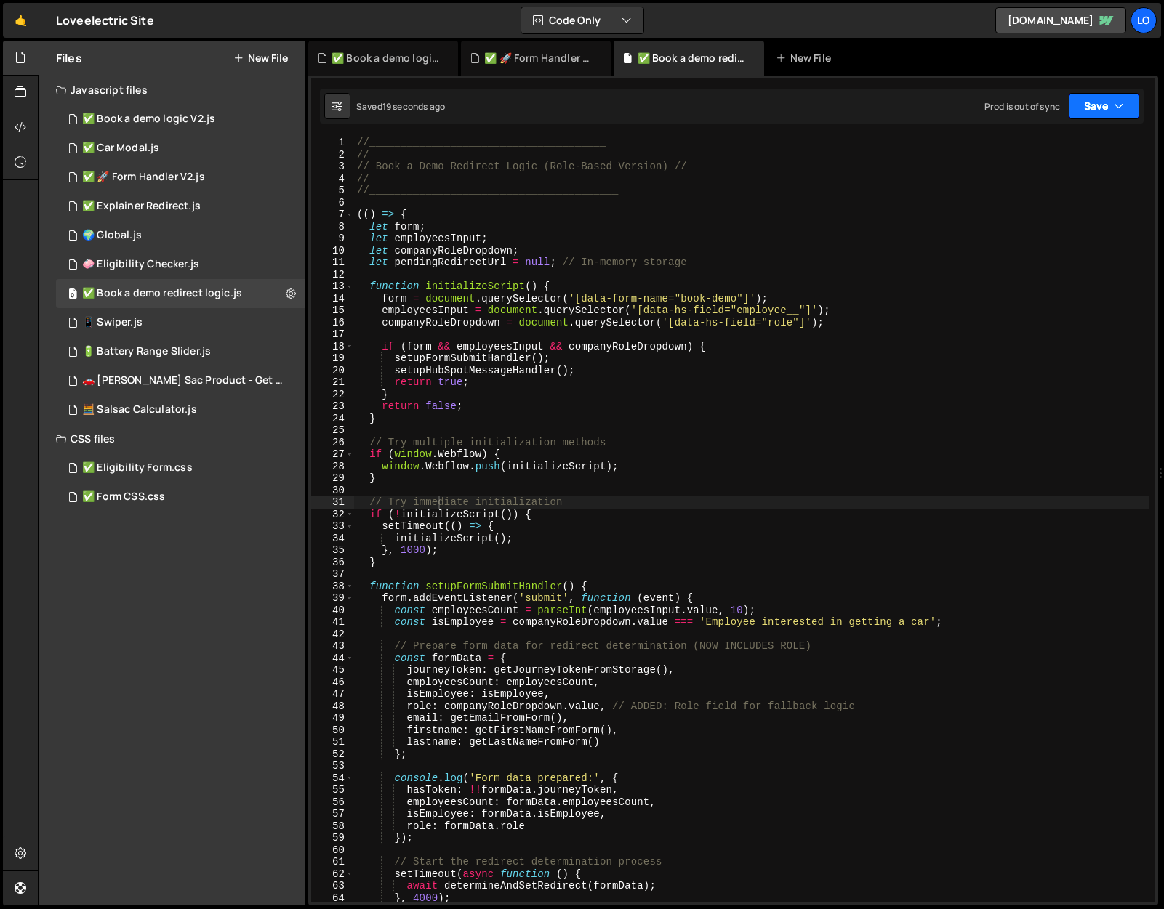
click at [1103, 97] on button "Save" at bounding box center [1103, 106] width 70 height 26
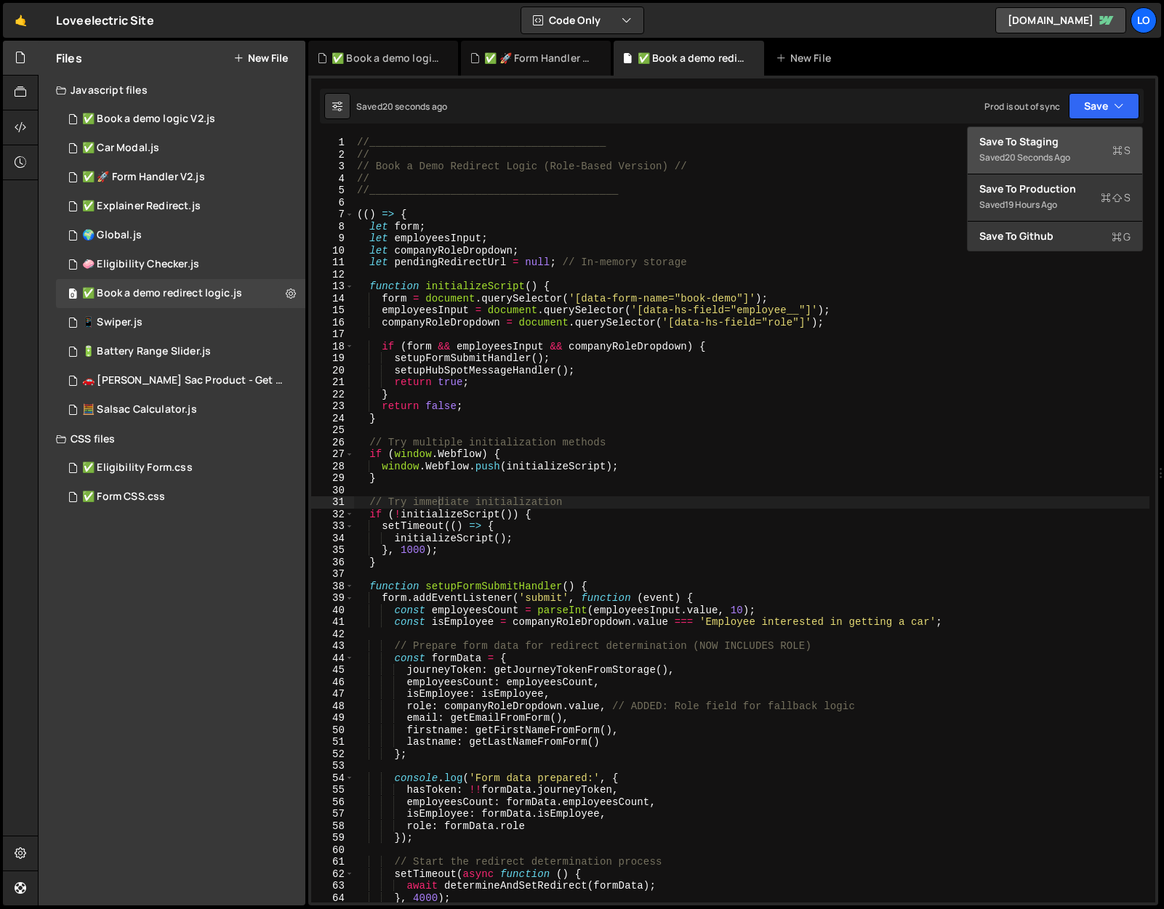
click at [1072, 142] on div "Save to Staging S" at bounding box center [1054, 141] width 151 height 15
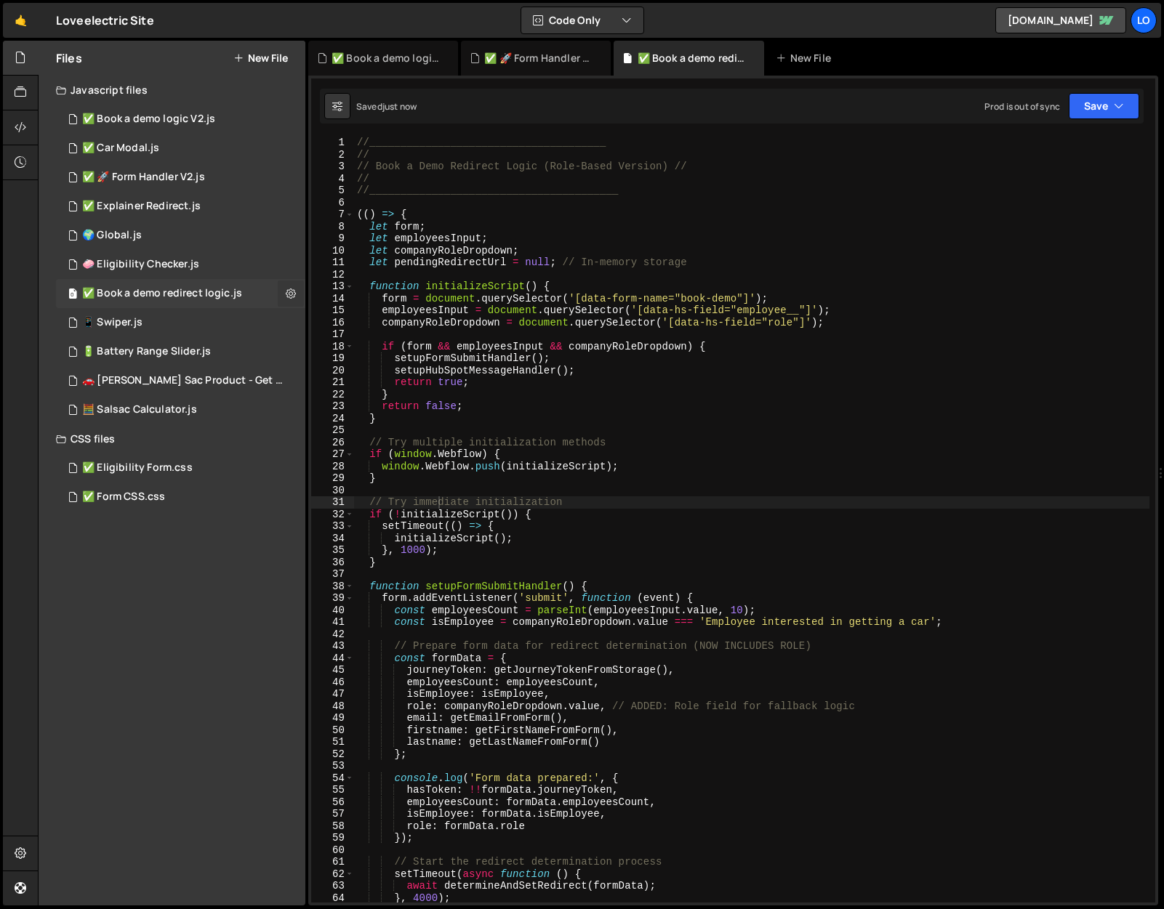
click at [293, 290] on icon at bounding box center [291, 293] width 10 height 14
type input "✅ Book a demo redirect logic"
radio input "true"
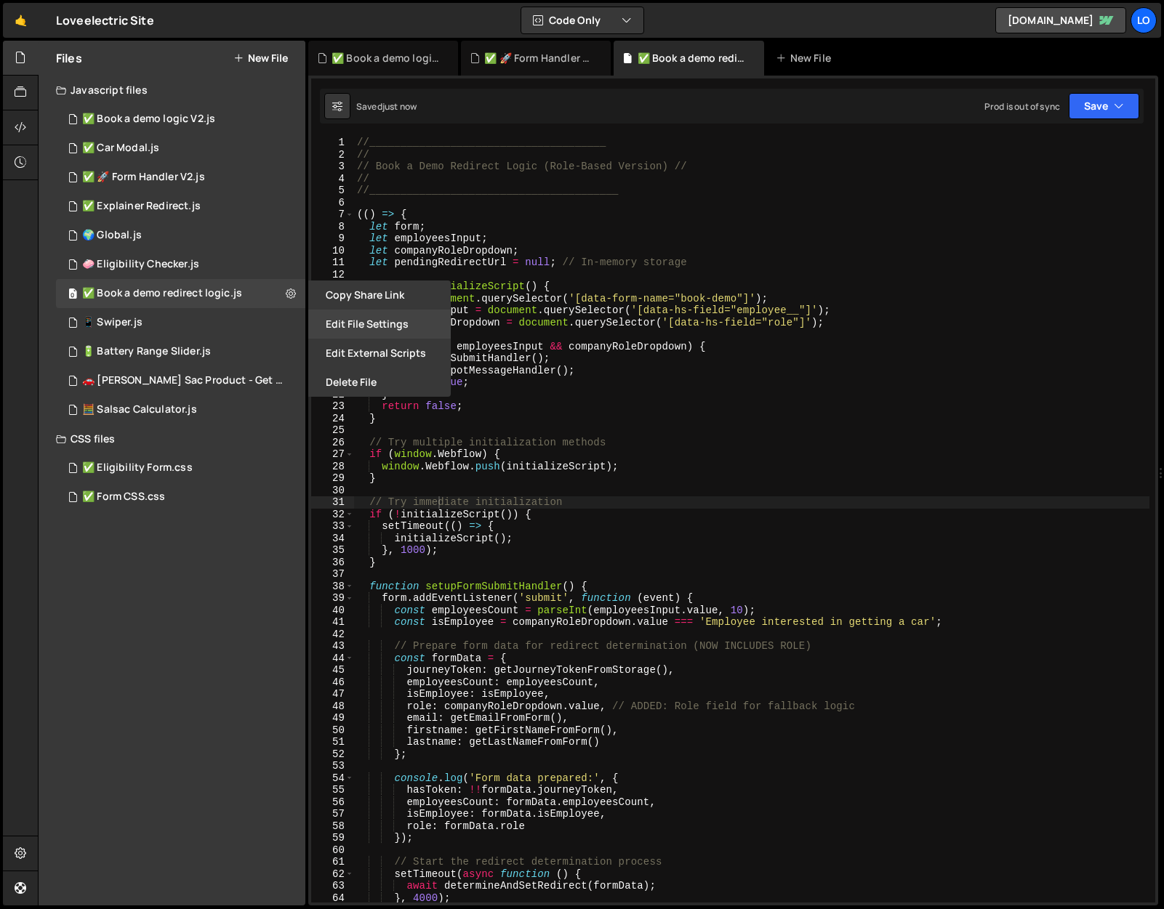
click at [367, 321] on button "Edit File Settings" at bounding box center [379, 324] width 142 height 29
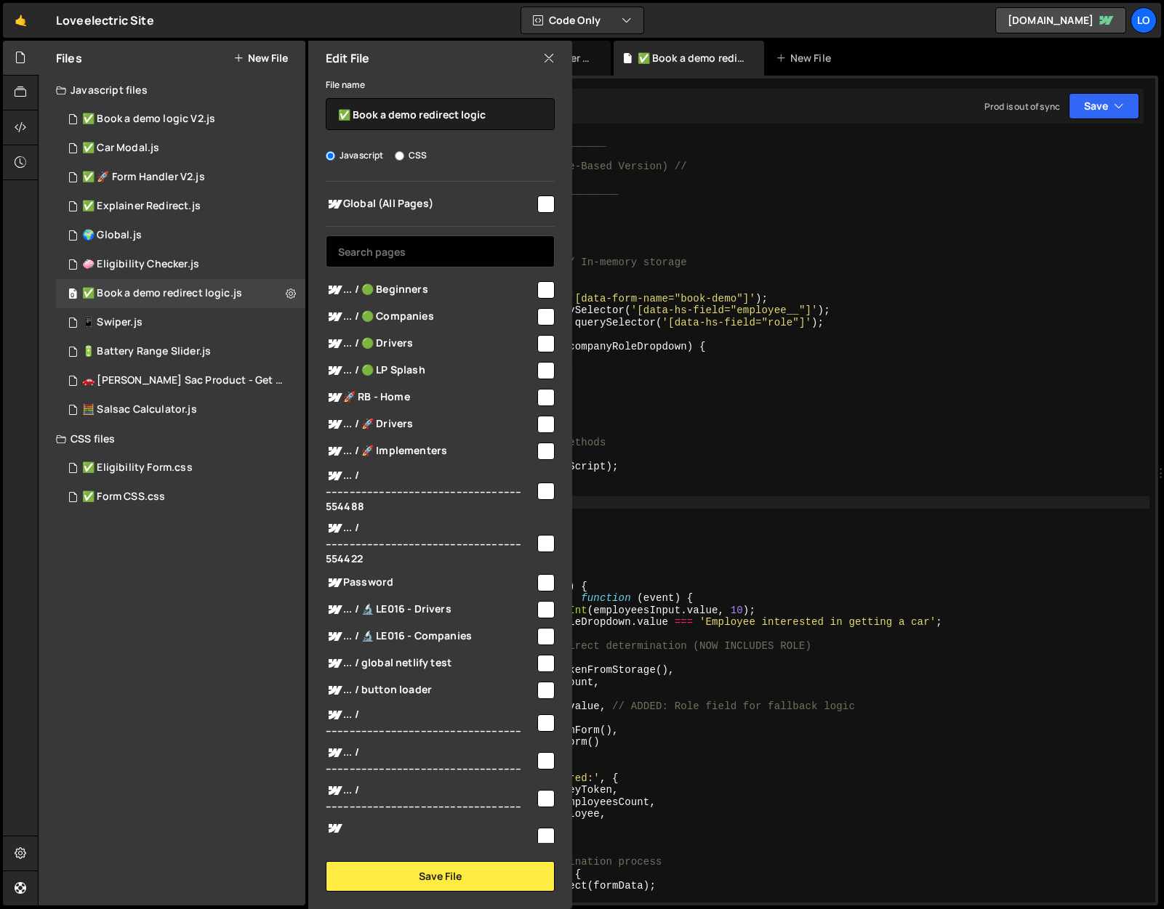
click at [356, 247] on input "text" at bounding box center [440, 251] width 229 height 32
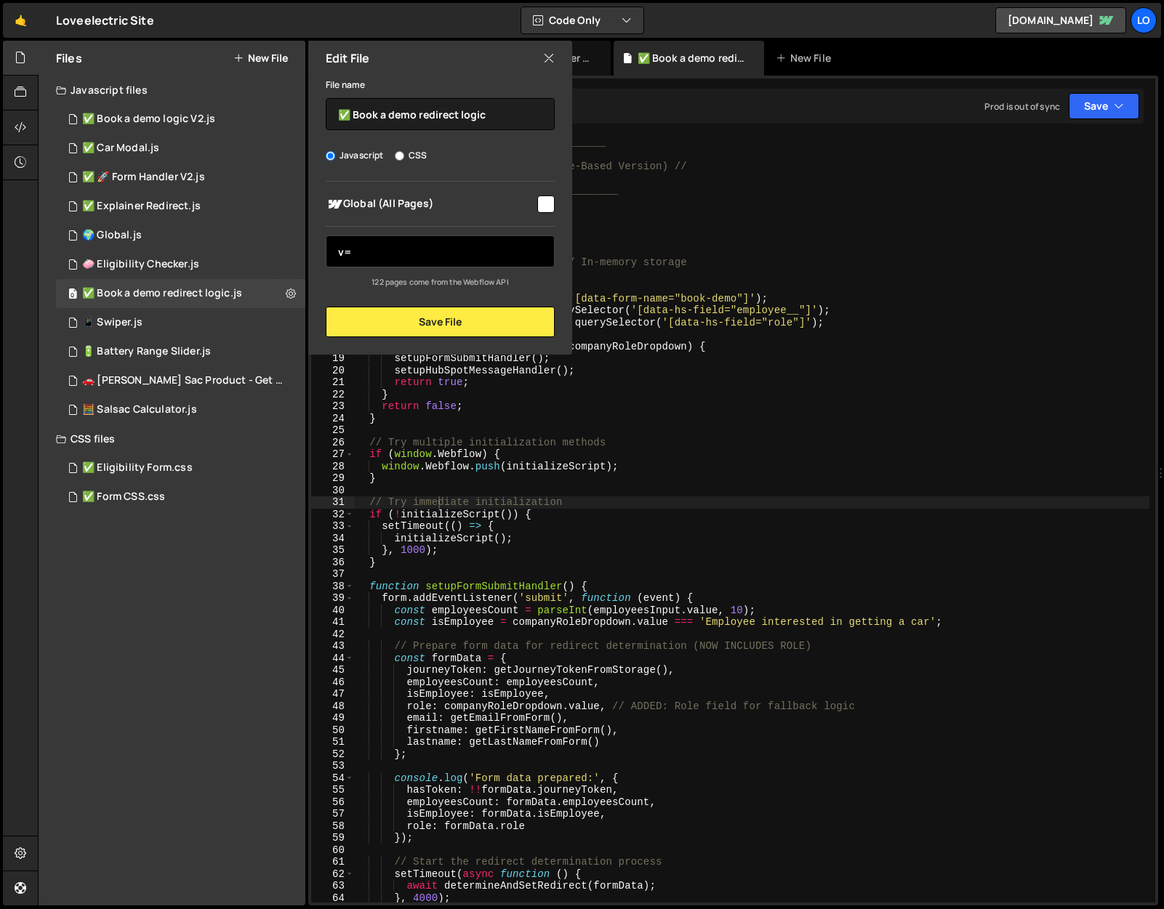
type input "v"
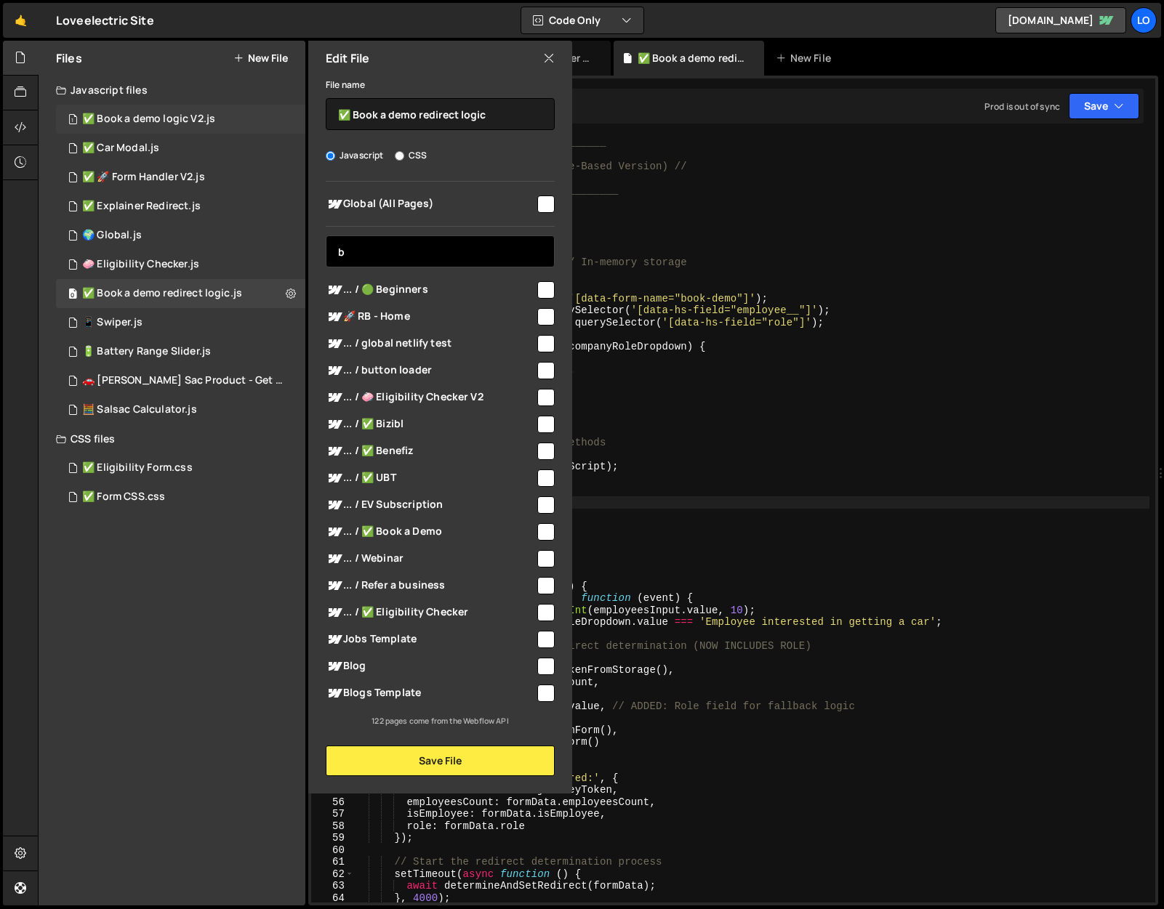
type input "b"
click at [273, 118] on div "1 ✅ Book a demo logic V2.js 0" at bounding box center [180, 119] width 249 height 29
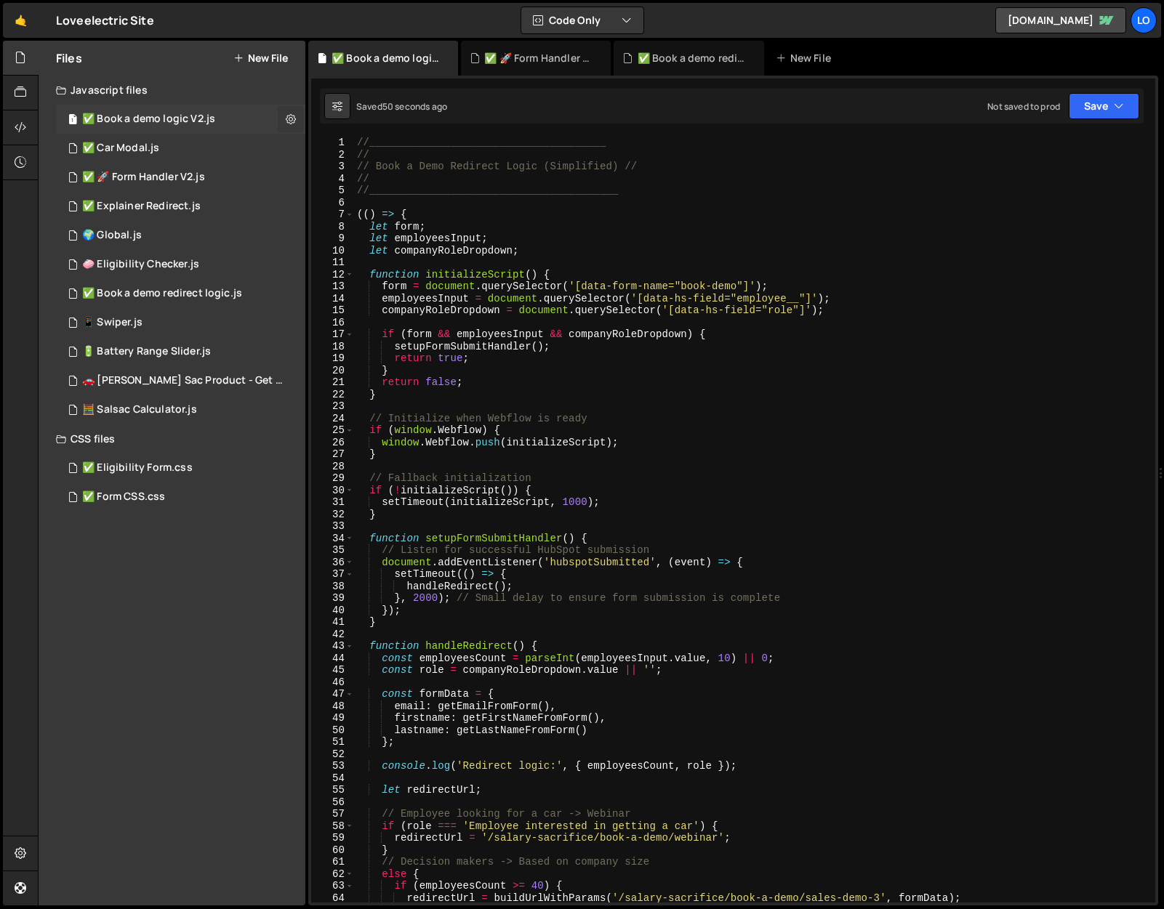
click at [287, 116] on icon at bounding box center [291, 119] width 10 height 14
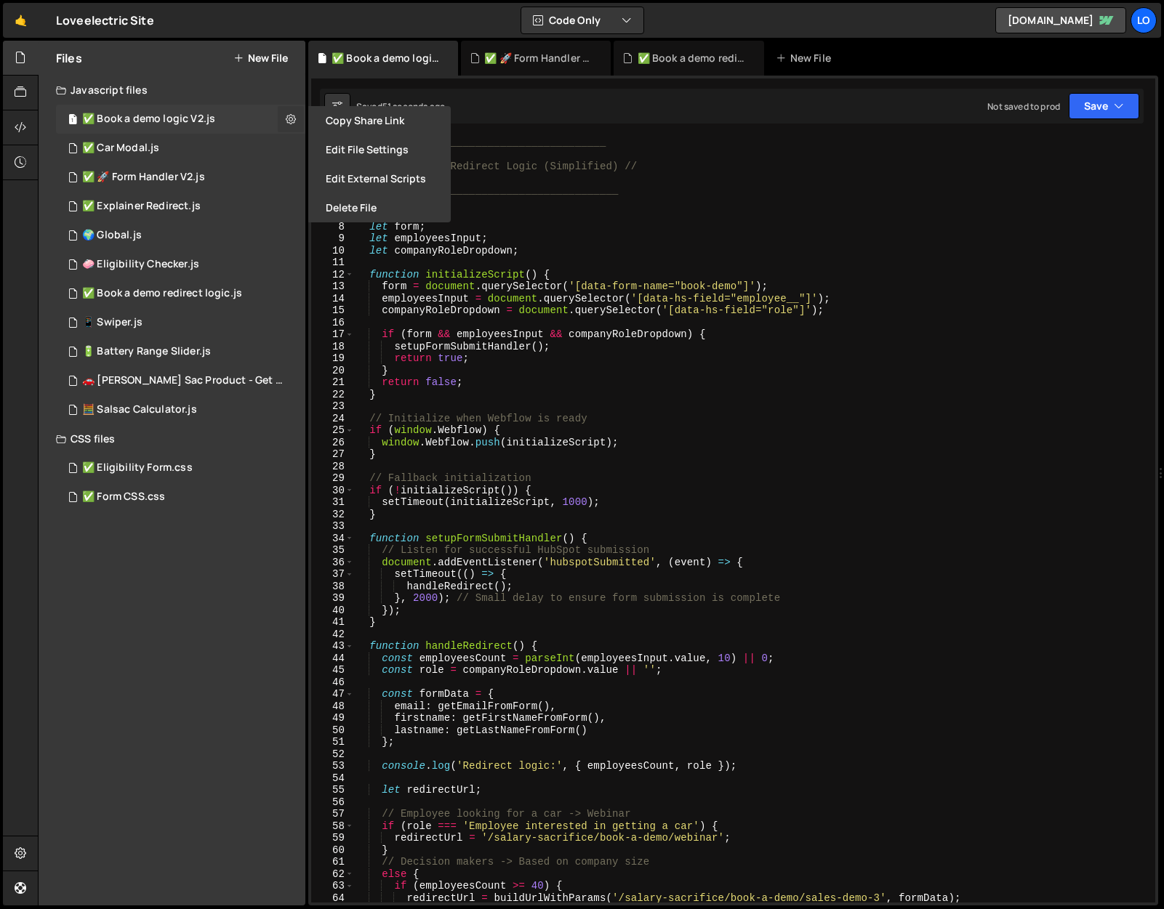
click at [287, 116] on icon at bounding box center [291, 119] width 10 height 14
click at [1086, 106] on button "Save" at bounding box center [1103, 106] width 70 height 26
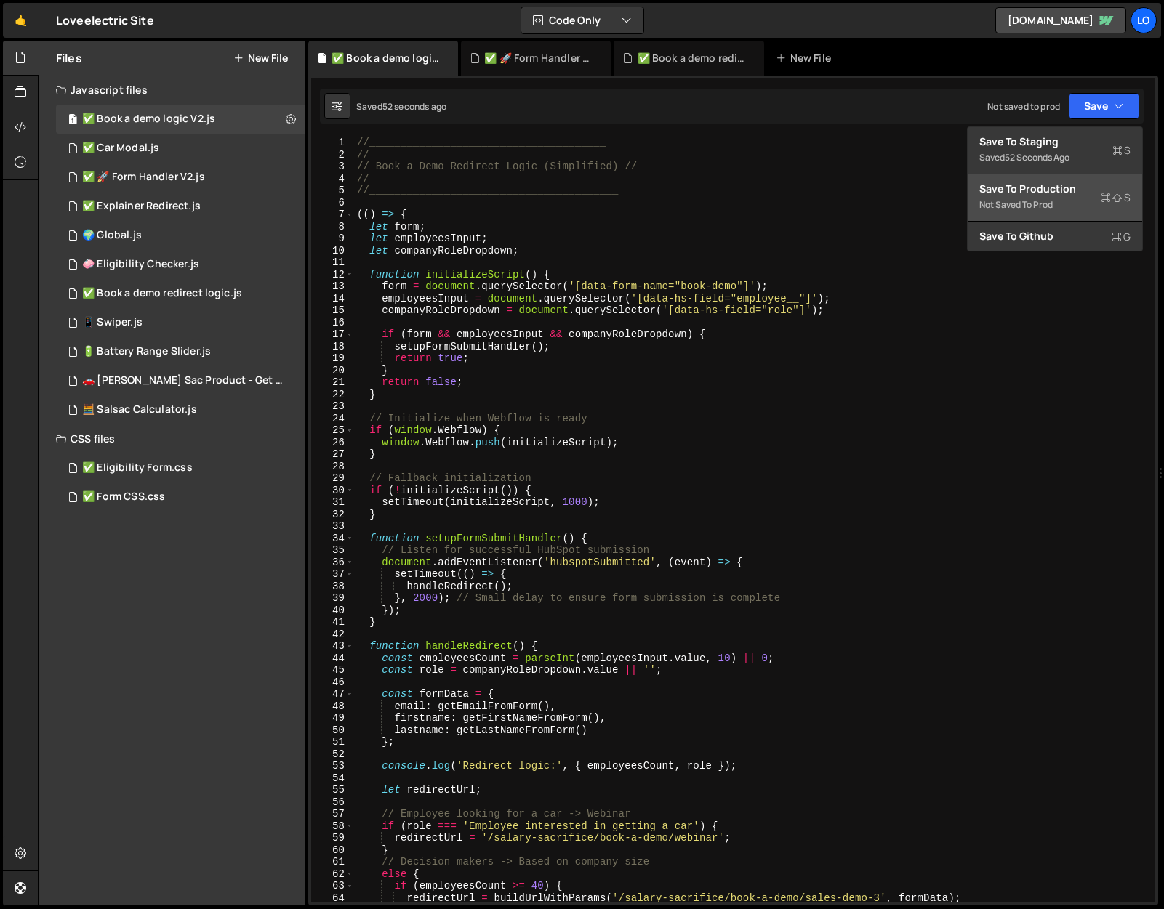
click at [1065, 187] on div "Save to Production S" at bounding box center [1054, 189] width 151 height 15
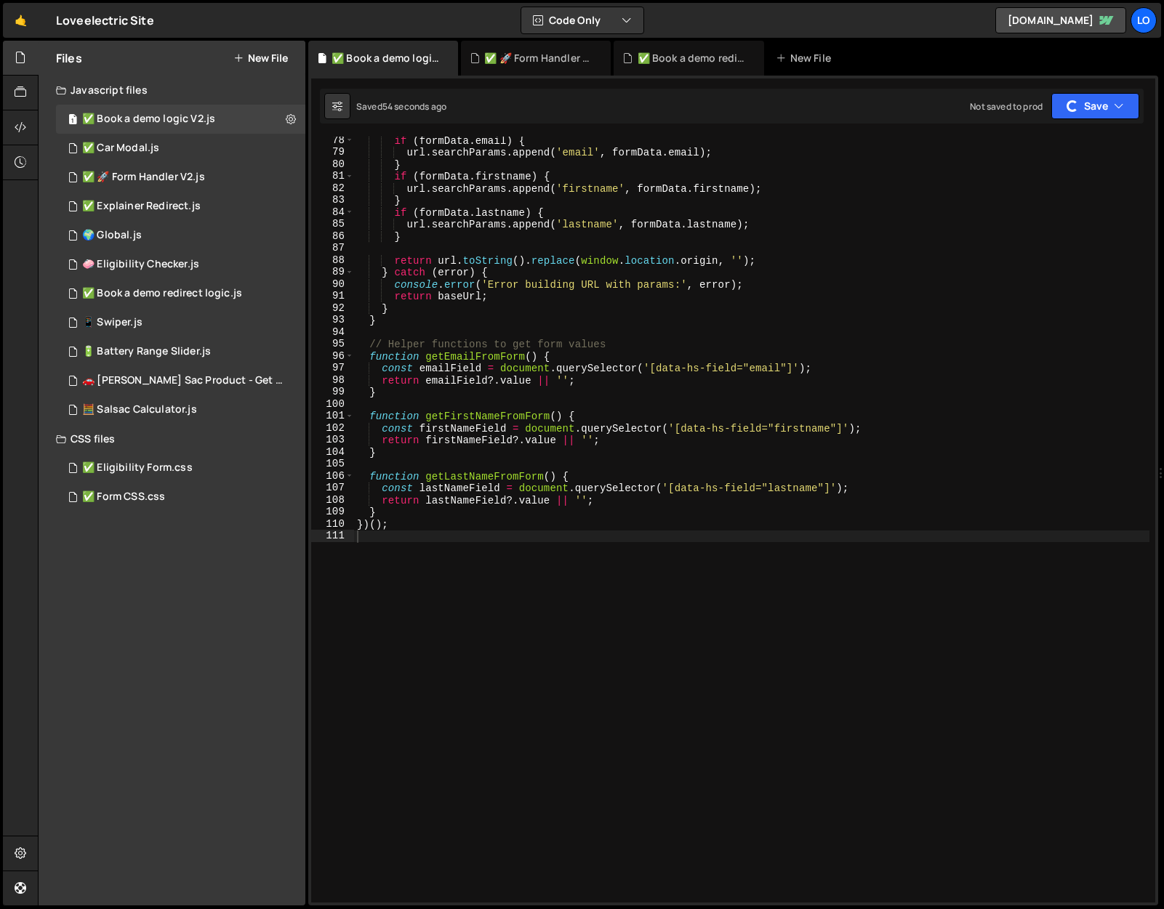
scroll to position [924, 0]
